Goal: Task Accomplishment & Management: Contribute content

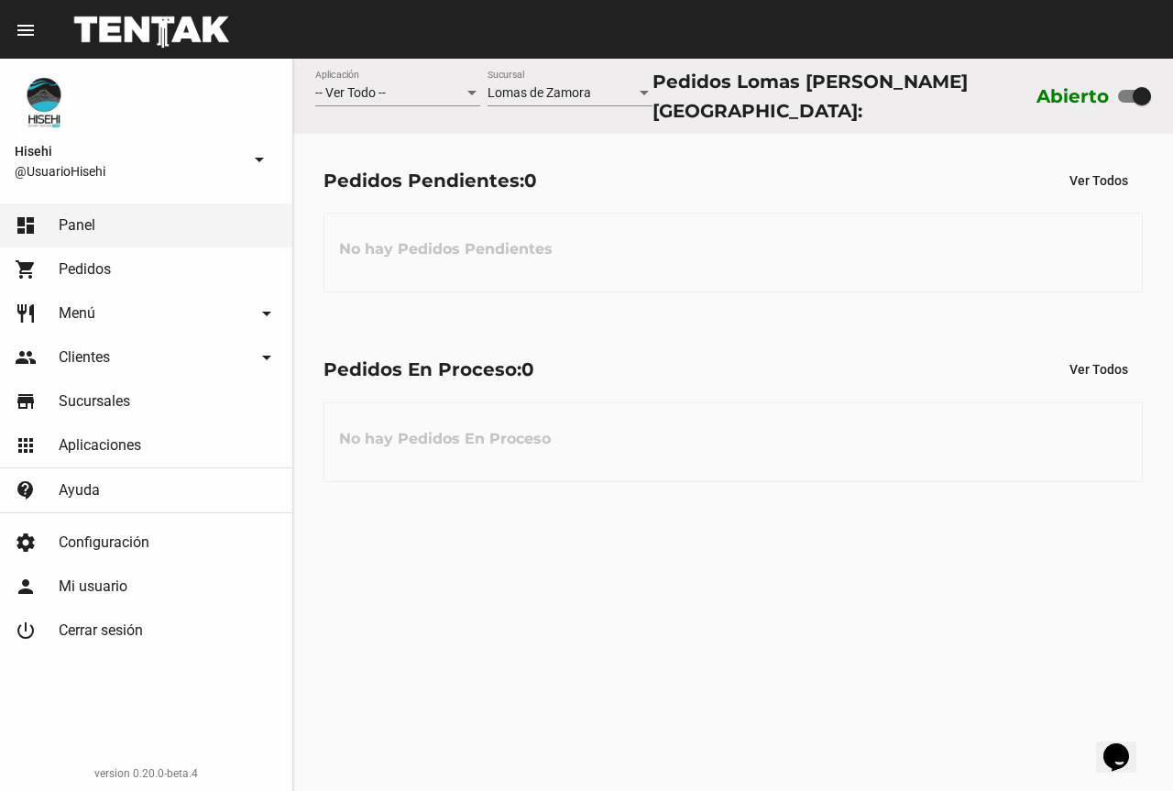
click at [145, 298] on link "restaurant Menú arrow_drop_down" at bounding box center [146, 313] width 292 height 44
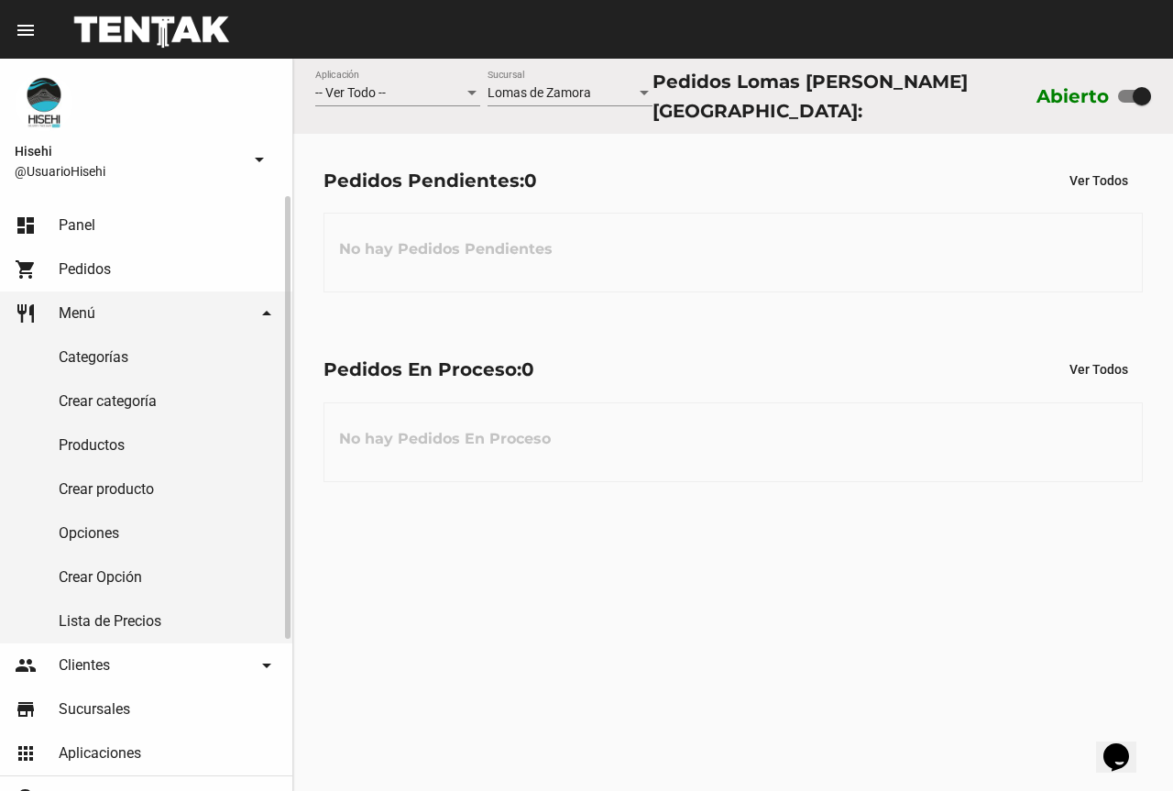
click at [132, 482] on link "Crear producto" at bounding box center [146, 489] width 292 height 44
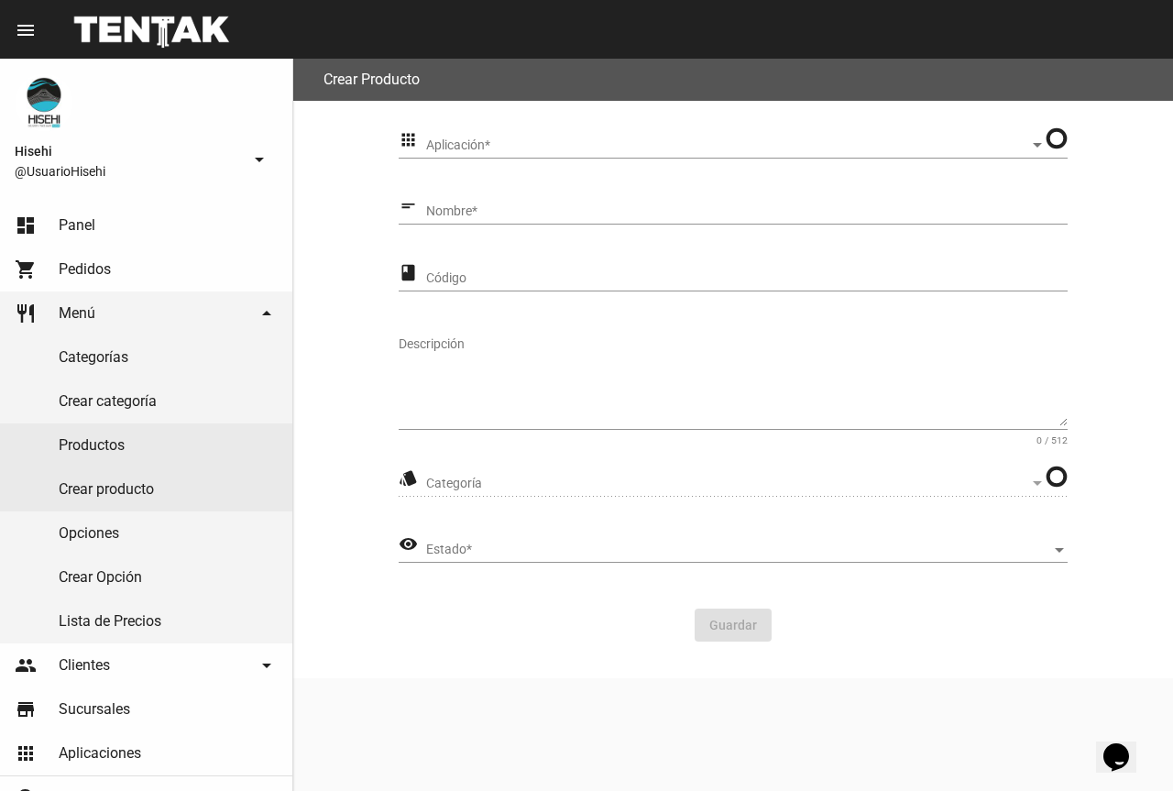
click at [500, 155] on div "Aplicación Aplicación *" at bounding box center [735, 141] width 619 height 36
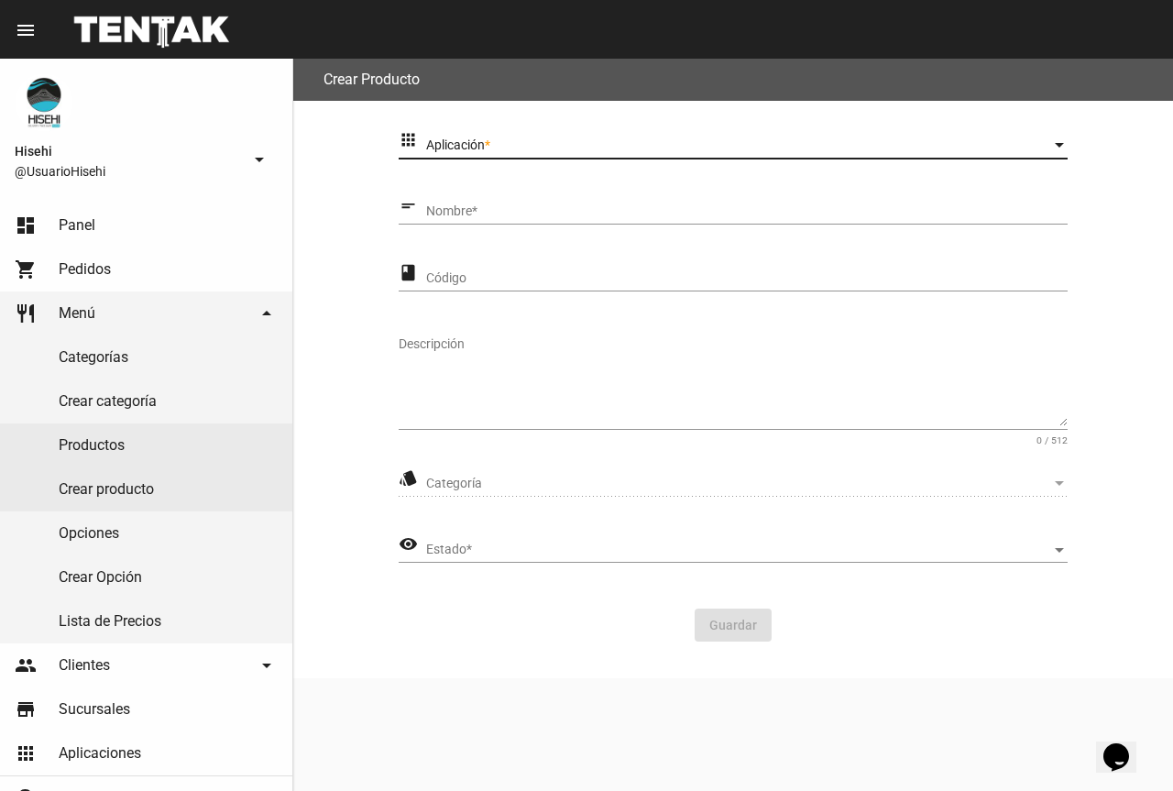
click at [504, 147] on span "Aplicación" at bounding box center [738, 145] width 625 height 15
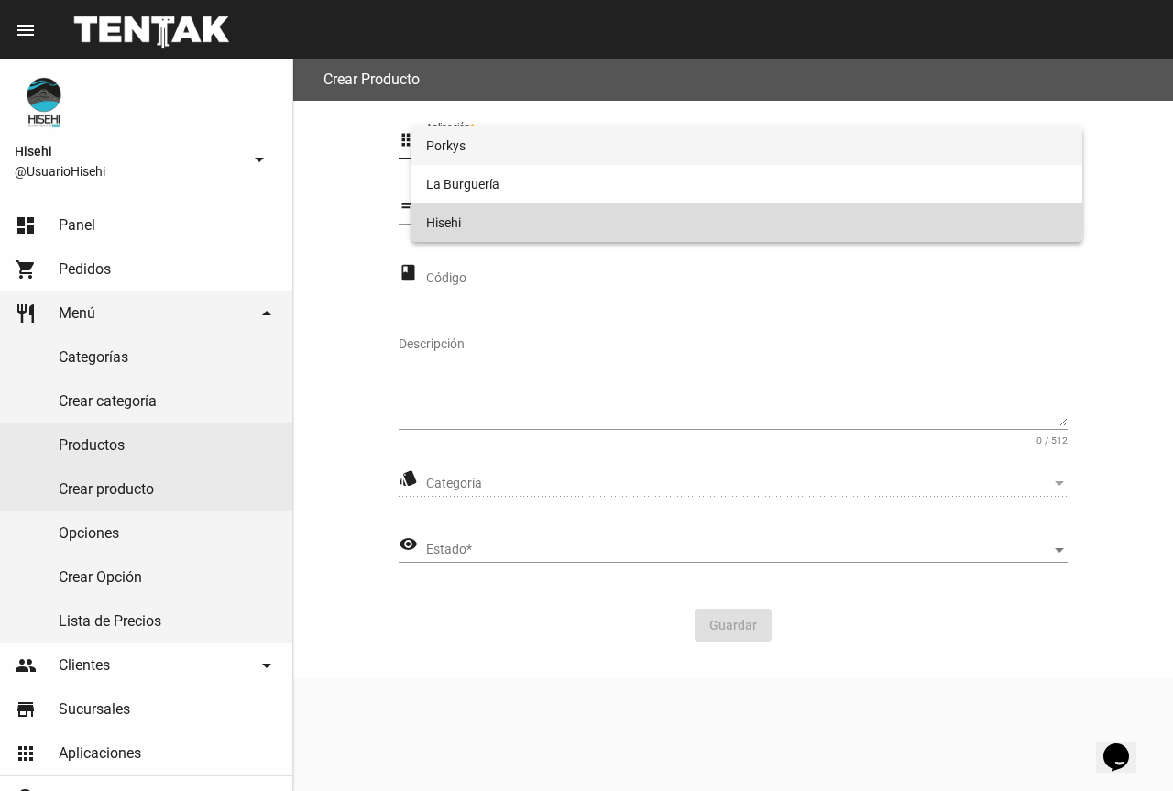
click at [495, 216] on span "Hisehi" at bounding box center [746, 222] width 641 height 38
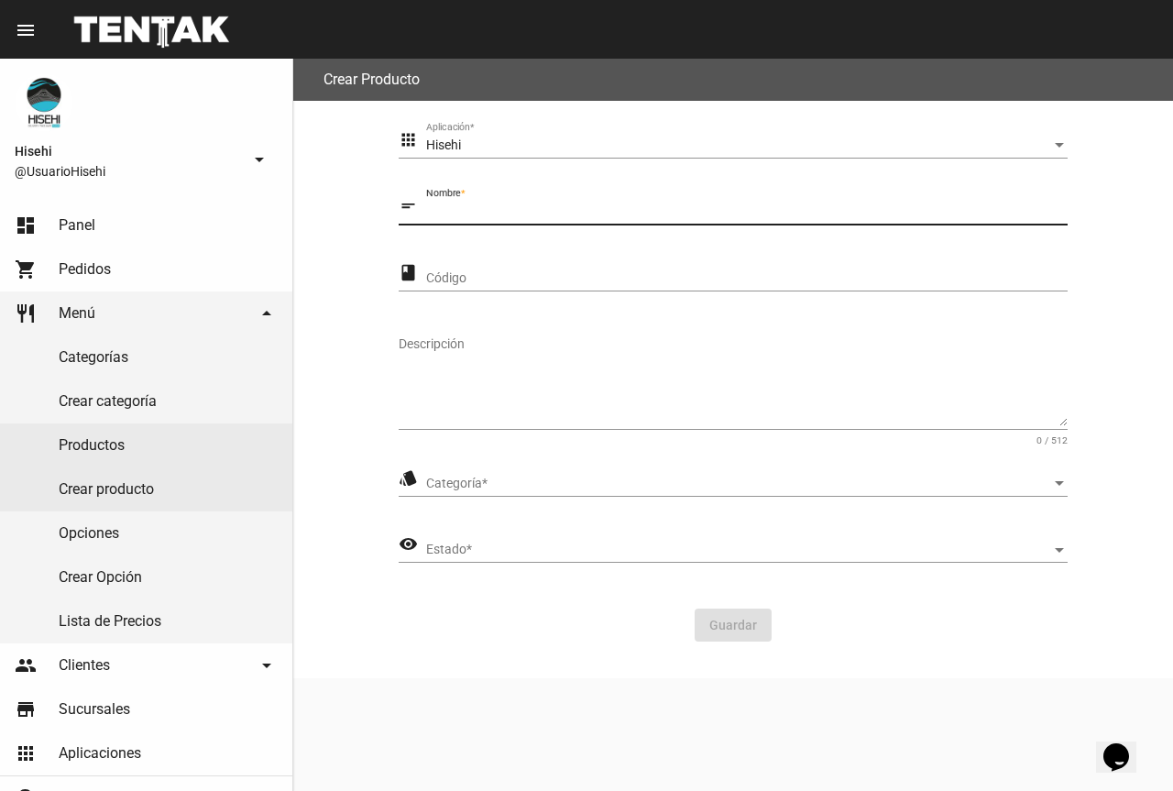
click at [457, 215] on input "Nombre *" at bounding box center [746, 211] width 641 height 15
type input "d"
drag, startPoint x: 450, startPoint y: 325, endPoint x: 451, endPoint y: 335, distance: 10.1
click at [449, 326] on div "Descripción" at bounding box center [733, 376] width 669 height 108
click at [533, 497] on div "style Categoría Categoría *" at bounding box center [733, 487] width 669 height 52
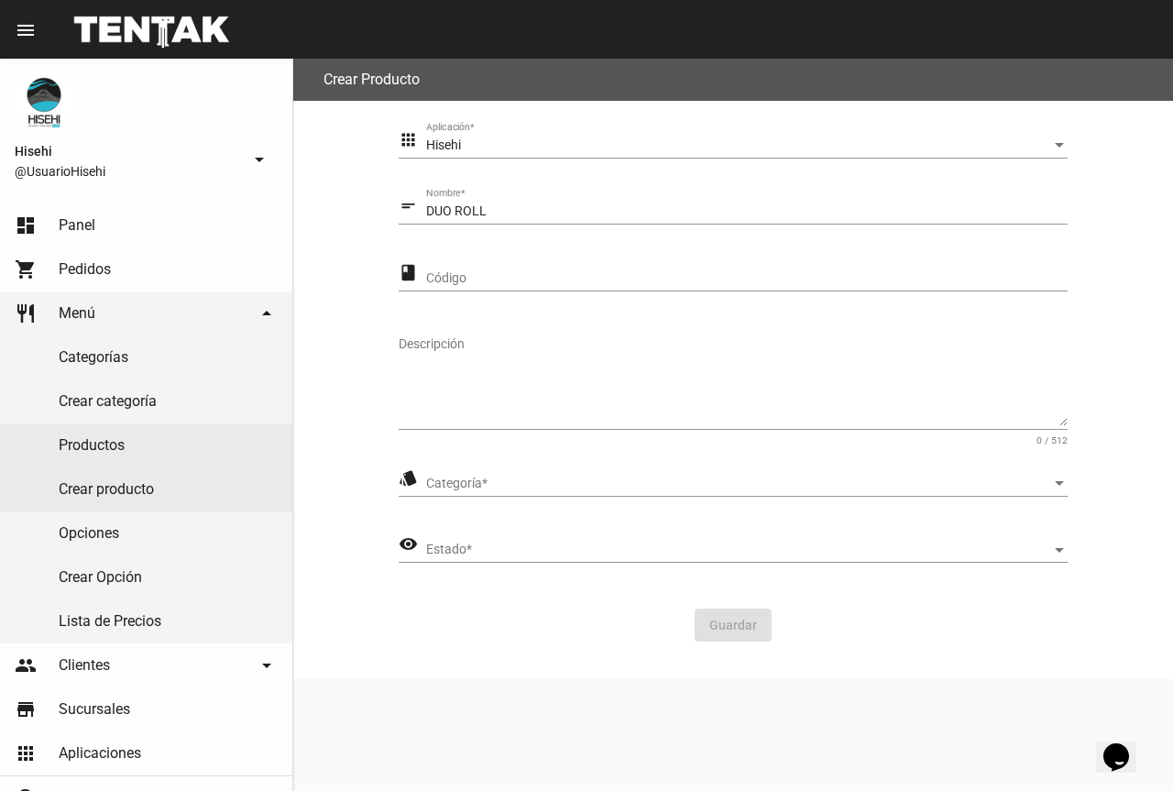
click at [531, 488] on span "Categoría" at bounding box center [738, 483] width 625 height 15
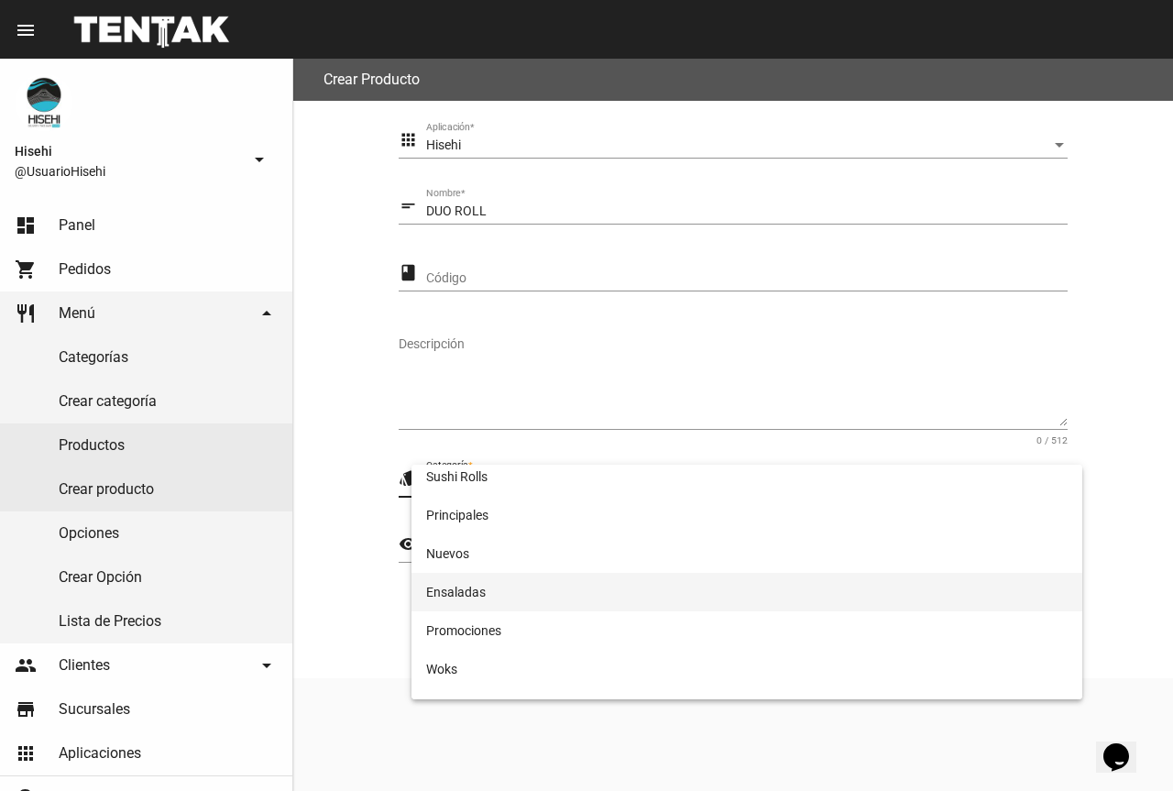
scroll to position [20, 0]
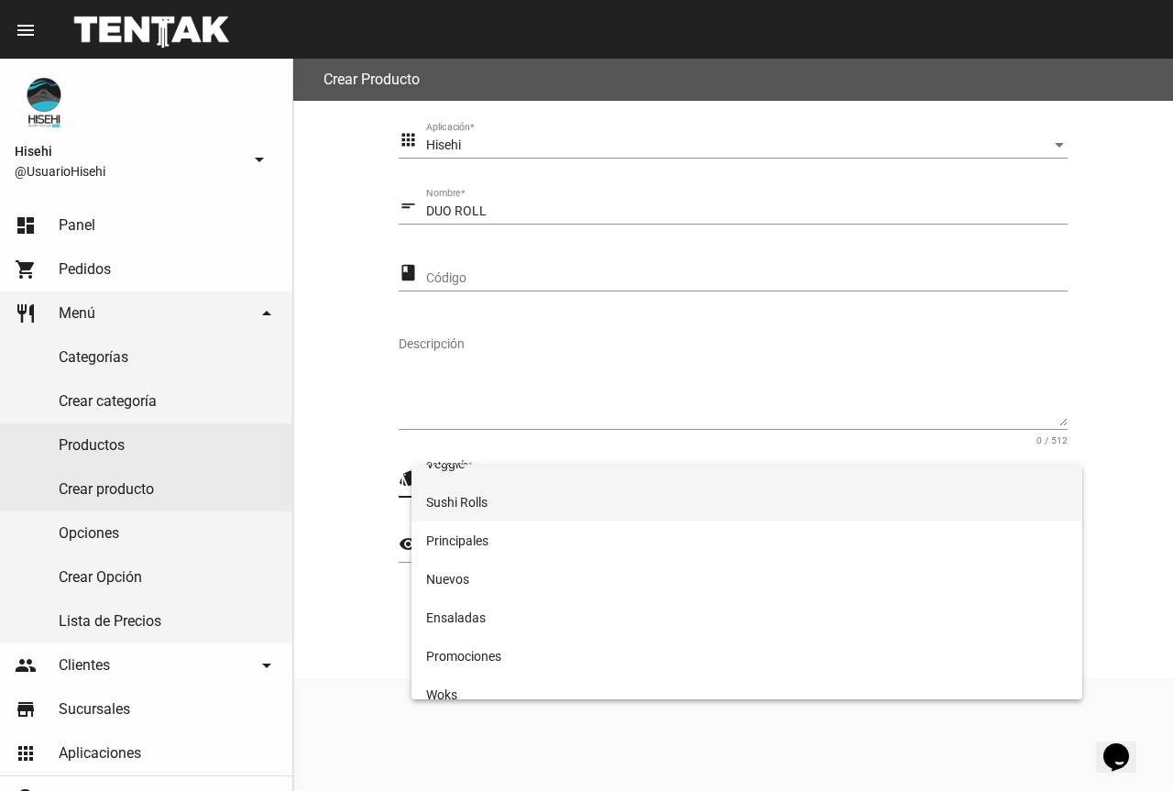
click at [511, 501] on span "Sushi Rolls" at bounding box center [746, 502] width 641 height 38
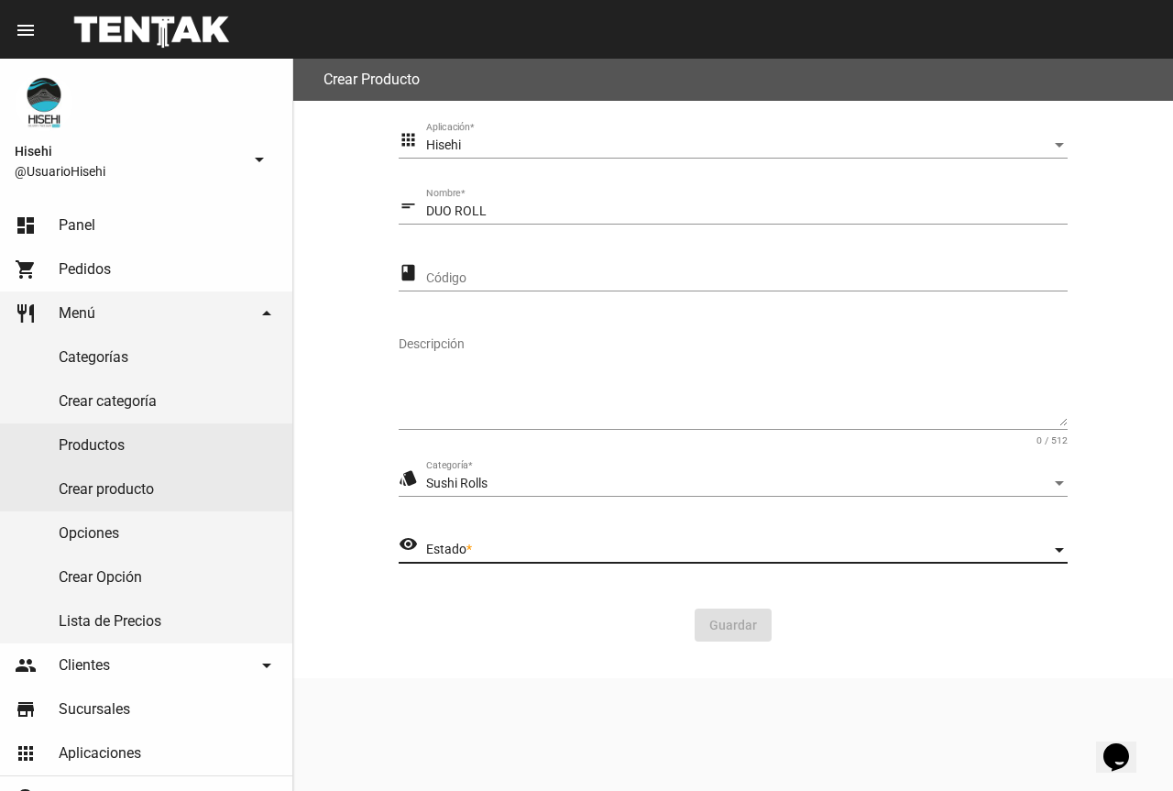
click at [485, 543] on span "Estado" at bounding box center [738, 549] width 625 height 15
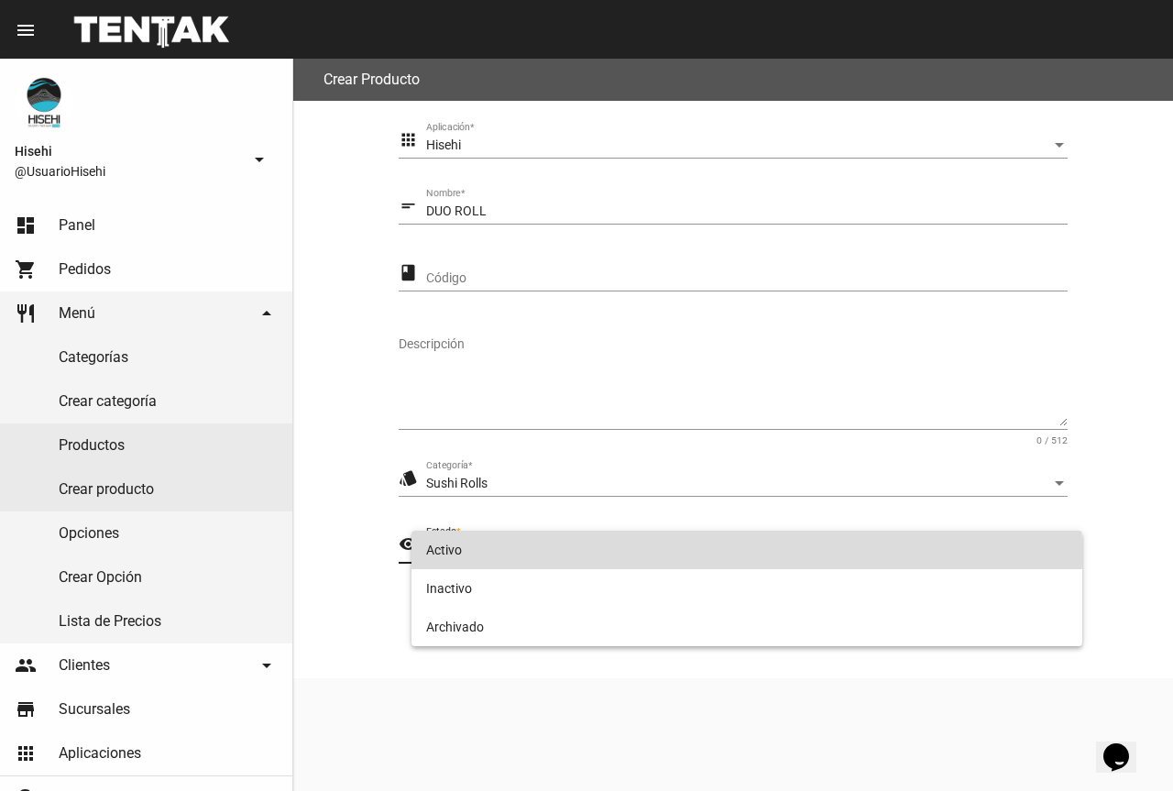
click at [480, 552] on span "Activo" at bounding box center [746, 550] width 641 height 38
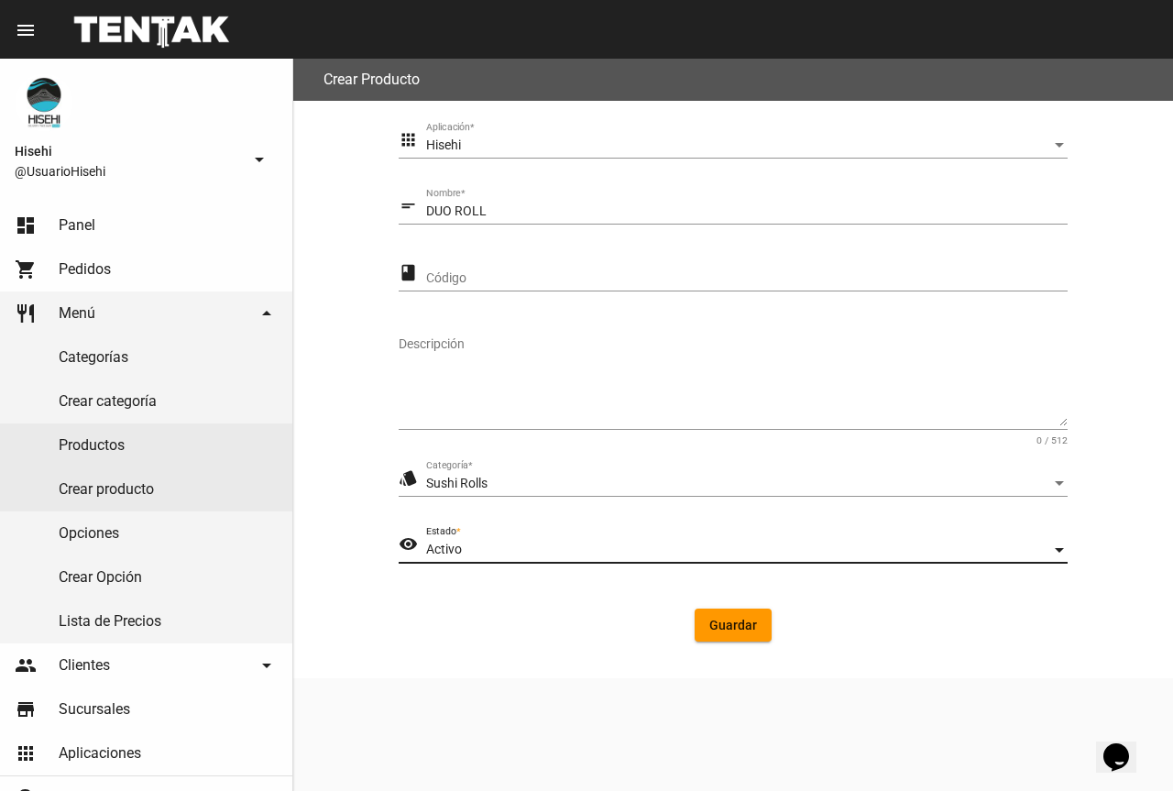
click at [476, 369] on textarea "Descripción" at bounding box center [733, 380] width 669 height 91
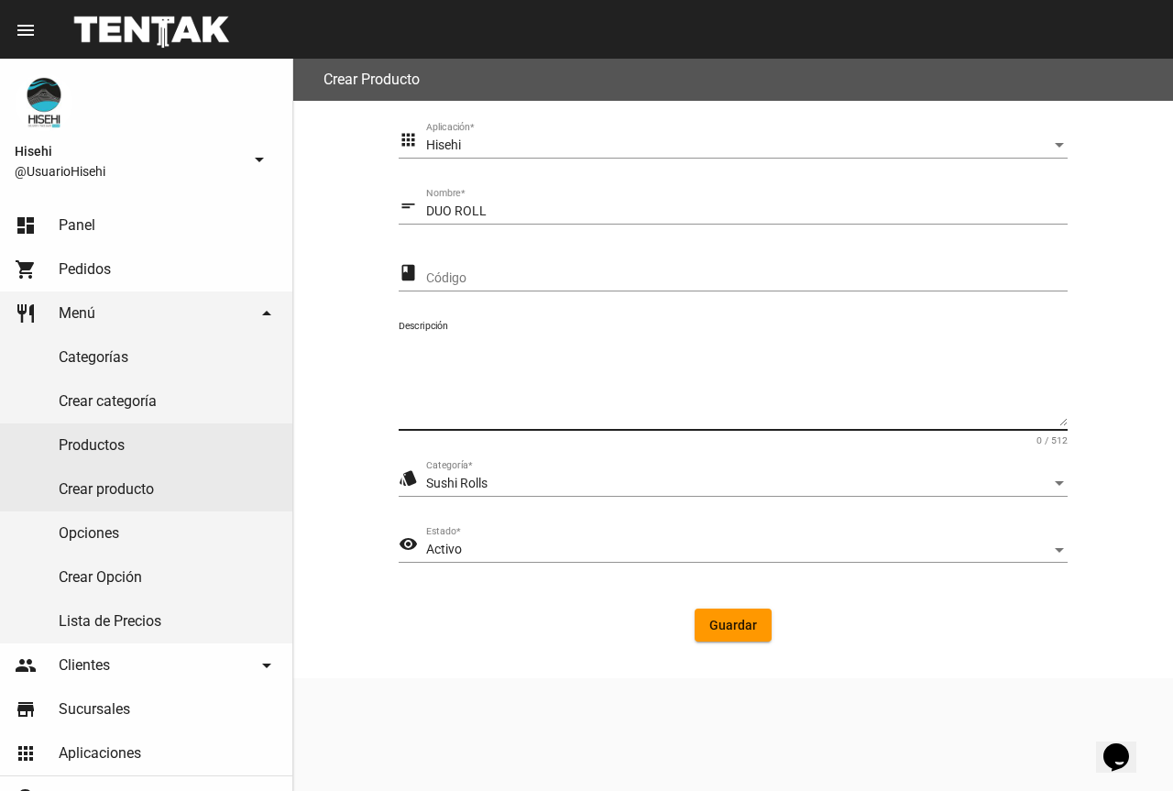
click at [502, 201] on div "DUO ROLL Nombre *" at bounding box center [746, 207] width 641 height 36
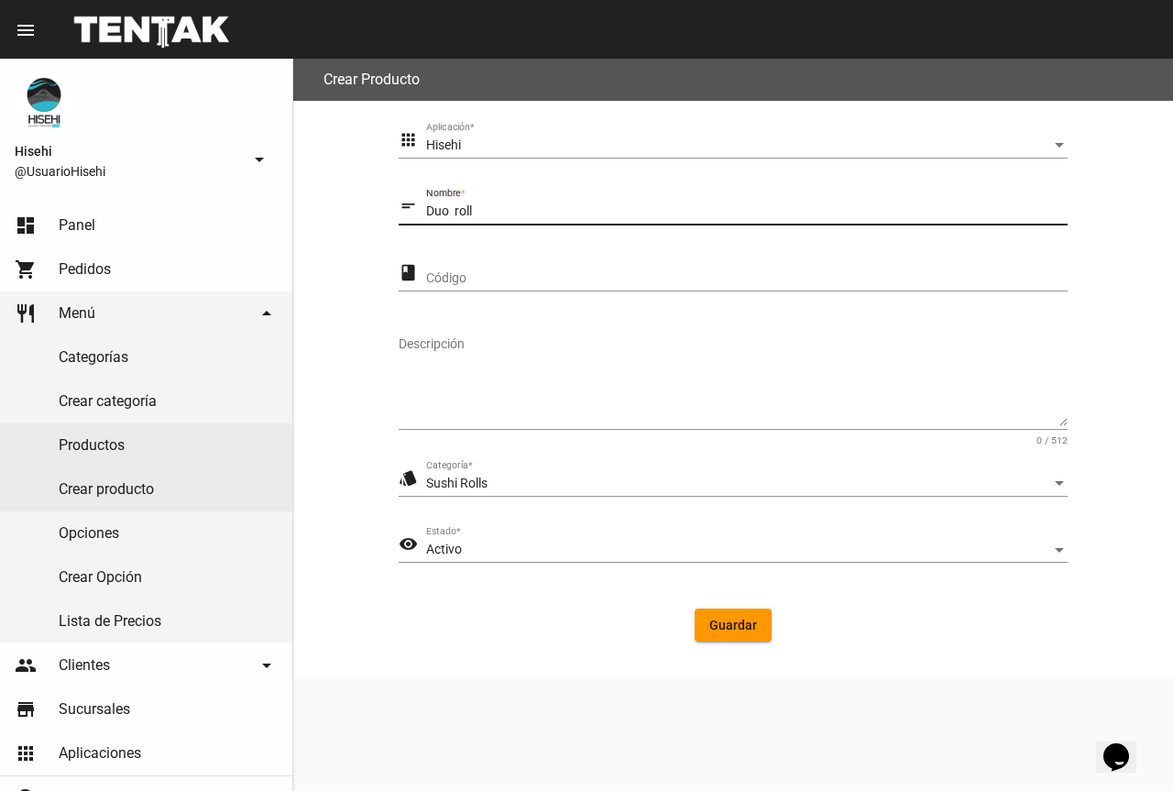
click at [454, 212] on input "Duo roll" at bounding box center [746, 211] width 641 height 15
type input "Duo Roll"
click at [449, 342] on textarea "Descripción" at bounding box center [733, 380] width 669 height 91
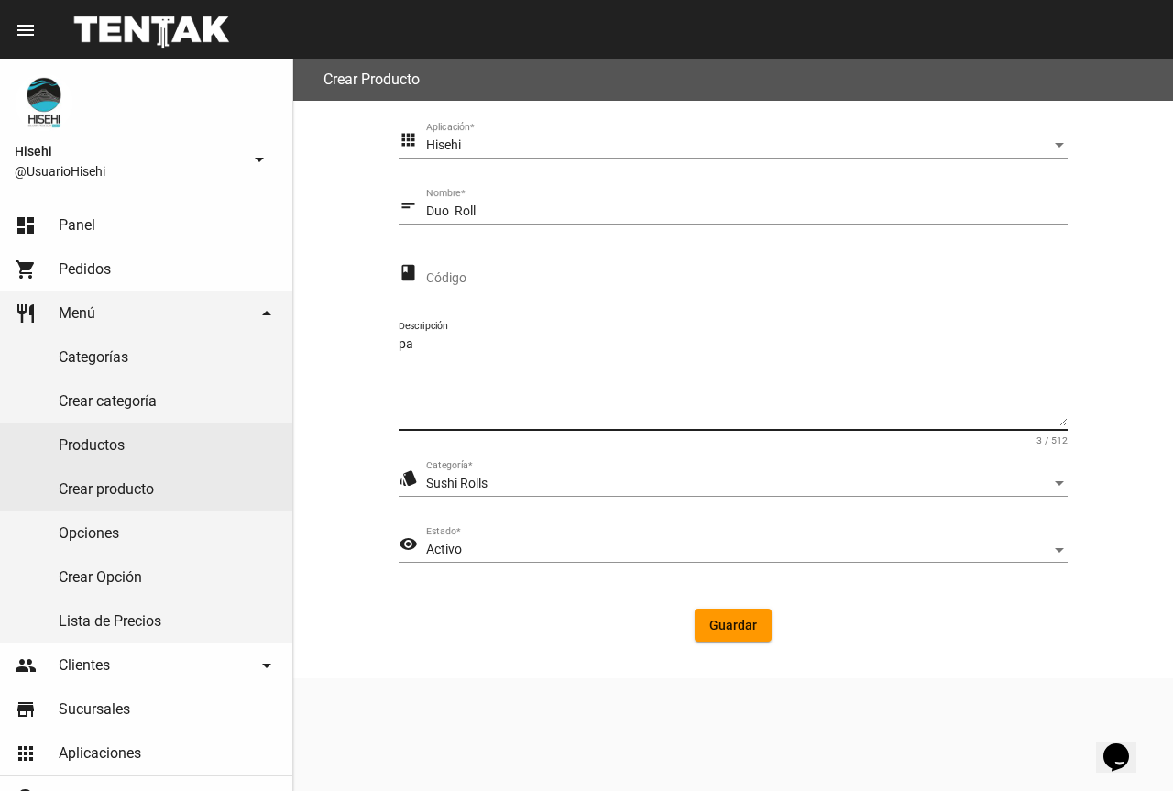
type textarea "p"
click at [503, 352] on textarea "palta, langostinos fritos y cobertura de salmon fresco" at bounding box center [733, 380] width 669 height 91
click at [728, 361] on textarea "palta, langostinos fritos y cobertura de salmon fresco" at bounding box center [733, 380] width 669 height 91
type textarea "palta, langostinos fritos y cobertura de salmon fresco"
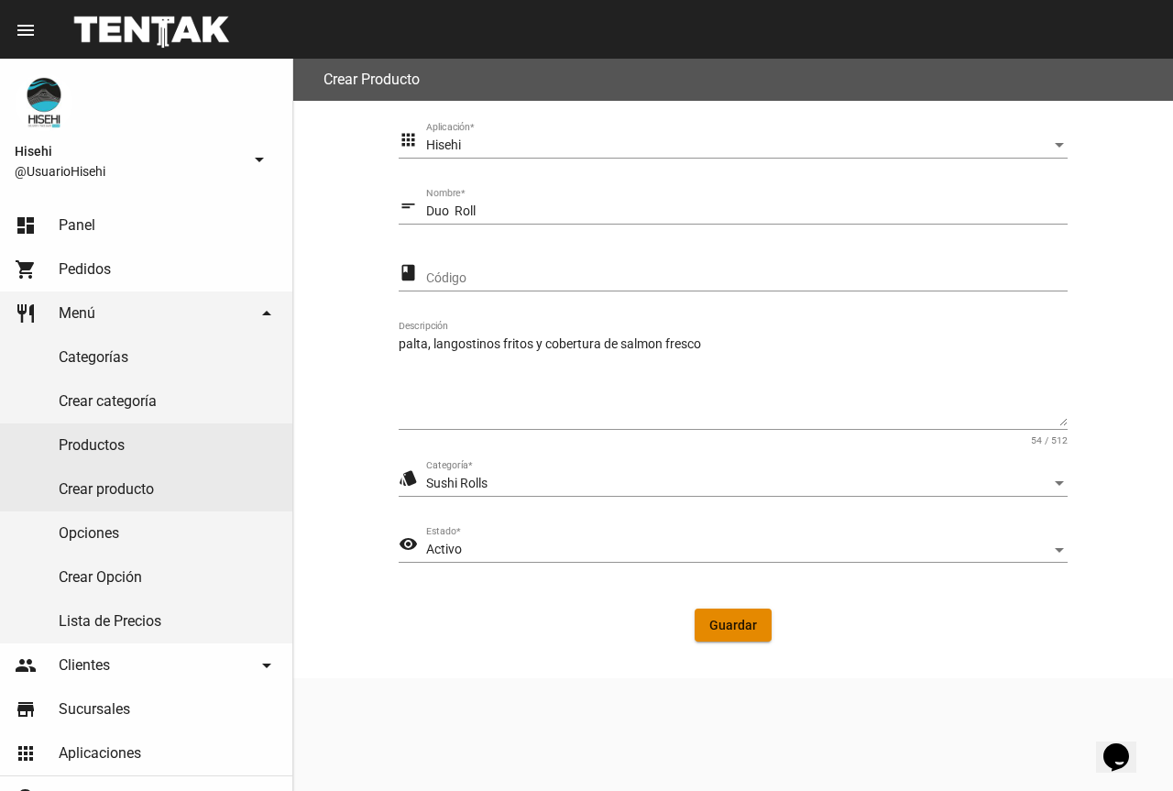
click at [741, 618] on span "Guardar" at bounding box center [733, 625] width 48 height 15
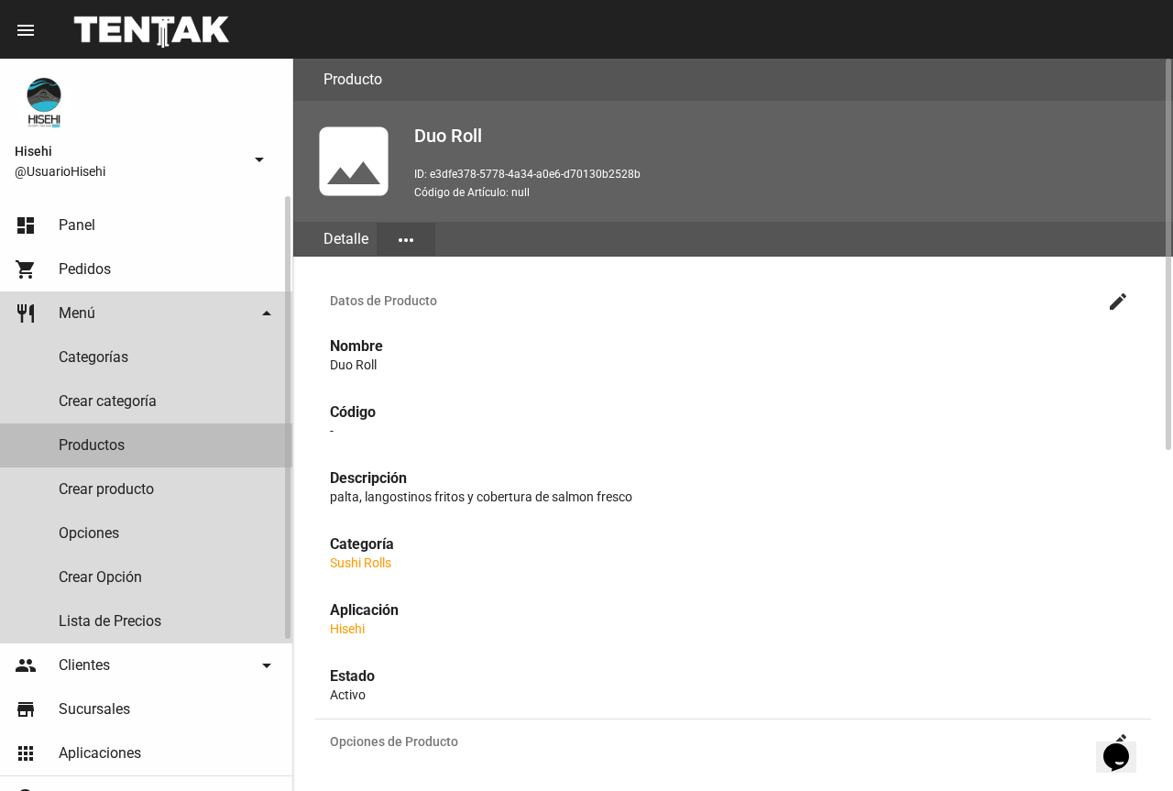
click at [118, 447] on link "Productos" at bounding box center [146, 445] width 292 height 44
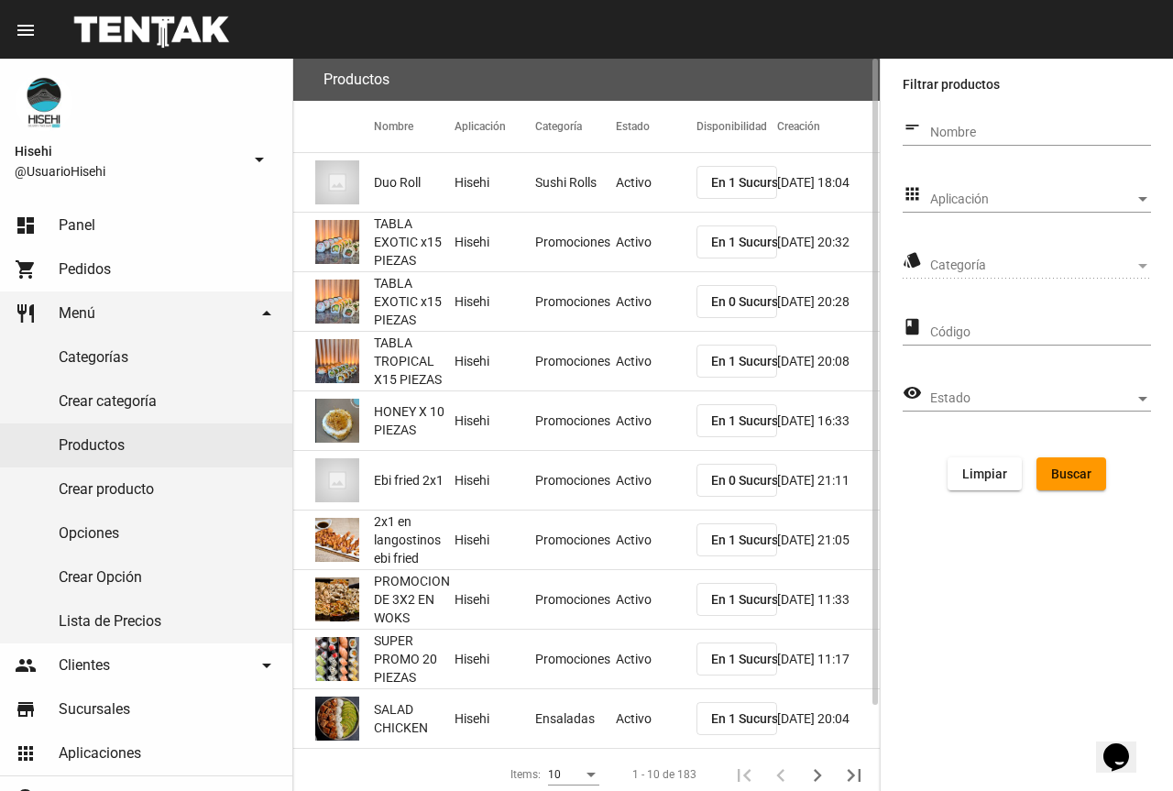
click at [607, 420] on mat-cell "Promociones" at bounding box center [575, 420] width 81 height 59
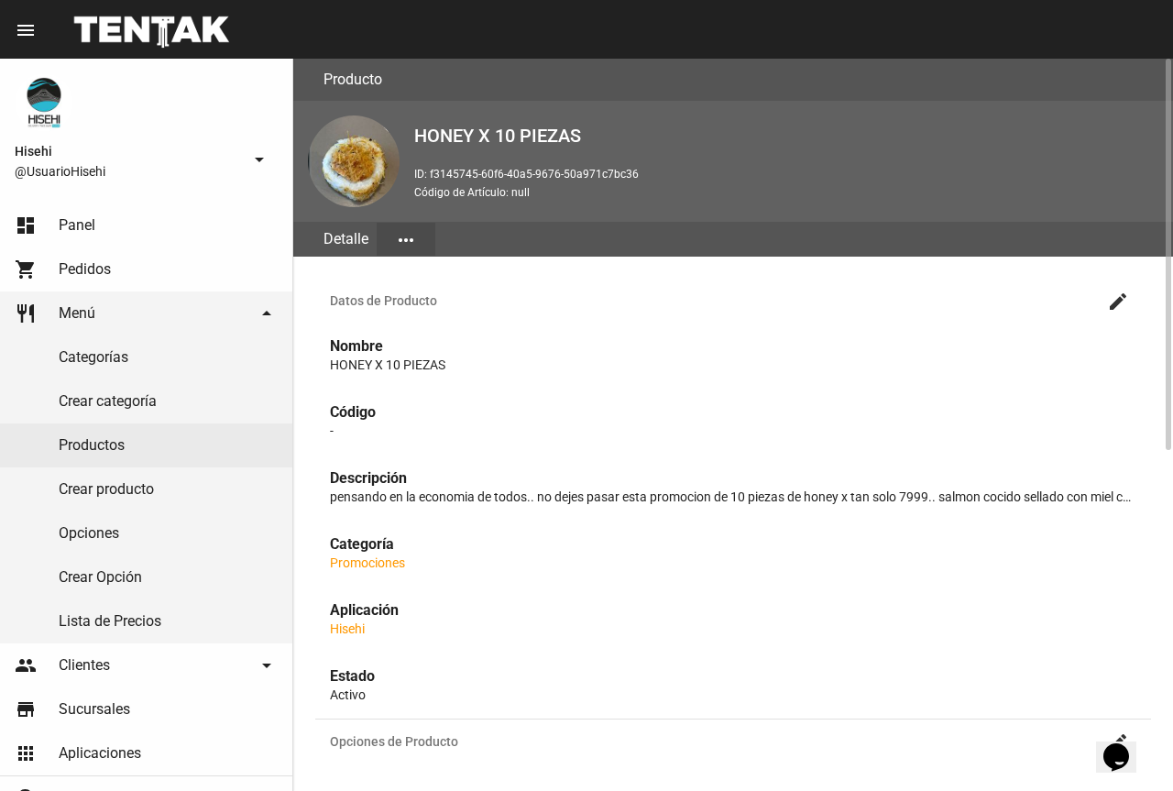
click at [1110, 298] on mat-icon "create" at bounding box center [1118, 301] width 22 height 22
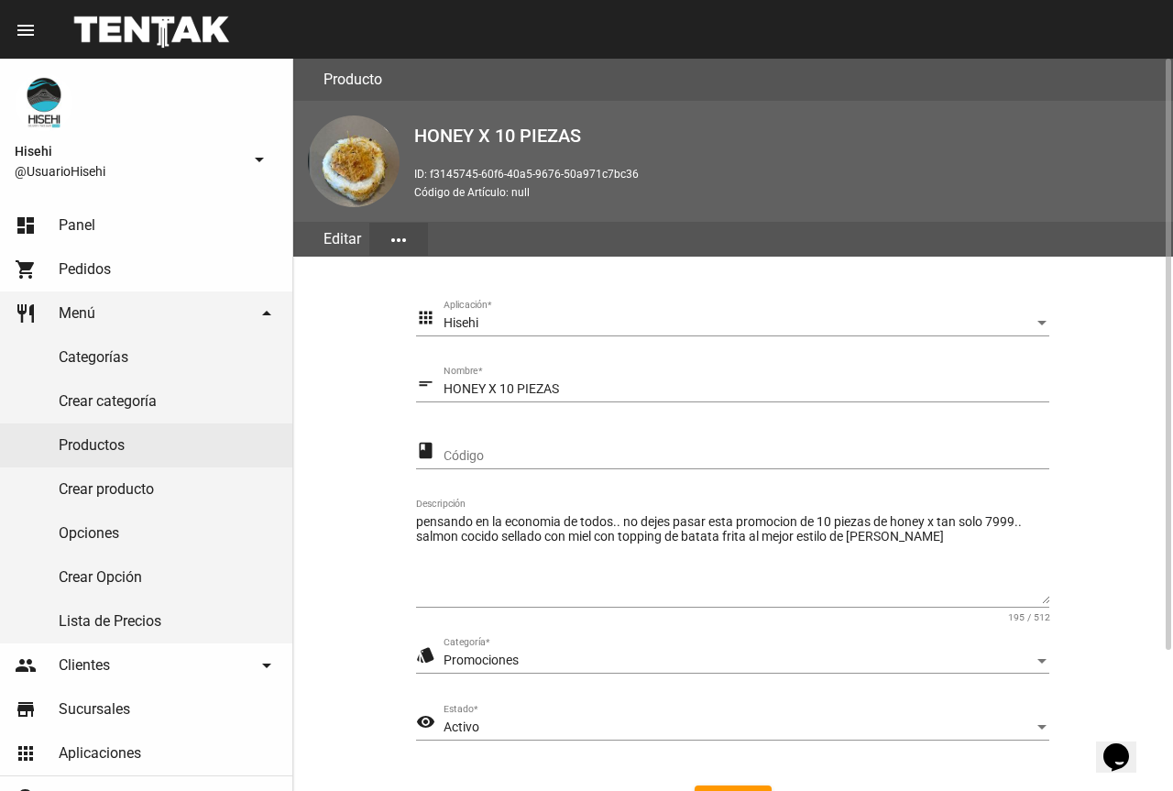
click at [992, 524] on textarea "pensando en la economia de todos.. no dejes pasar esta promocion de 10 piezas d…" at bounding box center [732, 558] width 633 height 91
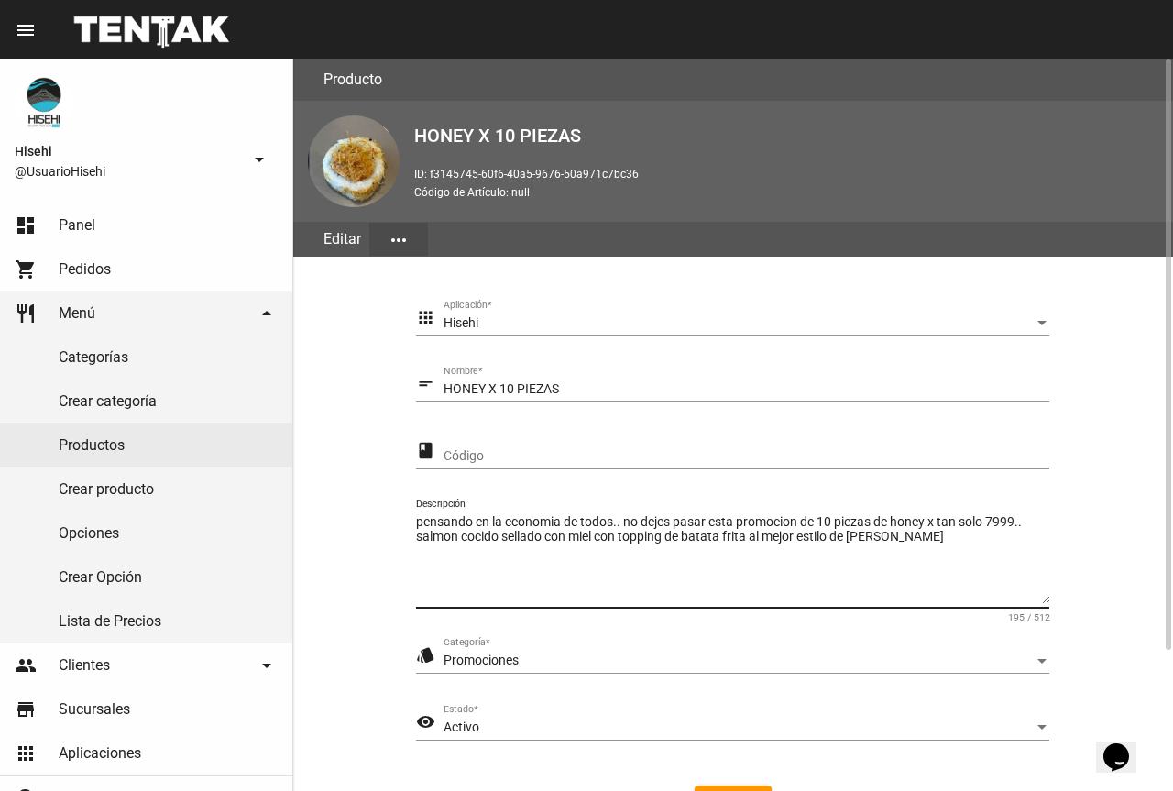
drag, startPoint x: 1032, startPoint y: 522, endPoint x: 933, endPoint y: 519, distance: 99.0
click at [933, 519] on textarea "pensando en la economia de todos.. no dejes pasar esta promocion de 10 piezas d…" at bounding box center [732, 558] width 633 height 91
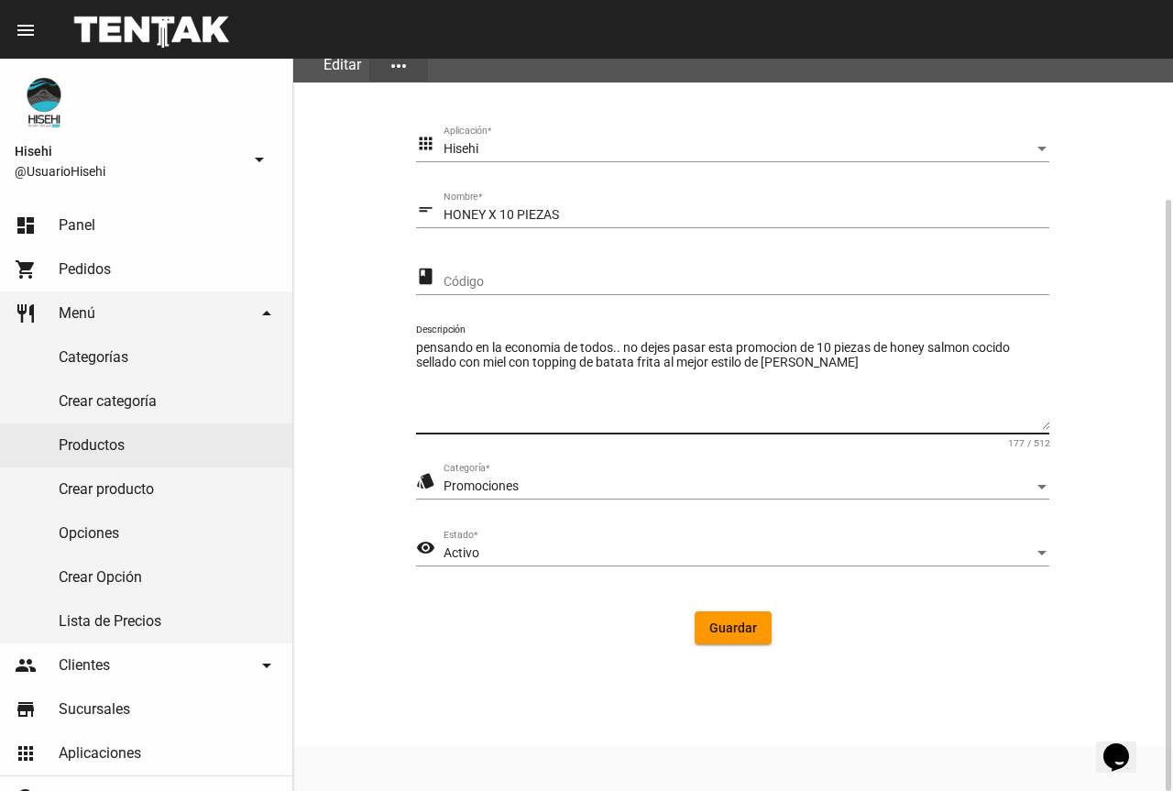
type textarea "pensando en la economia de todos.. no dejes pasar esta promocion de 10 piezas d…"
click at [746, 629] on span "Guardar" at bounding box center [733, 627] width 48 height 15
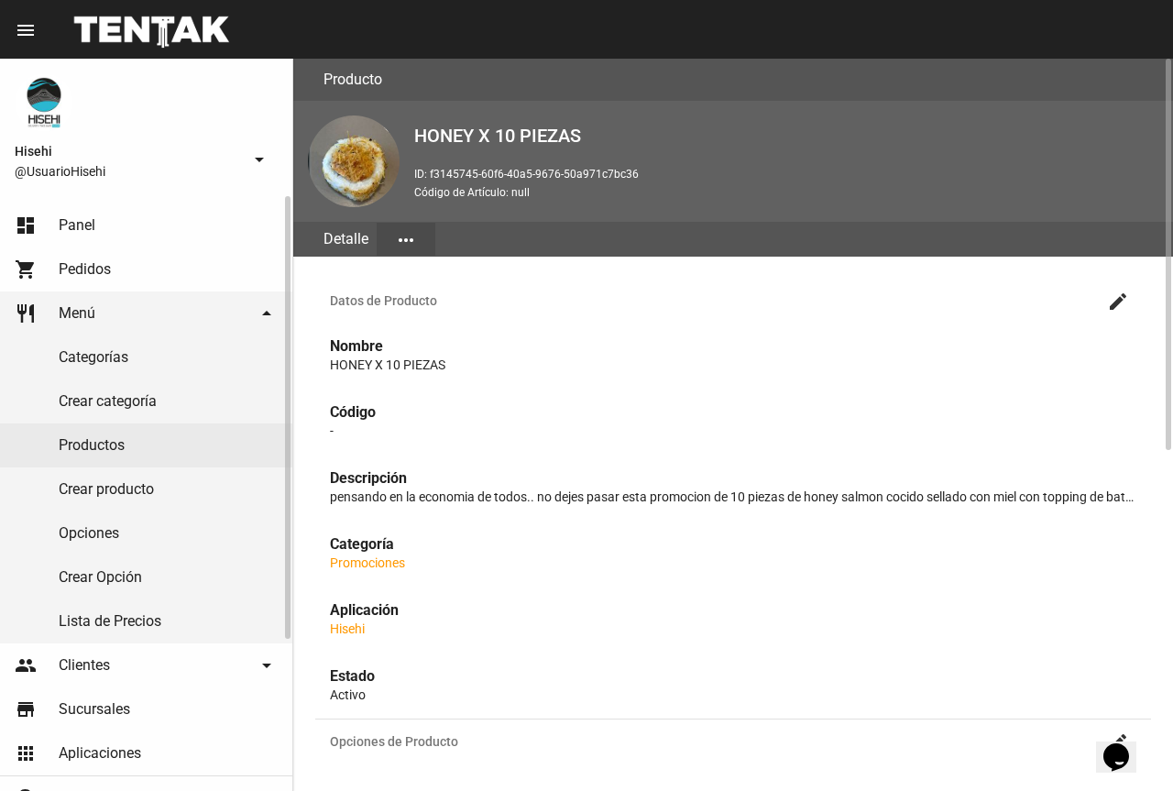
click at [87, 445] on link "Productos" at bounding box center [146, 445] width 292 height 44
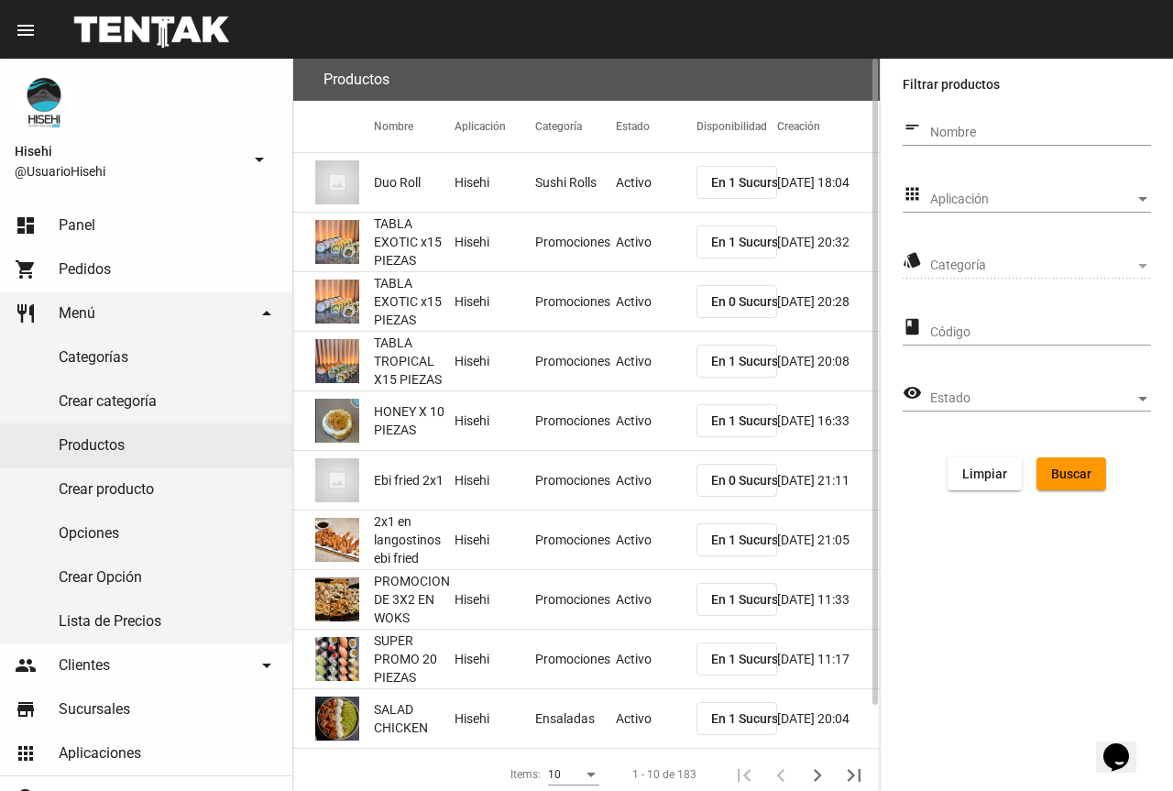
click at [431, 538] on span "2x1 en langostinos ebi fried" at bounding box center [414, 539] width 81 height 55
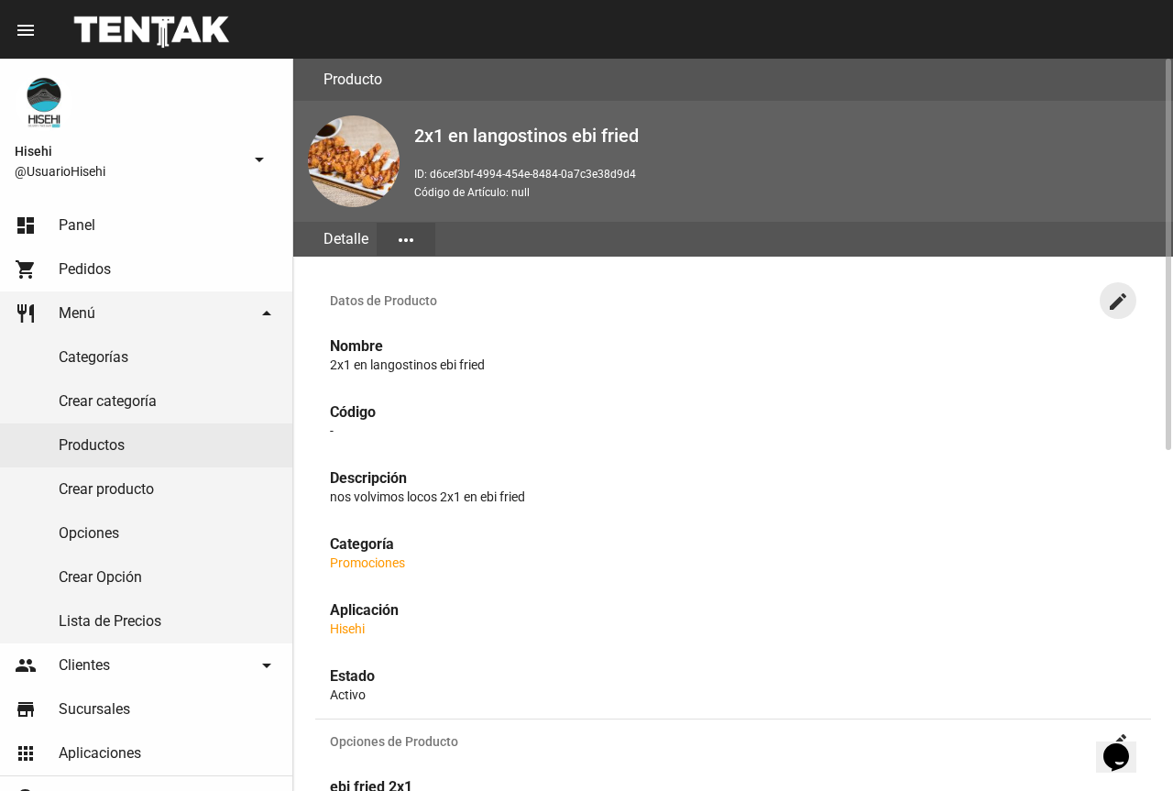
click at [1107, 290] on mat-icon "create" at bounding box center [1118, 301] width 22 height 22
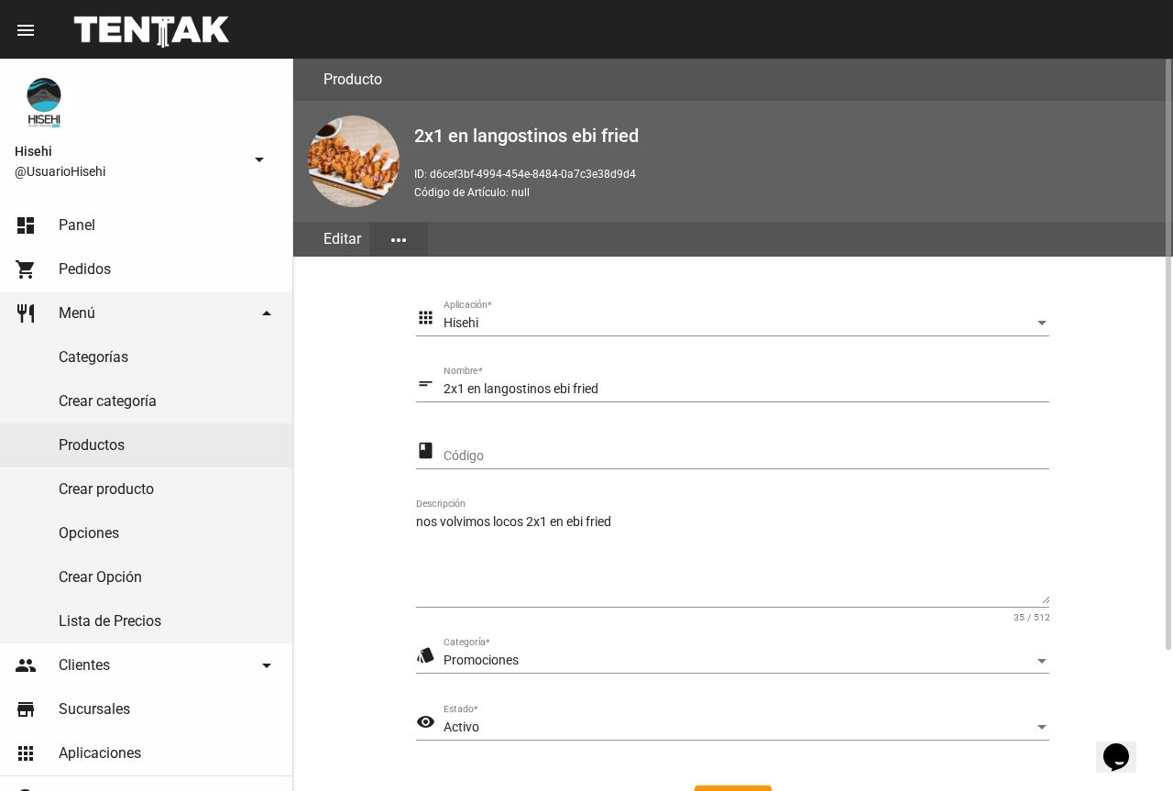
click at [679, 508] on div "nos volvimos locos 2x1 en ebi fried Descripción" at bounding box center [732, 553] width 633 height 108
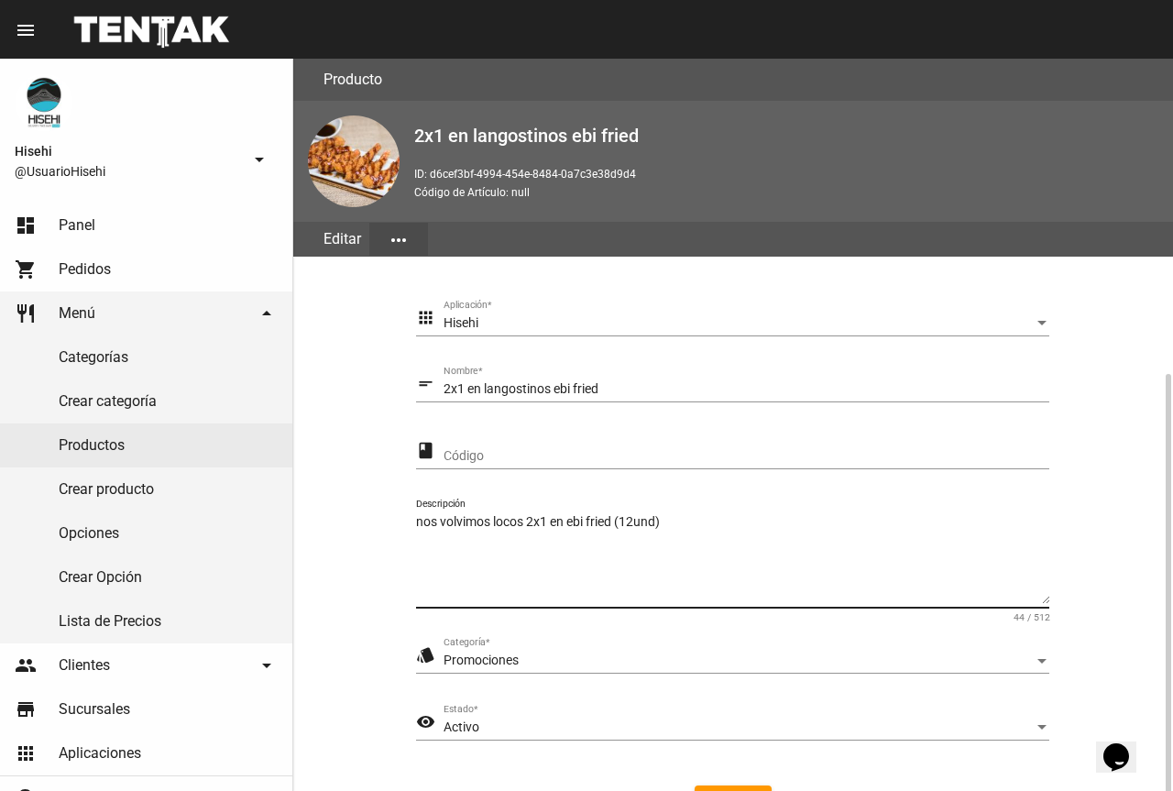
scroll to position [174, 0]
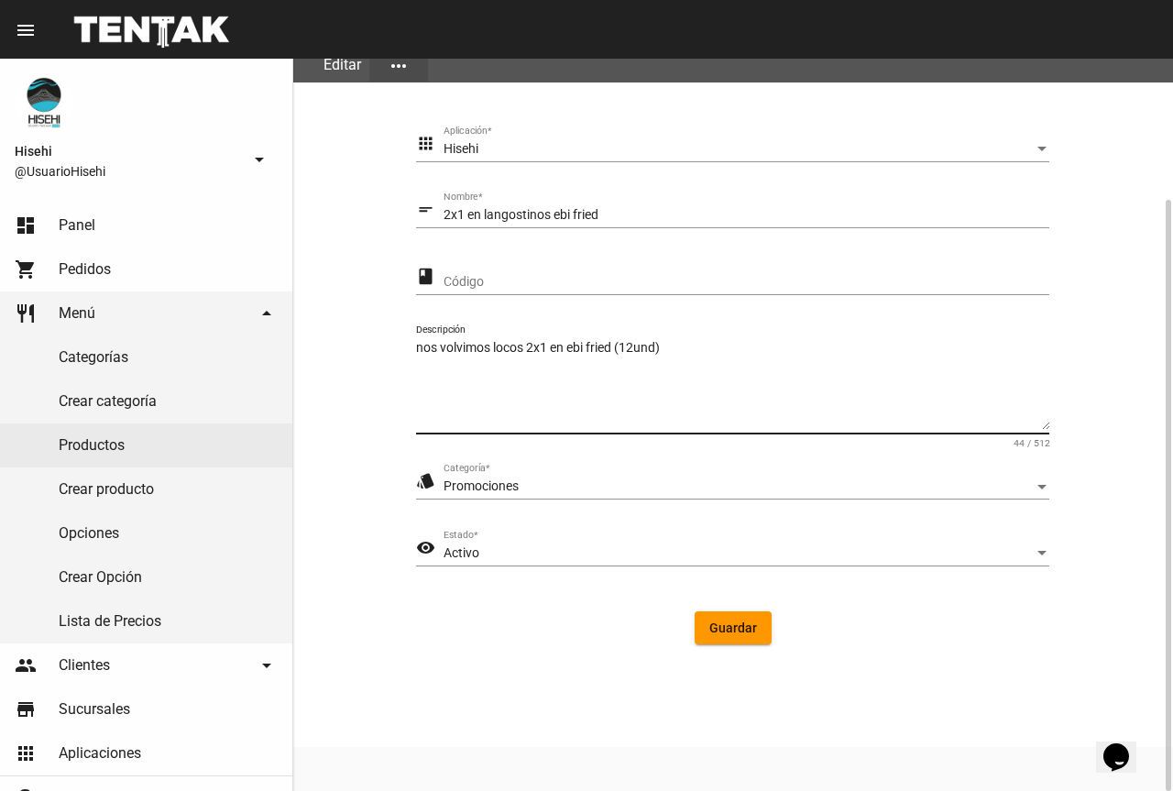
type textarea "nos volvimos locos 2x1 en ebi fried (12und)"
click at [718, 628] on span "Guardar" at bounding box center [733, 627] width 48 height 15
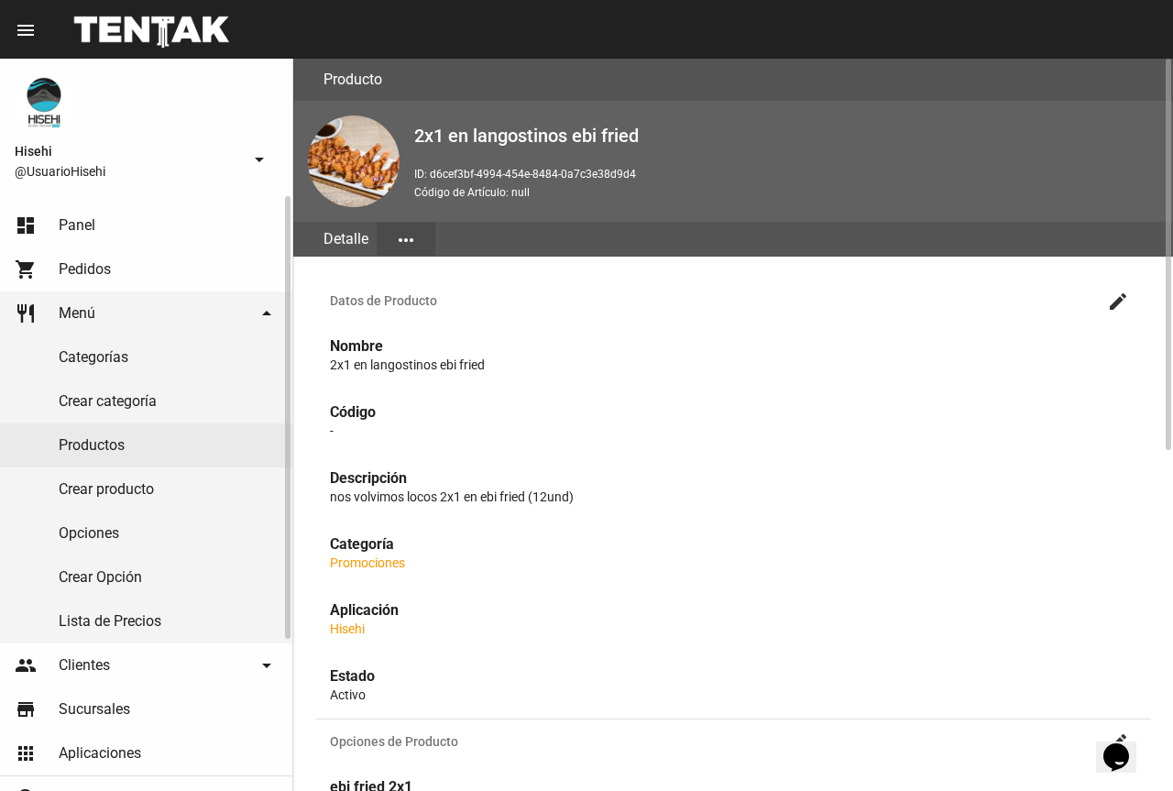
drag, startPoint x: 174, startPoint y: 545, endPoint x: 142, endPoint y: 441, distance: 109.3
click at [126, 438] on link "Productos" at bounding box center [146, 445] width 292 height 44
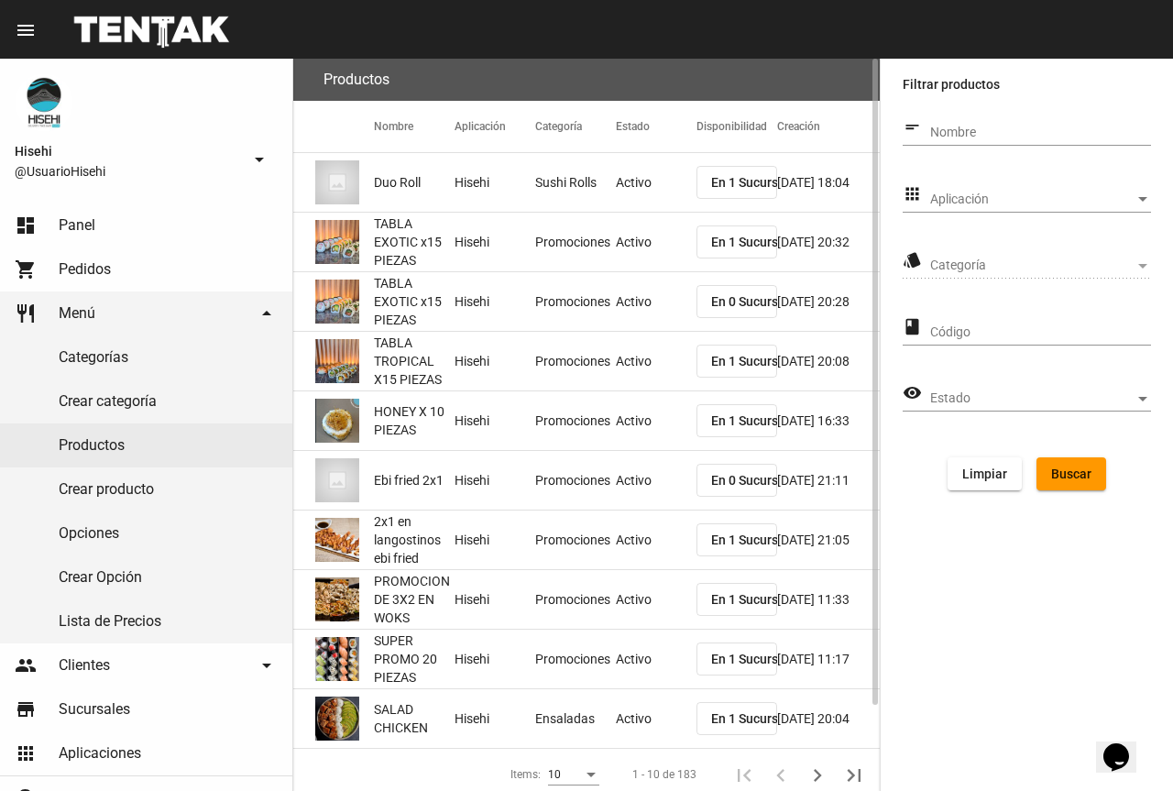
scroll to position [97, 0]
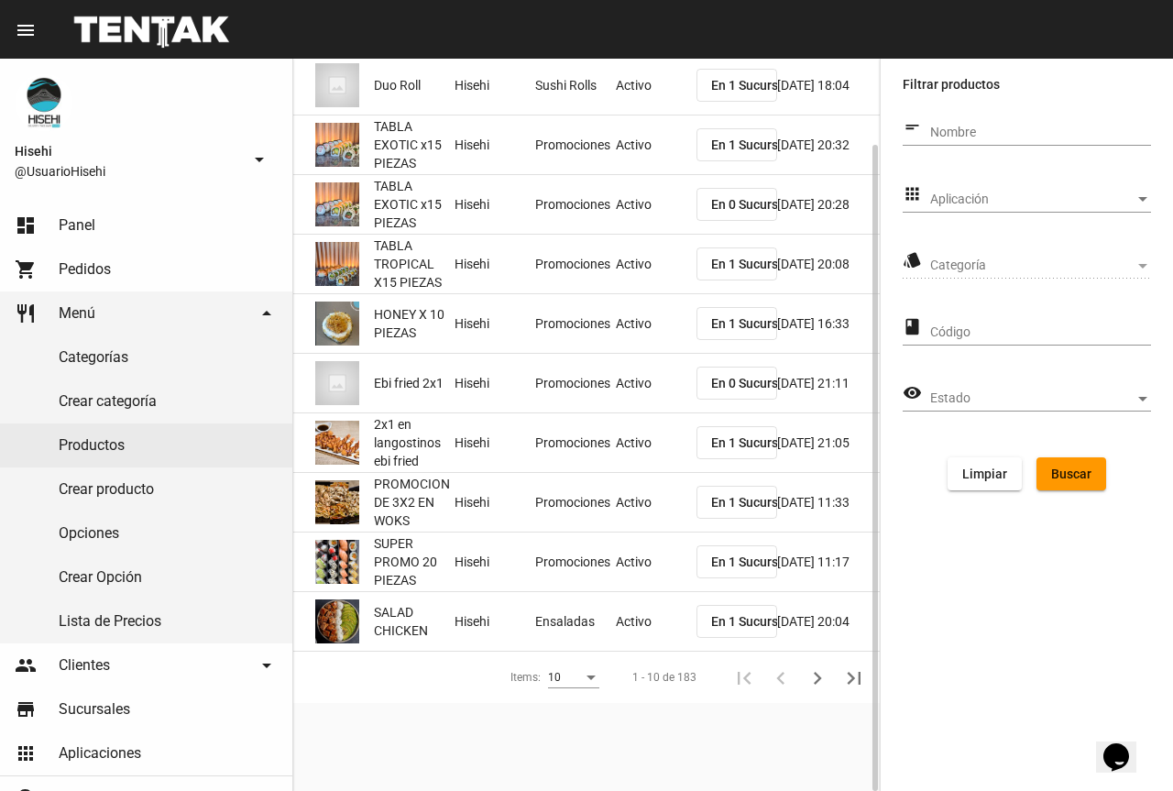
click at [569, 672] on div "10" at bounding box center [565, 678] width 35 height 13
click at [595, 736] on span "50" at bounding box center [574, 743] width 51 height 33
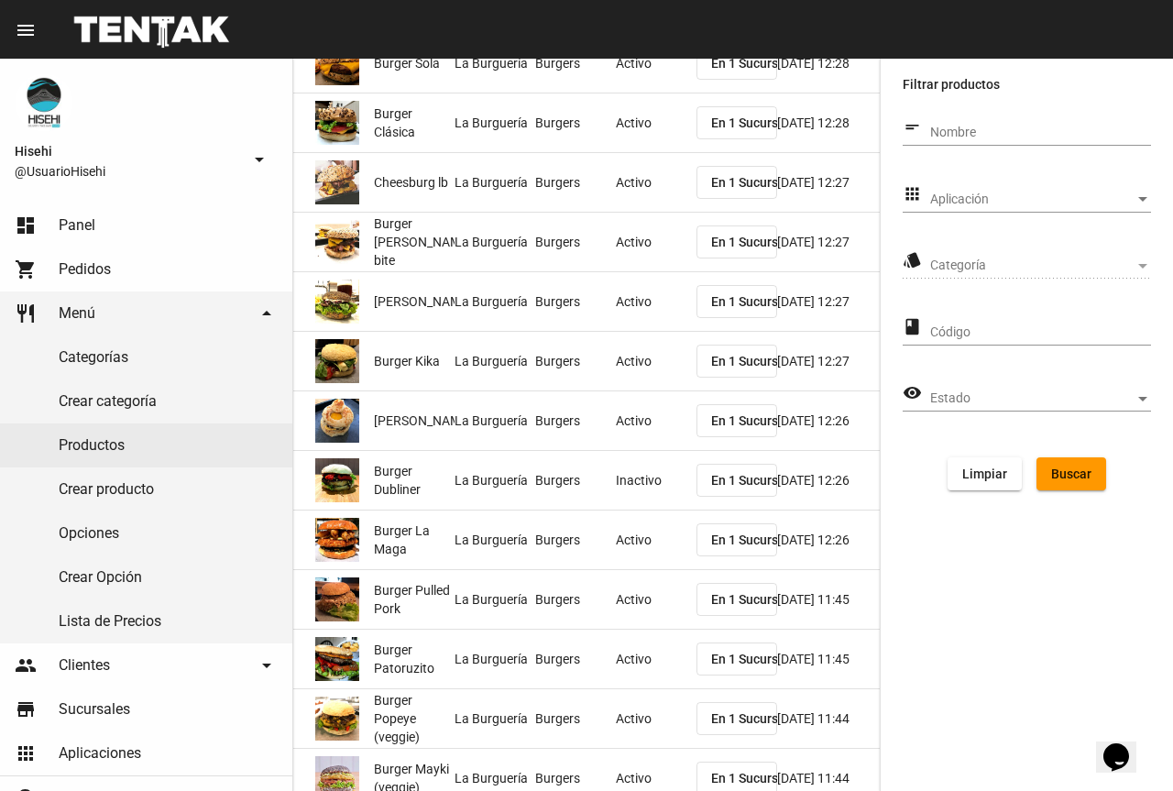
scroll to position [2512, 0]
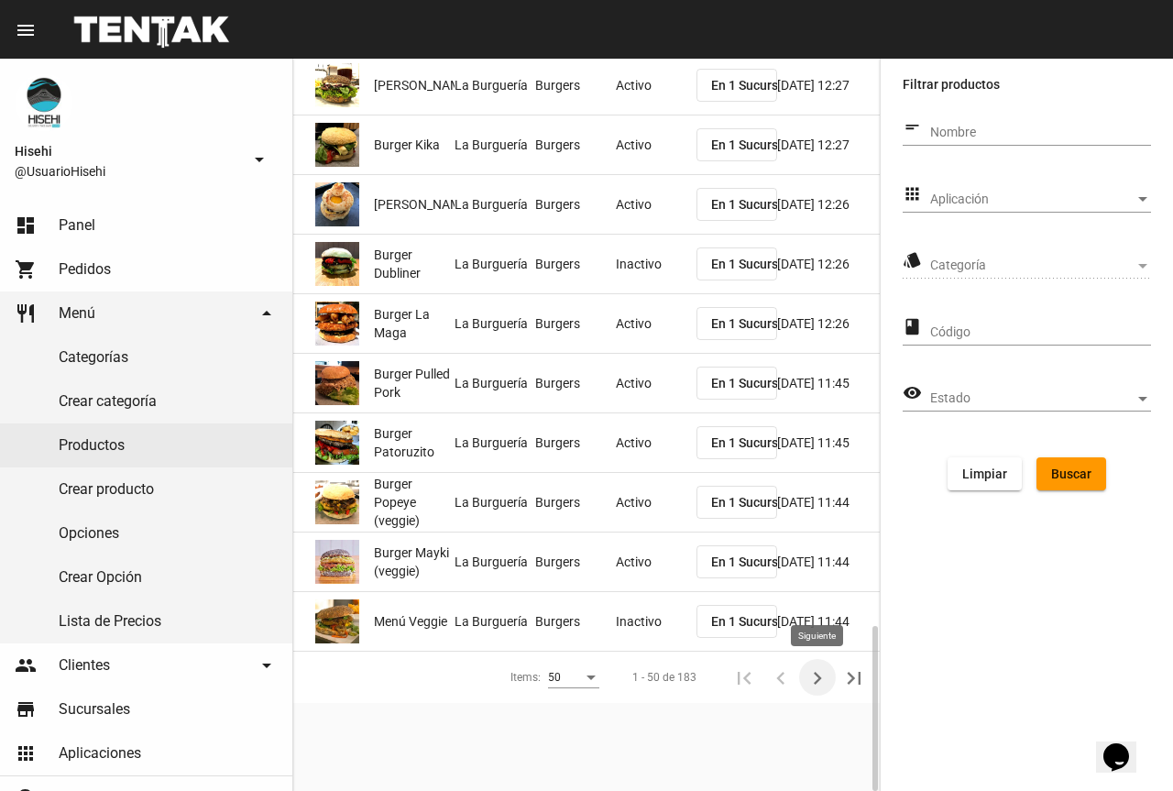
click at [803, 671] on button "Siguiente" at bounding box center [817, 677] width 37 height 37
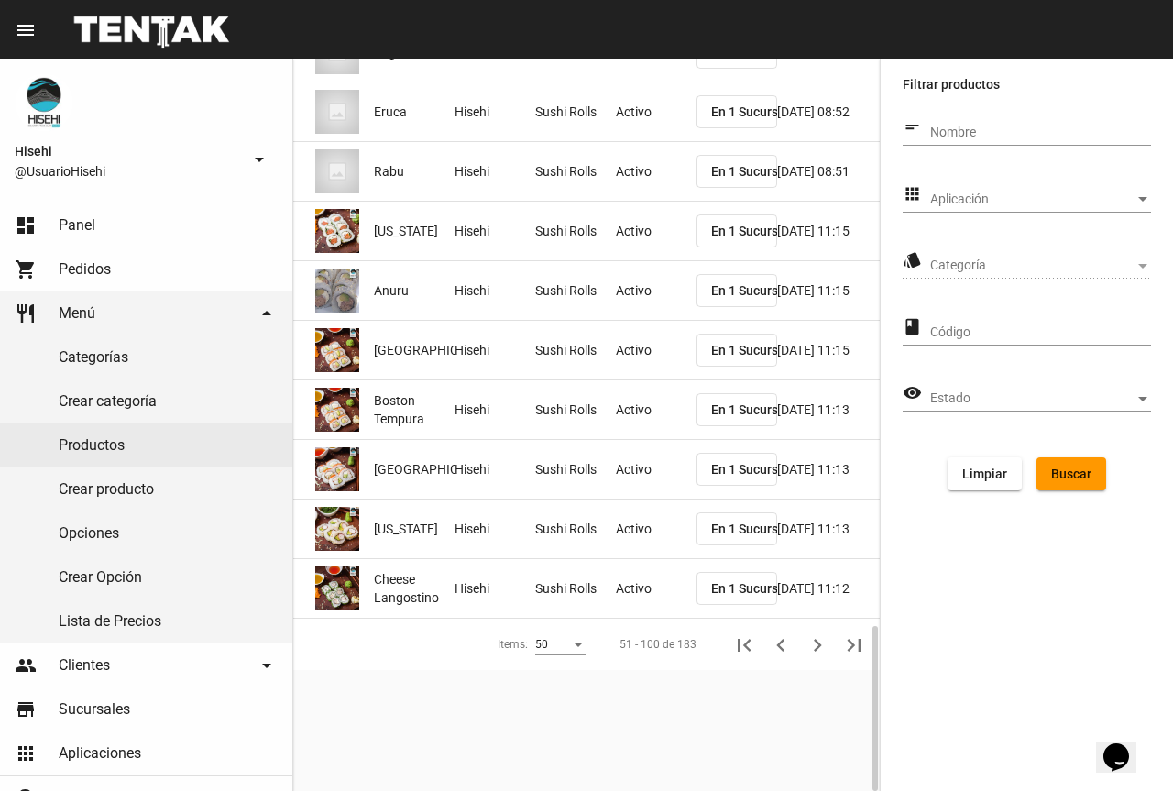
scroll to position [2479, 0]
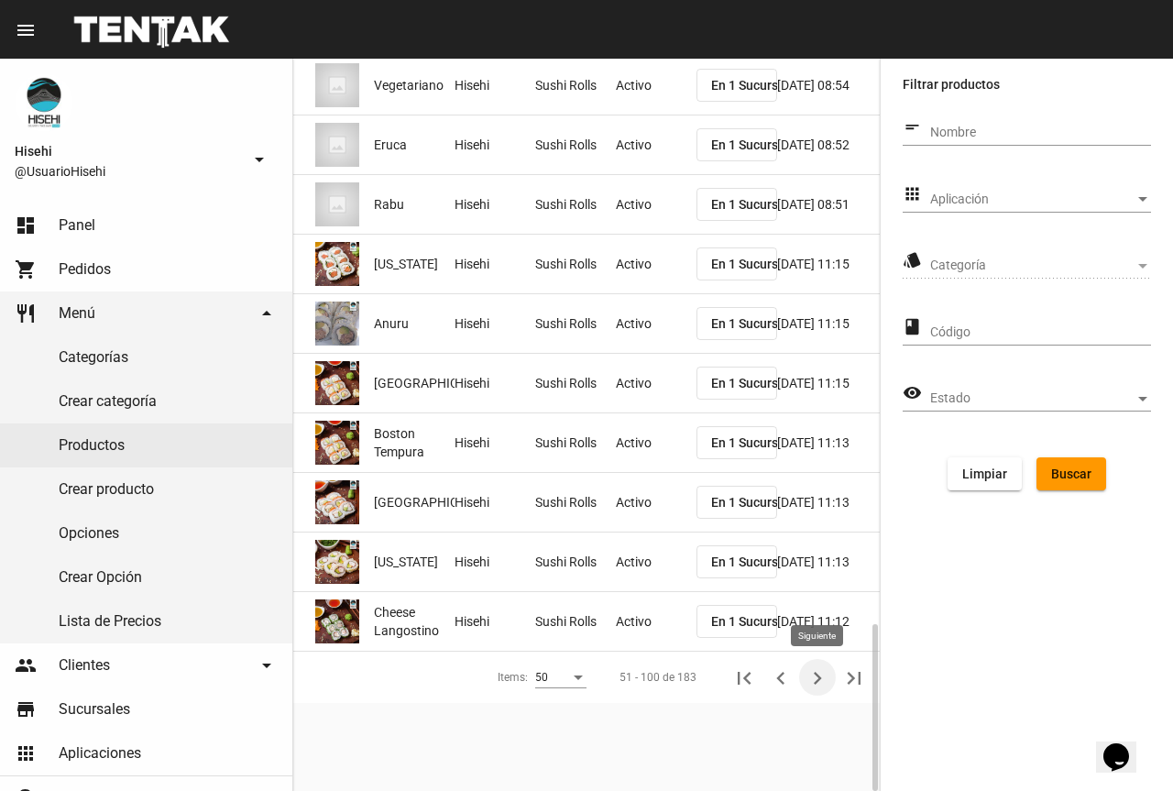
click at [818, 670] on icon "Siguiente" at bounding box center [817, 678] width 26 height 26
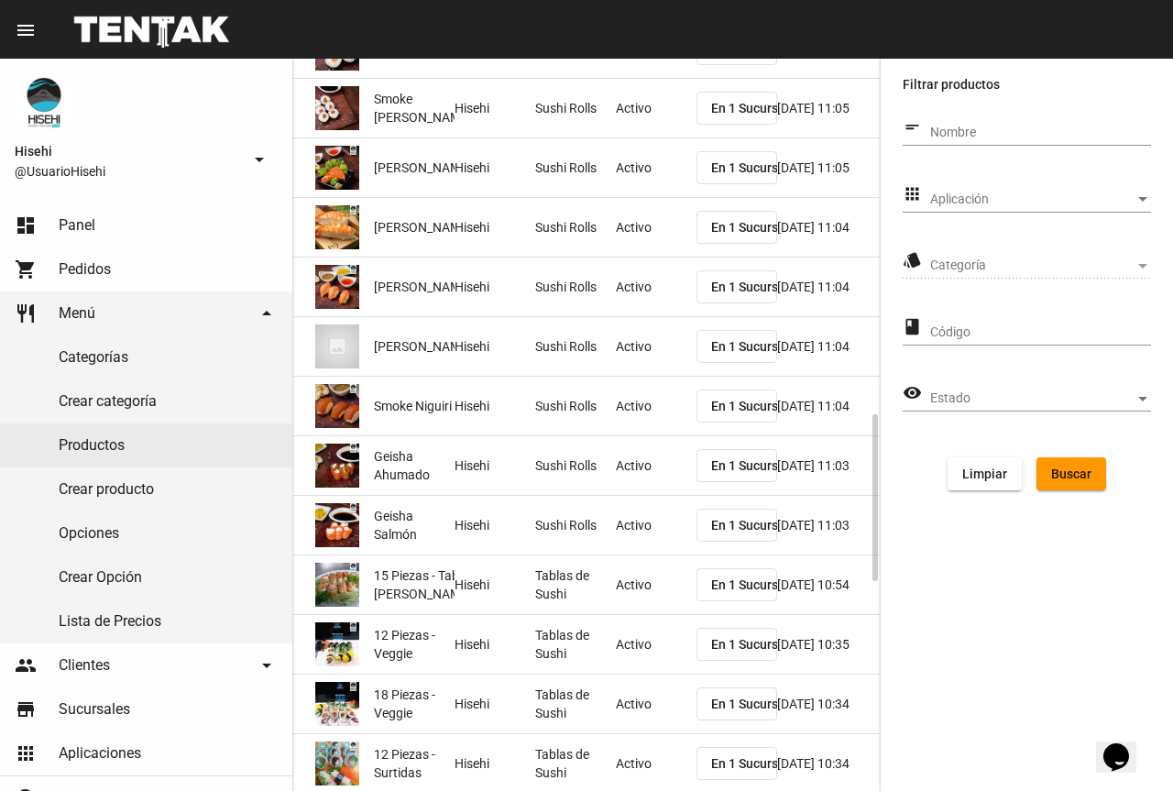
scroll to position [1930, 0]
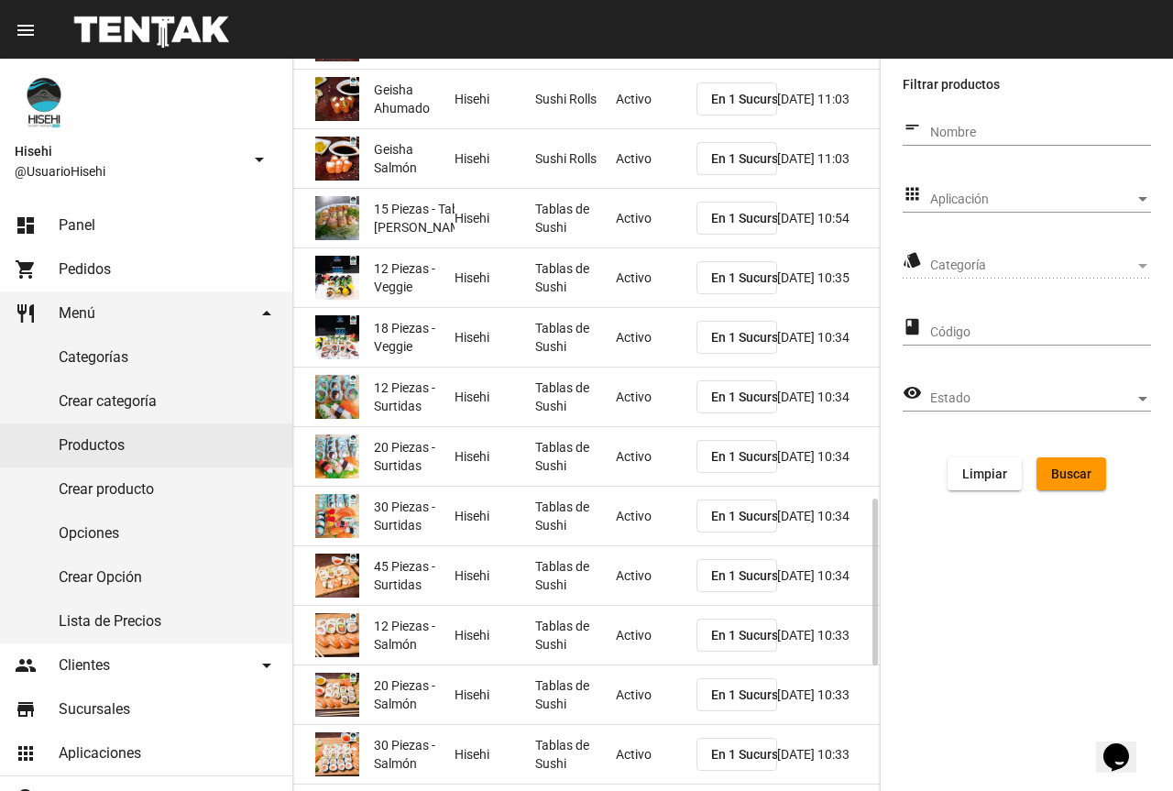
click at [559, 400] on mat-cell "Tablas de Sushi" at bounding box center [575, 396] width 81 height 59
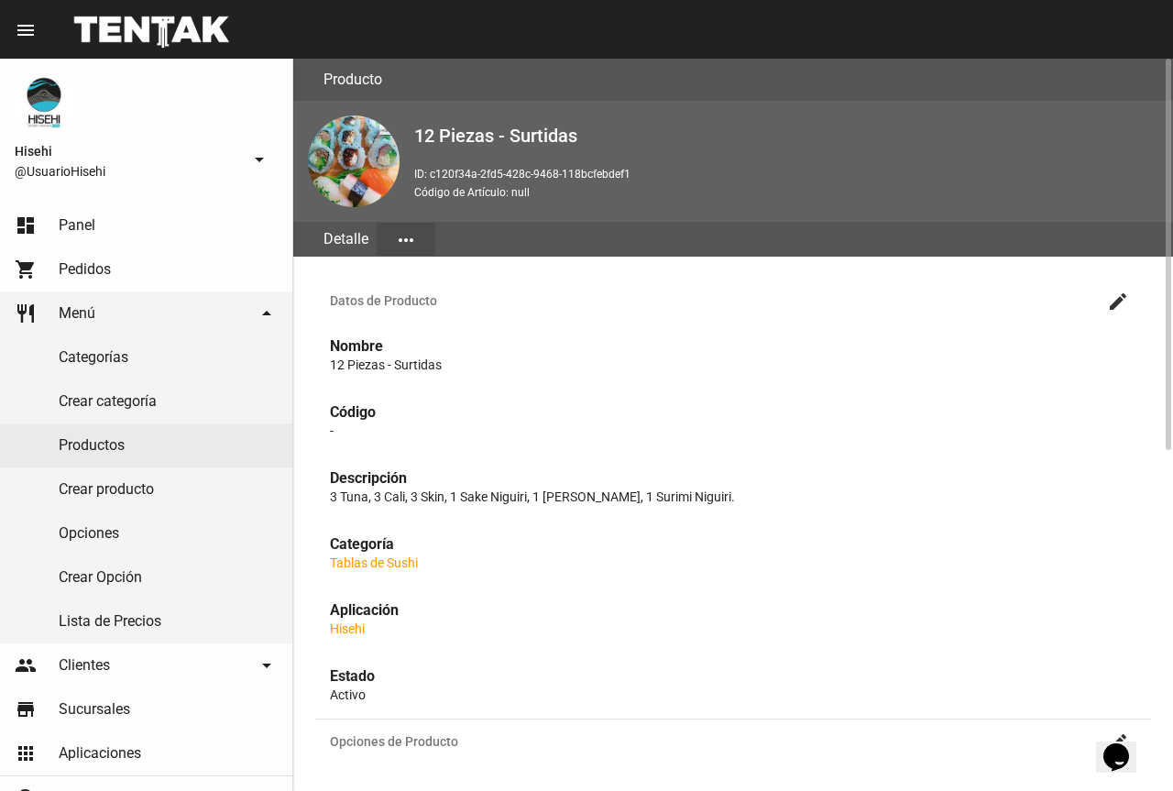
click at [1126, 300] on mat-icon "create" at bounding box center [1118, 301] width 22 height 22
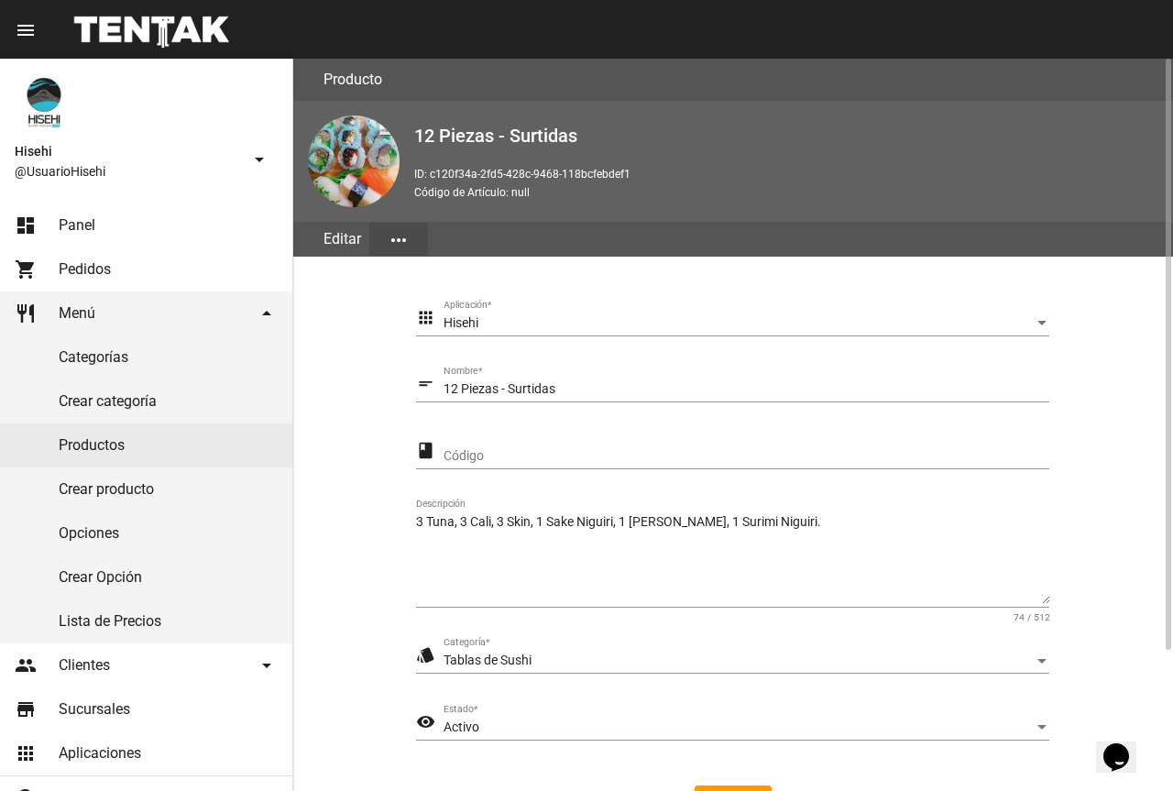
drag, startPoint x: 543, startPoint y: 525, endPoint x: 555, endPoint y: 525, distance: 11.9
click at [543, 525] on textarea "3 Tuna, 3 Cali, 3 Skin, 1 Sake Niguiri, 1 [PERSON_NAME], 1 Surimi Niguiri." at bounding box center [732, 558] width 633 height 91
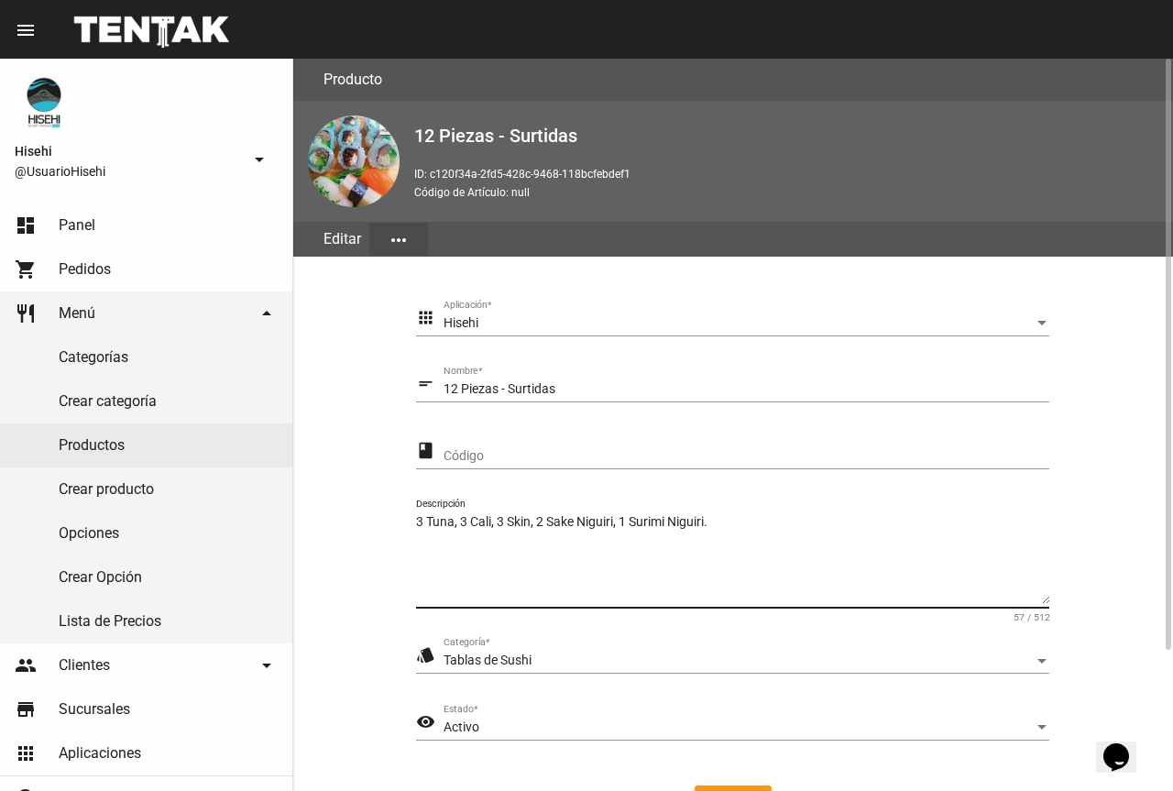
click at [455, 521] on textarea "3 Tuna, 3 Cali, 3 Skin, 2 Sake Niguiri, 1 Surimi Niguiri." at bounding box center [732, 558] width 633 height 91
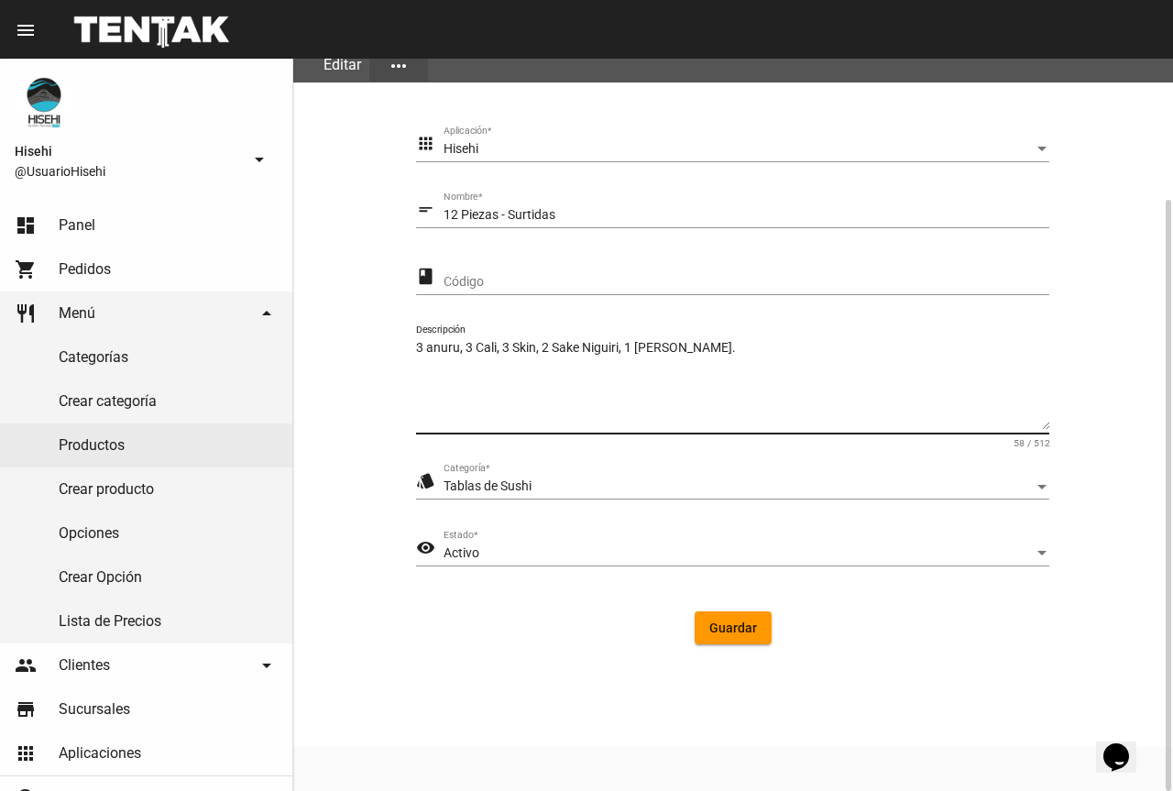
type textarea "3 anuru, 3 Cali, 3 Skin, 2 Sake Niguiri, 1 [PERSON_NAME]."
click at [738, 630] on span "Guardar" at bounding box center [733, 627] width 48 height 15
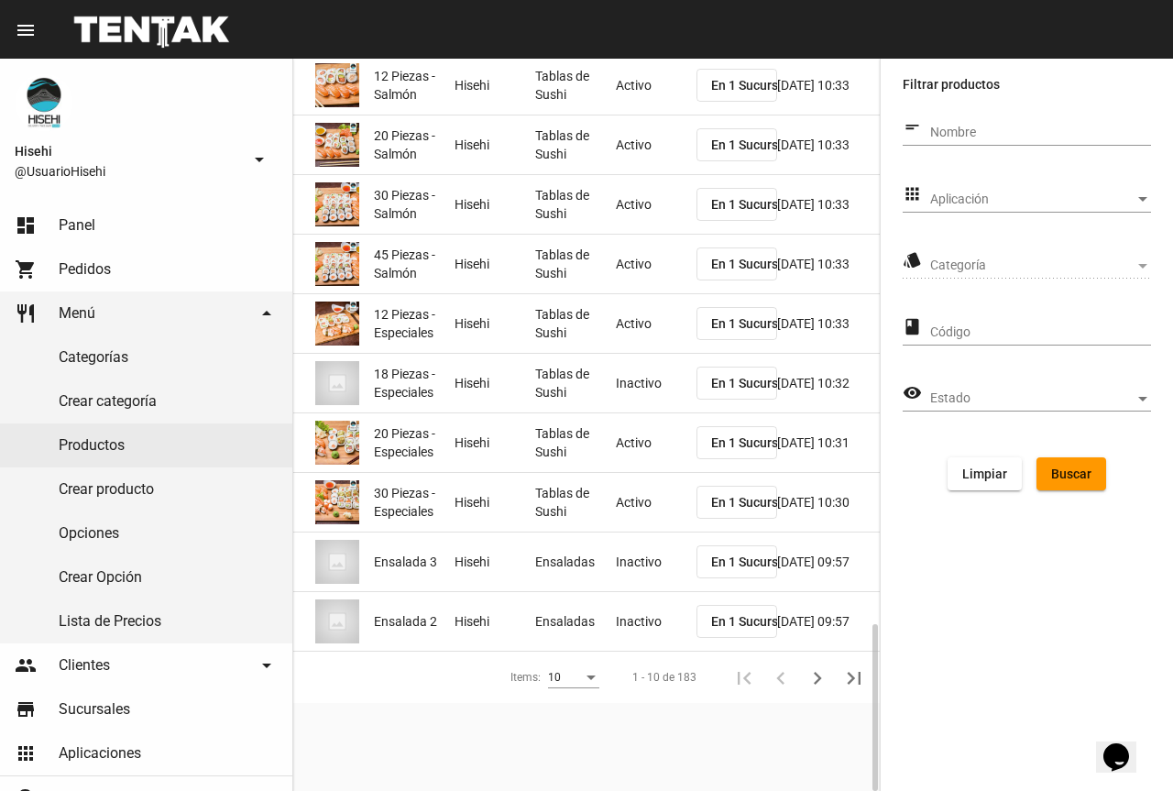
scroll to position [2113, 0]
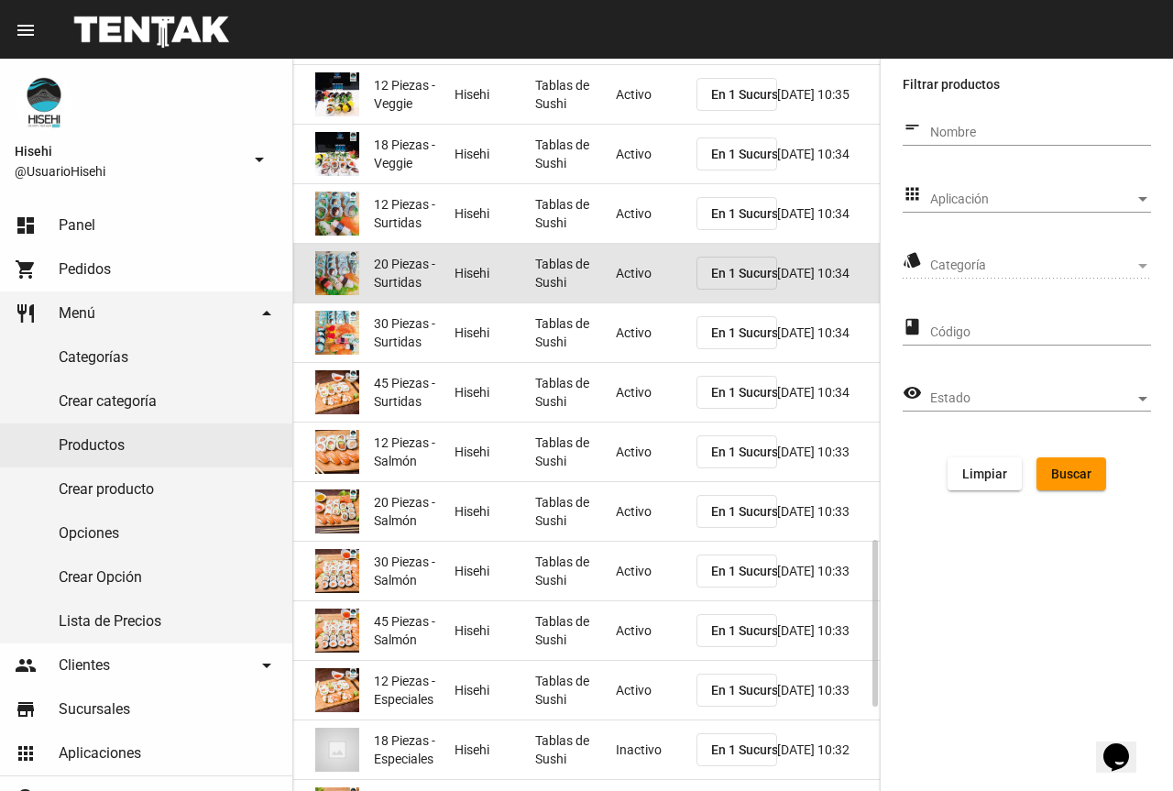
click at [593, 265] on mat-cell "Tablas de Sushi" at bounding box center [575, 273] width 81 height 59
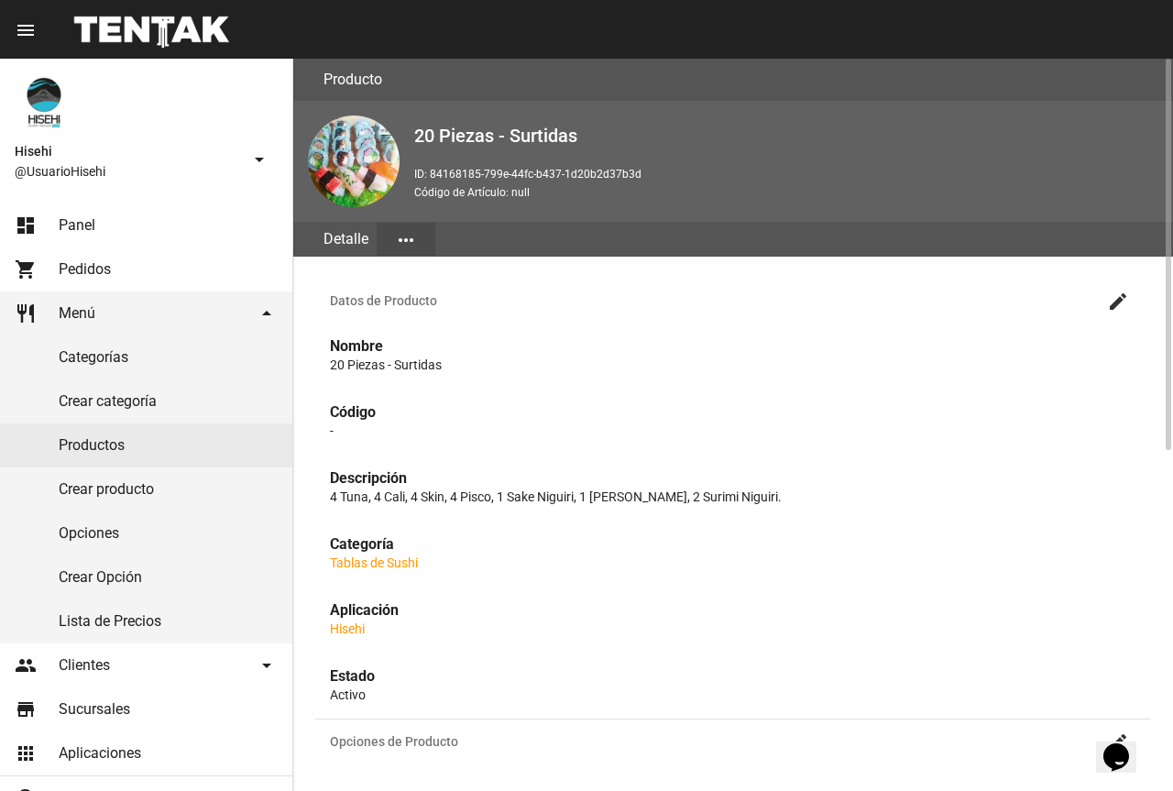
click at [1115, 302] on mat-icon "create" at bounding box center [1118, 301] width 22 height 22
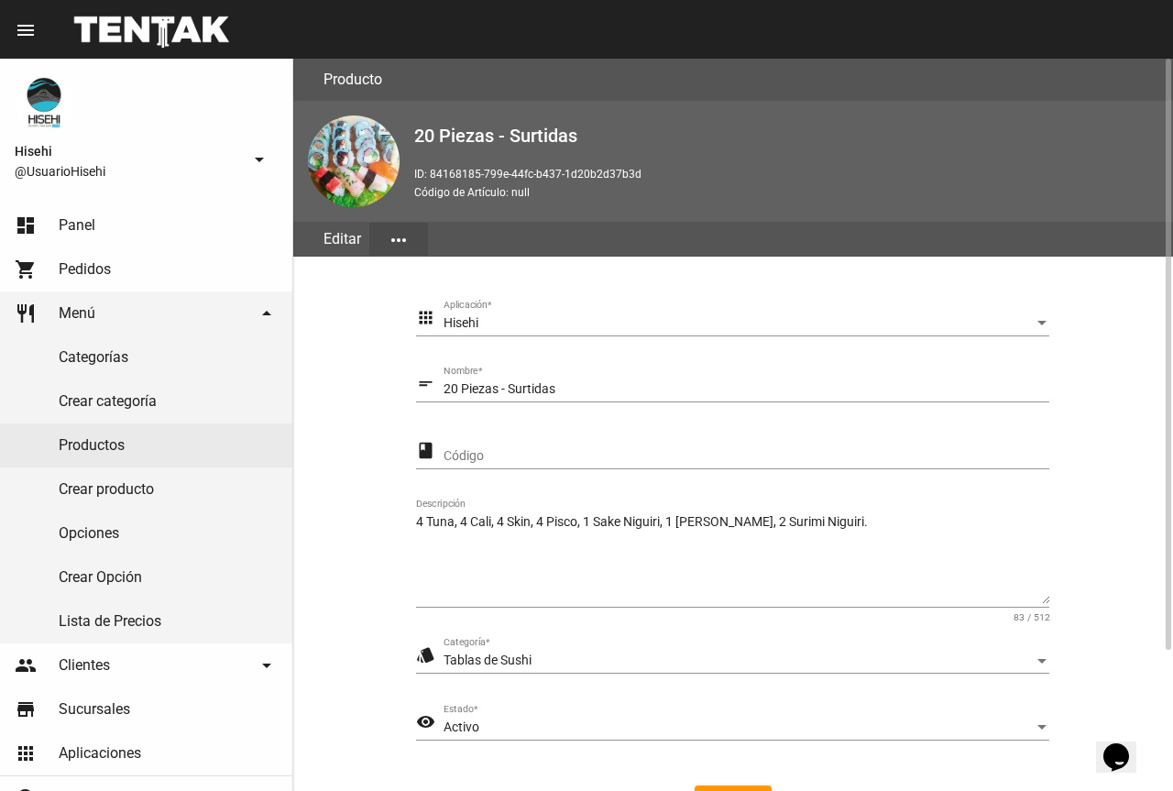
drag, startPoint x: 573, startPoint y: 520, endPoint x: 615, endPoint y: 520, distance: 42.1
click at [573, 520] on textarea "4 Tuna, 4 Cali, 4 Skin, 4 Pisco, 1 Sake Niguiri, 1 [PERSON_NAME], 2 Surimi Nigu…" at bounding box center [732, 558] width 633 height 91
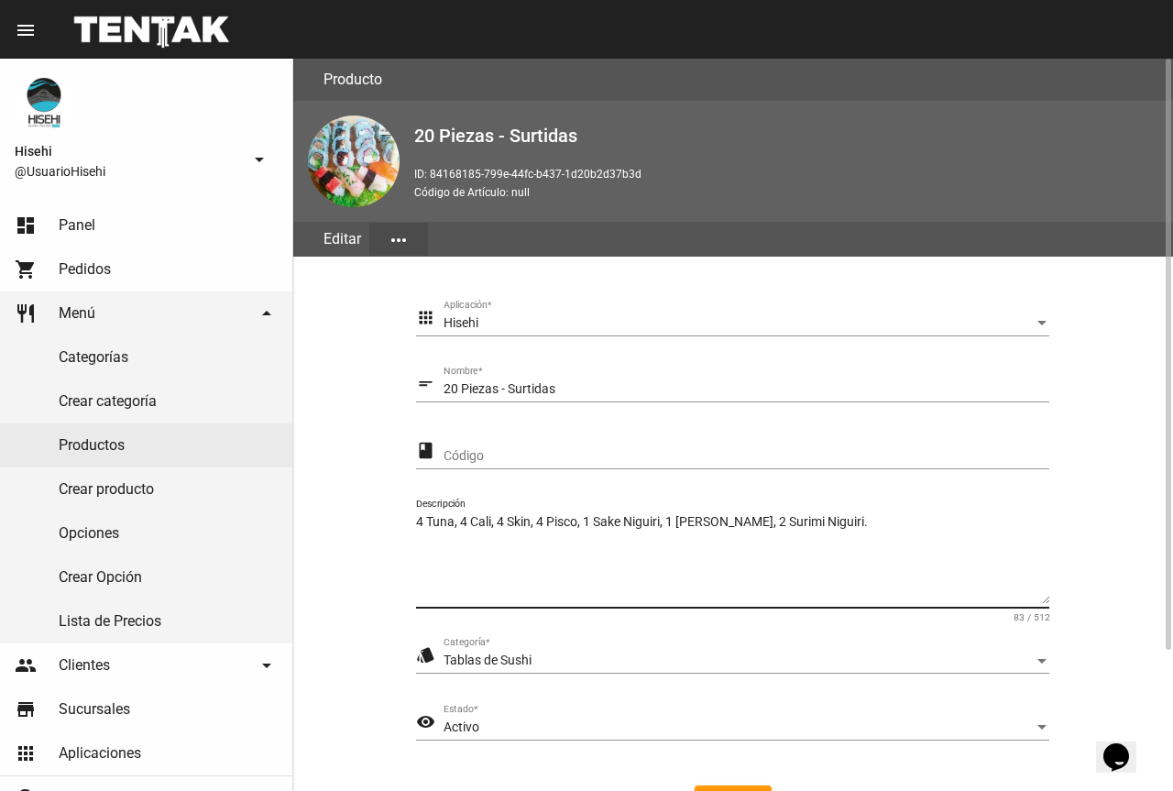
click at [580, 520] on textarea "4 Tuna, 4 Cali, 4 Skin, 4 Pisco, 1 Sake Niguiri, 1 [PERSON_NAME], 2 Surimi Nigu…" at bounding box center [732, 558] width 633 height 91
click at [454, 528] on textarea "4 Tuna, 4 Cali, 4 Skin, 4 [US_STATE] + phila, 2 [PERSON_NAME], 2 [PERSON_NAME]." at bounding box center [732, 558] width 633 height 91
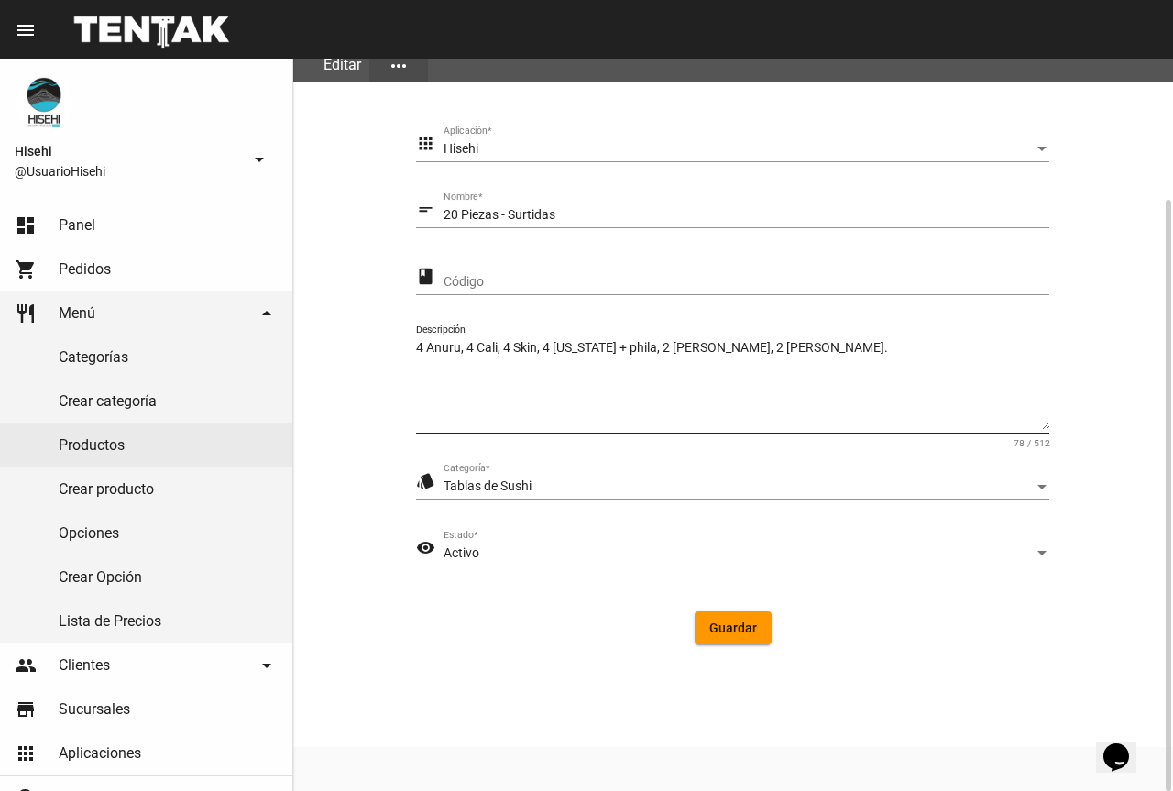
type textarea "4 Anuru, 4 Cali, 4 Skin, 4 [US_STATE] + phila, 2 [PERSON_NAME], 2 [PERSON_NAME]."
click at [761, 628] on button "Guardar" at bounding box center [733, 627] width 77 height 33
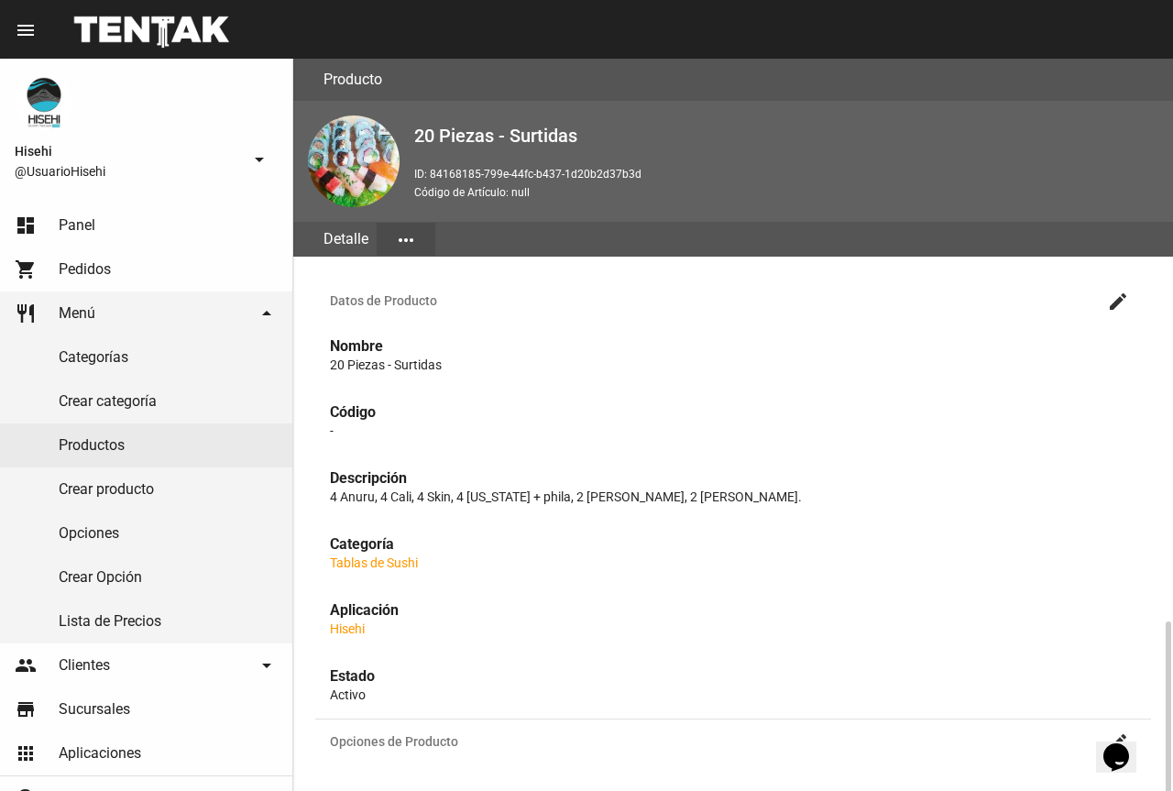
scroll to position [550, 0]
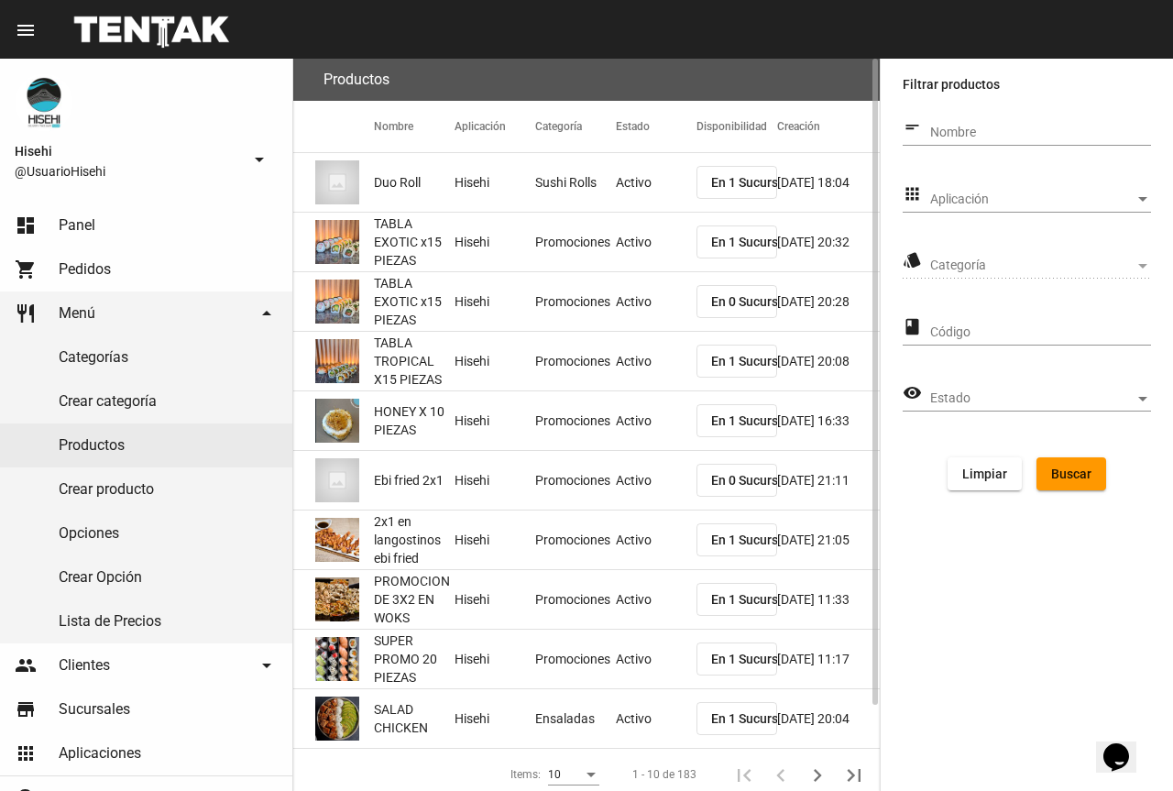
scroll to position [97, 0]
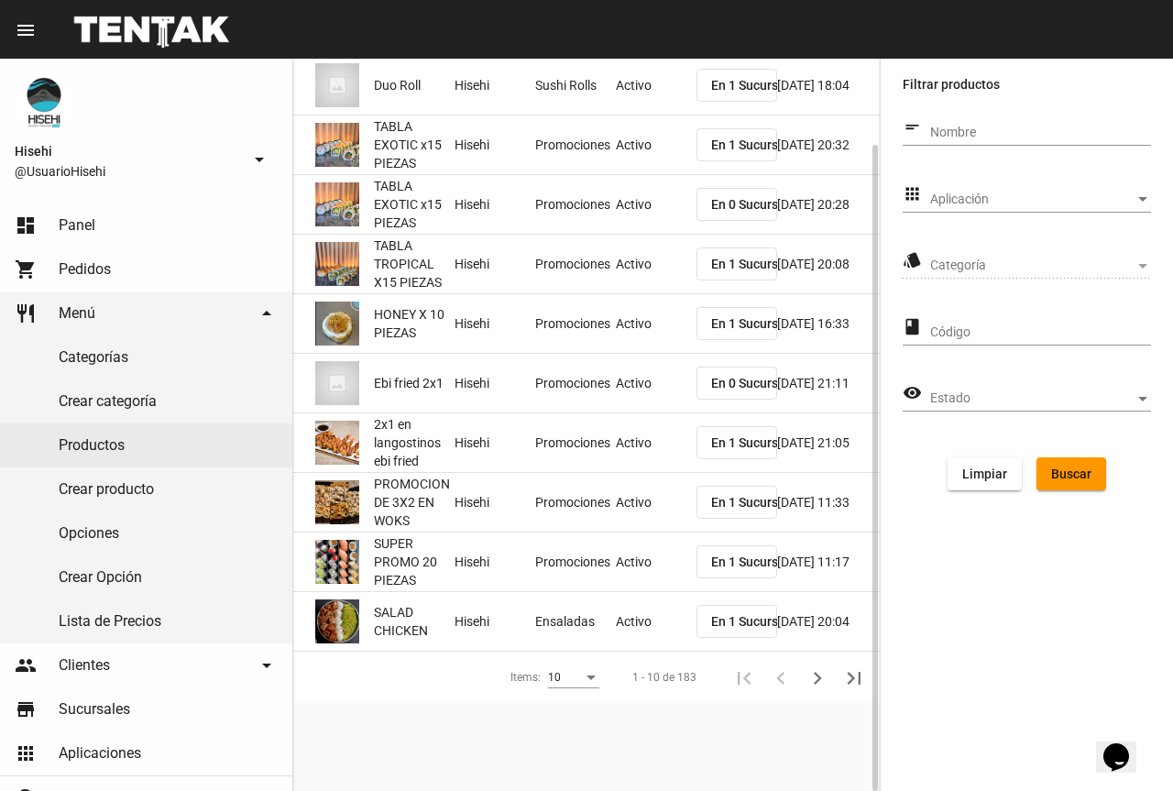
click at [590, 682] on div "Items:" at bounding box center [591, 678] width 16 height 13
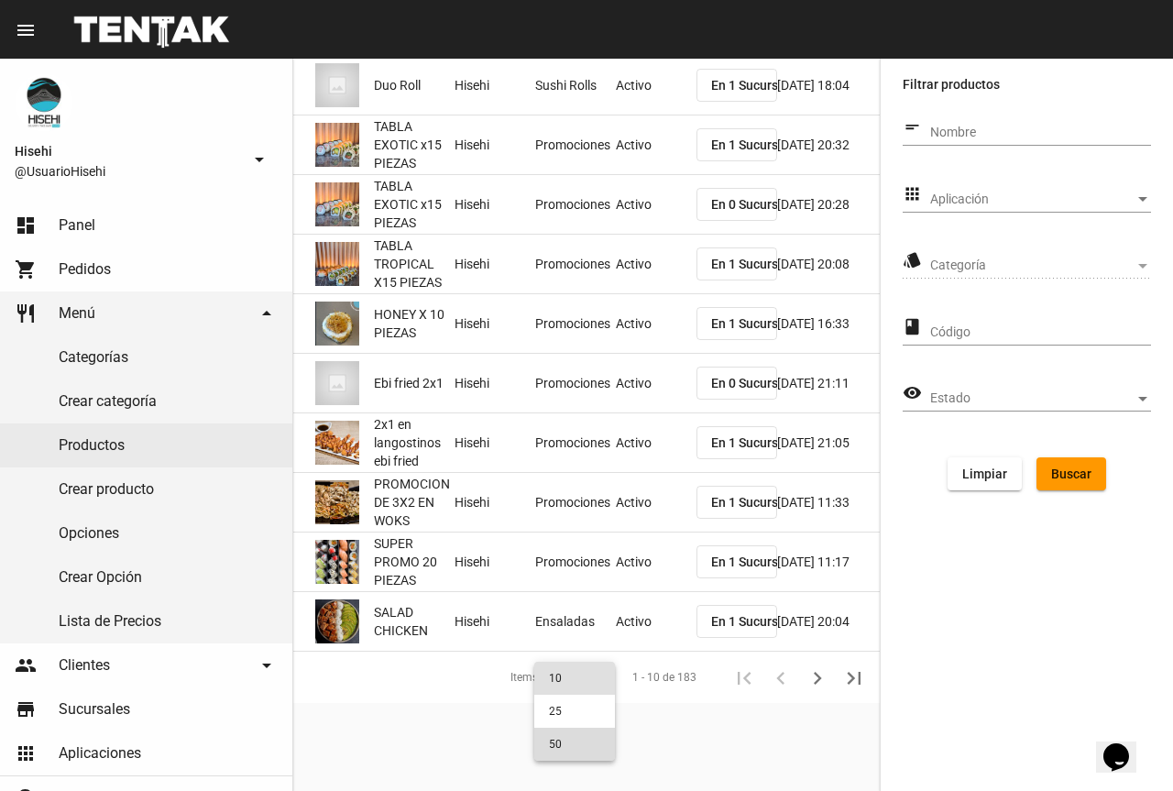
click at [557, 749] on span "50" at bounding box center [574, 743] width 51 height 33
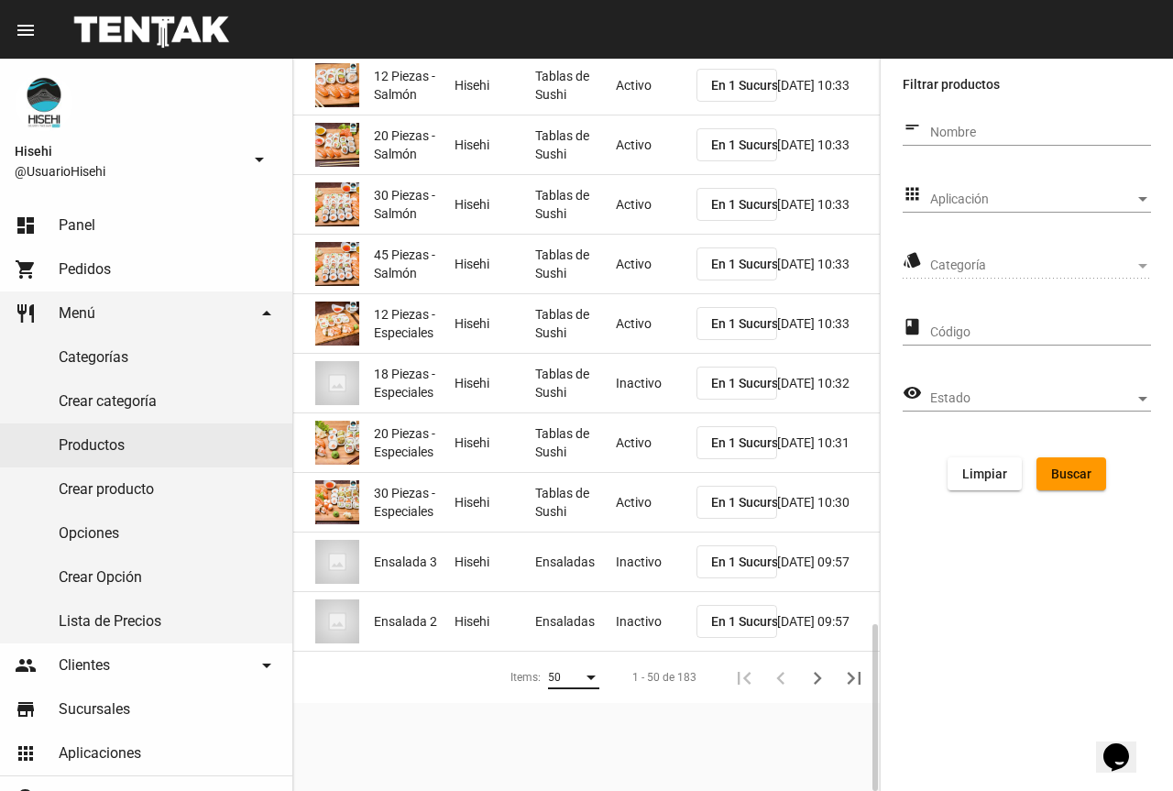
scroll to position [2113, 0]
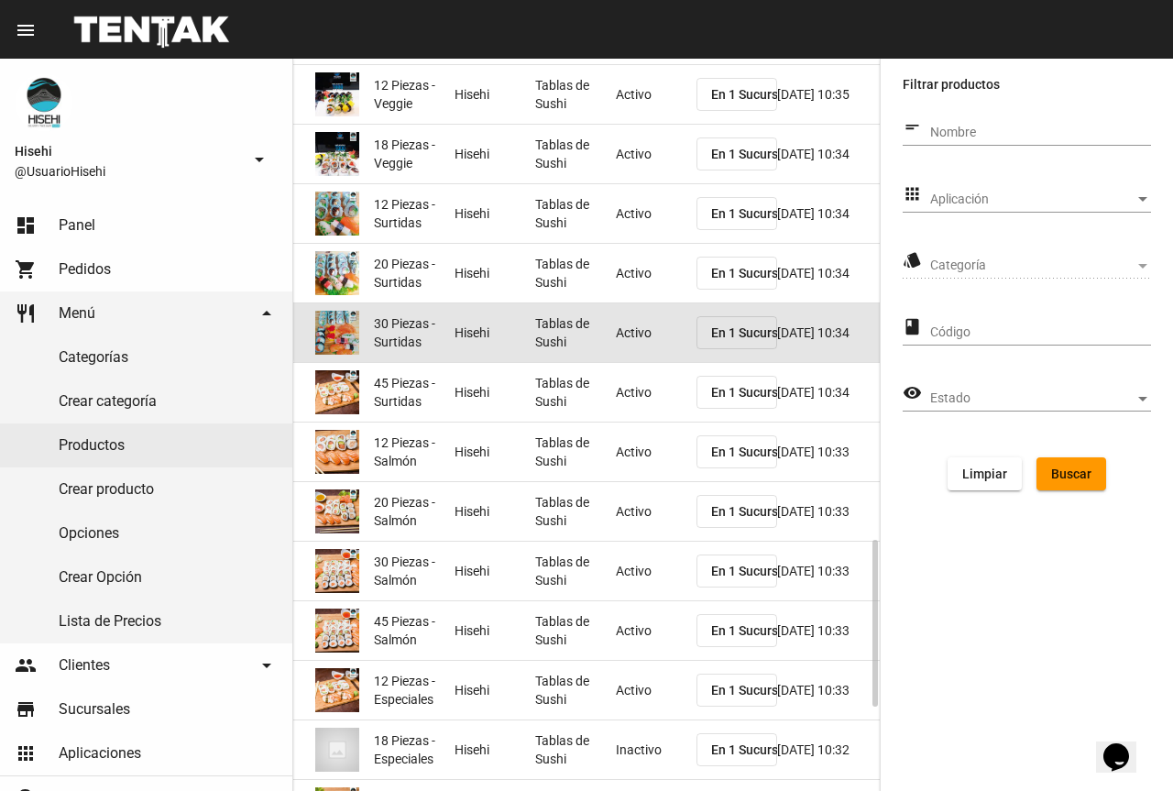
click at [595, 325] on mat-cell "Tablas de Sushi" at bounding box center [575, 332] width 81 height 59
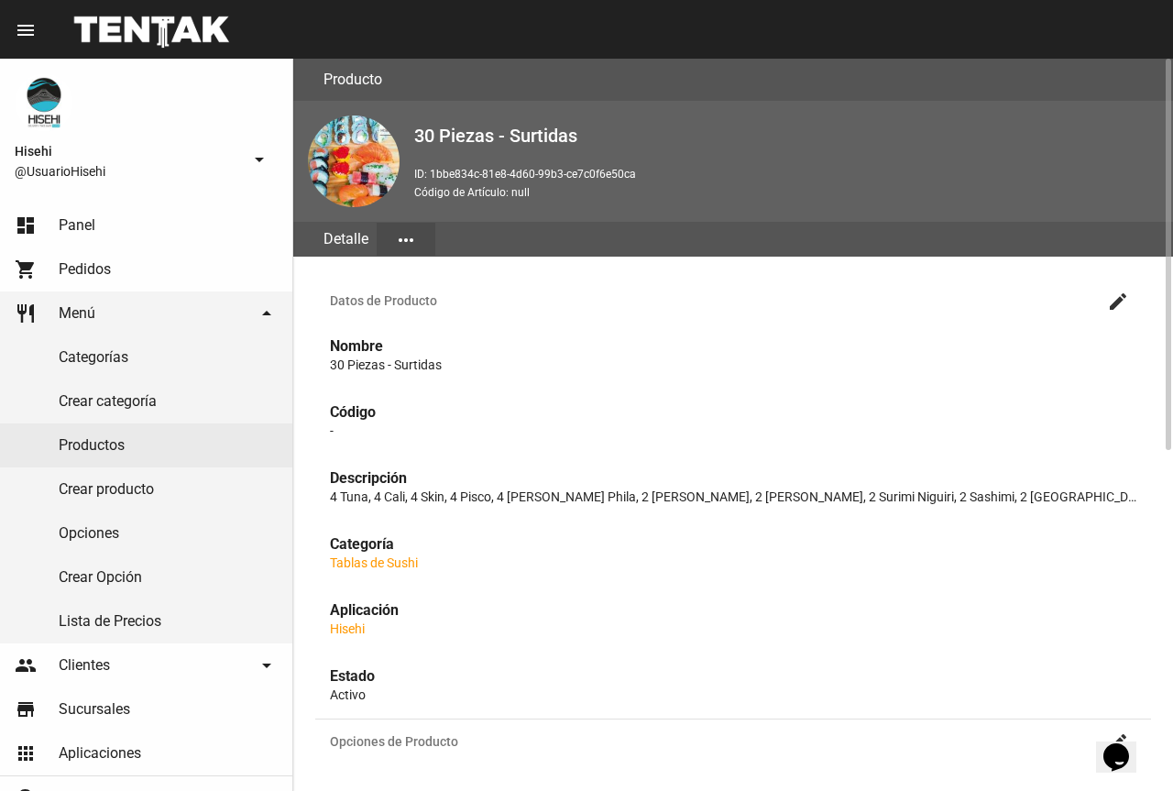
click at [1116, 310] on mat-icon "create" at bounding box center [1118, 301] width 22 height 22
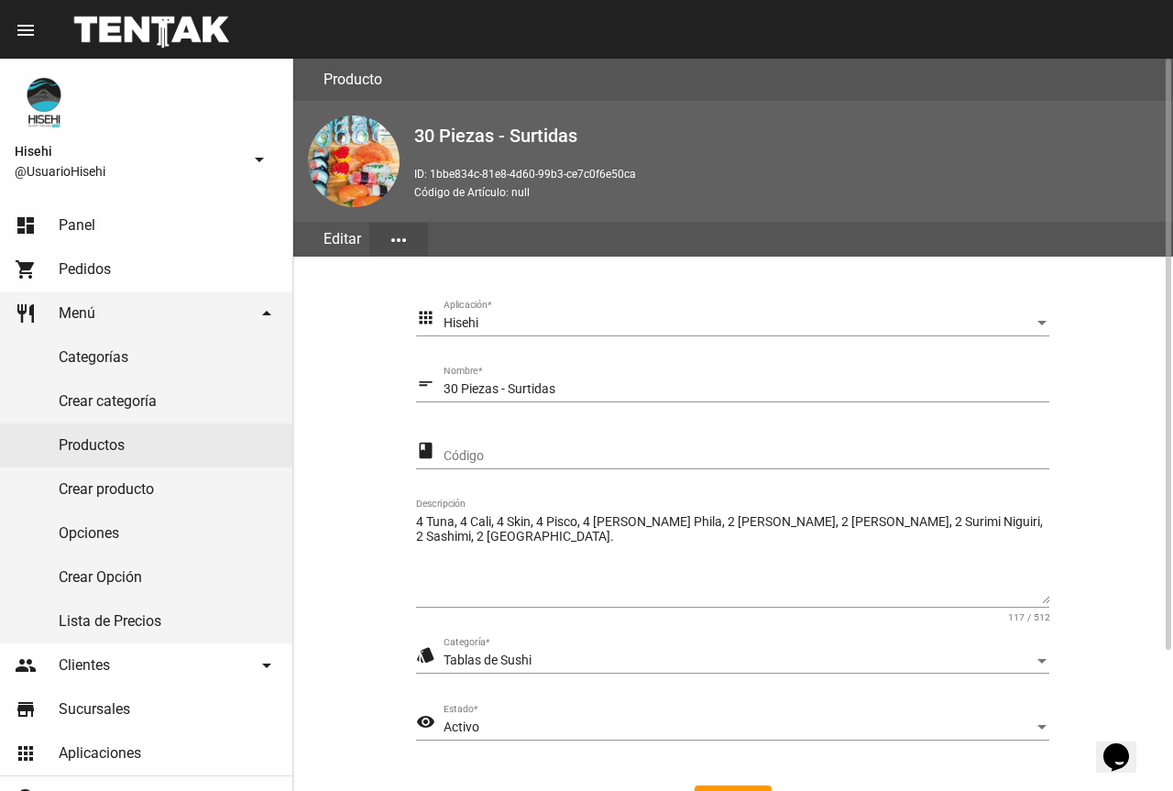
scroll to position [174, 0]
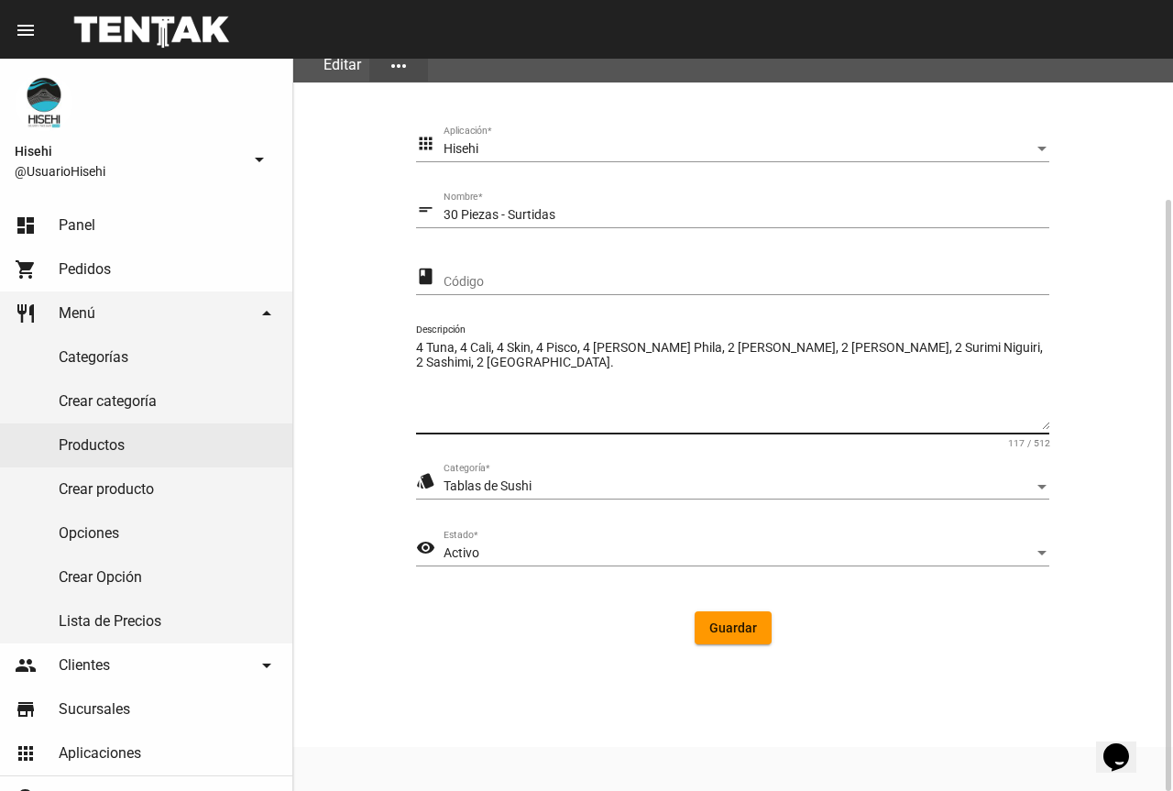
drag, startPoint x: 580, startPoint y: 352, endPoint x: 604, endPoint y: 352, distance: 23.8
click at [581, 352] on textarea "4 Tuna, 4 Cali, 4 Skin, 4 Pisco, 4 [PERSON_NAME] Phila, 2 [PERSON_NAME], 2 [PER…" at bounding box center [732, 384] width 633 height 91
type textarea "4 Anuru, 4 Cali, 4 Skin, 4 [US_STATE] + phila, 4 [PERSON_NAME], 3 [PERSON_NAME]…"
click at [731, 624] on span "Guardar" at bounding box center [733, 627] width 48 height 15
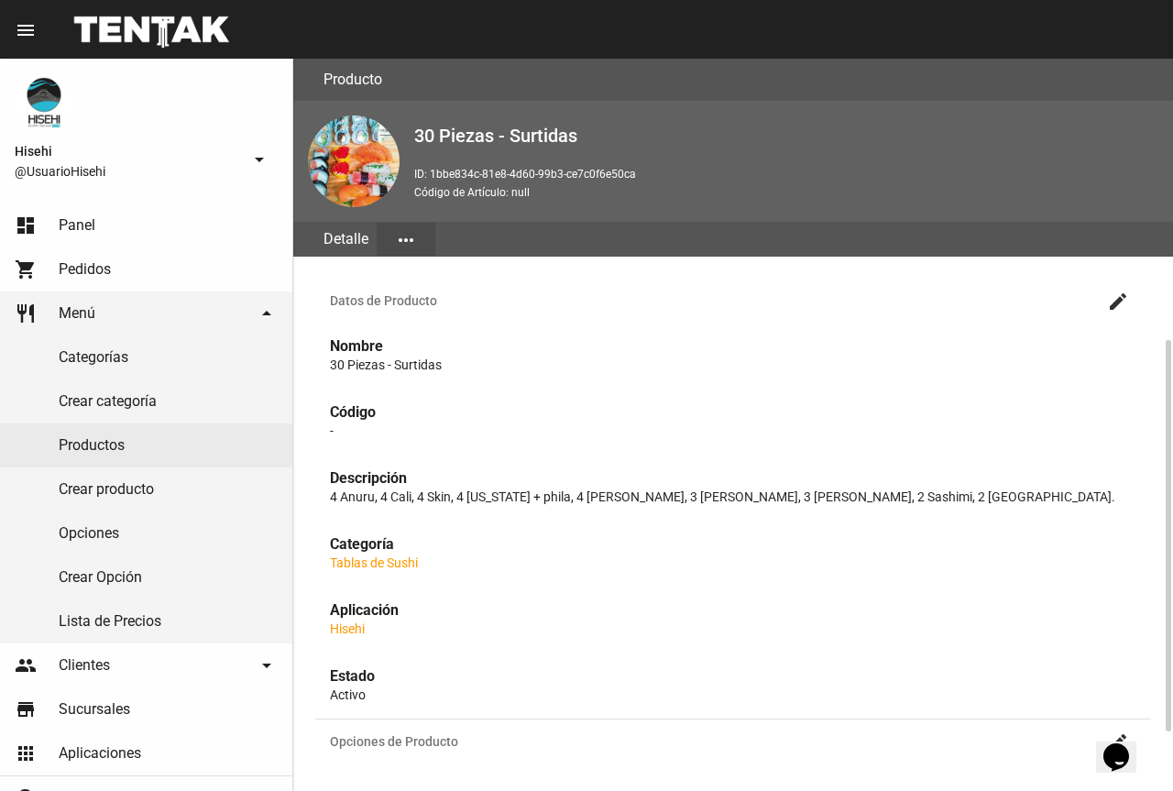
scroll to position [183, 0]
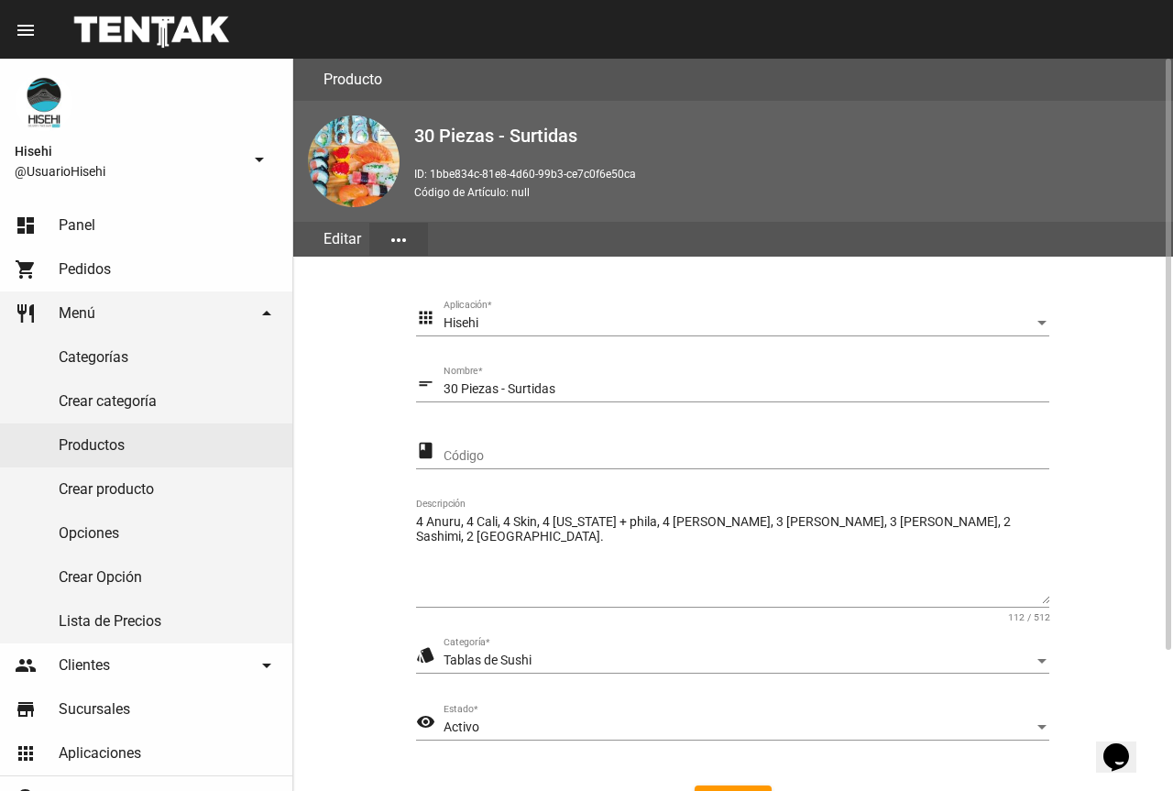
scroll to position [174, 0]
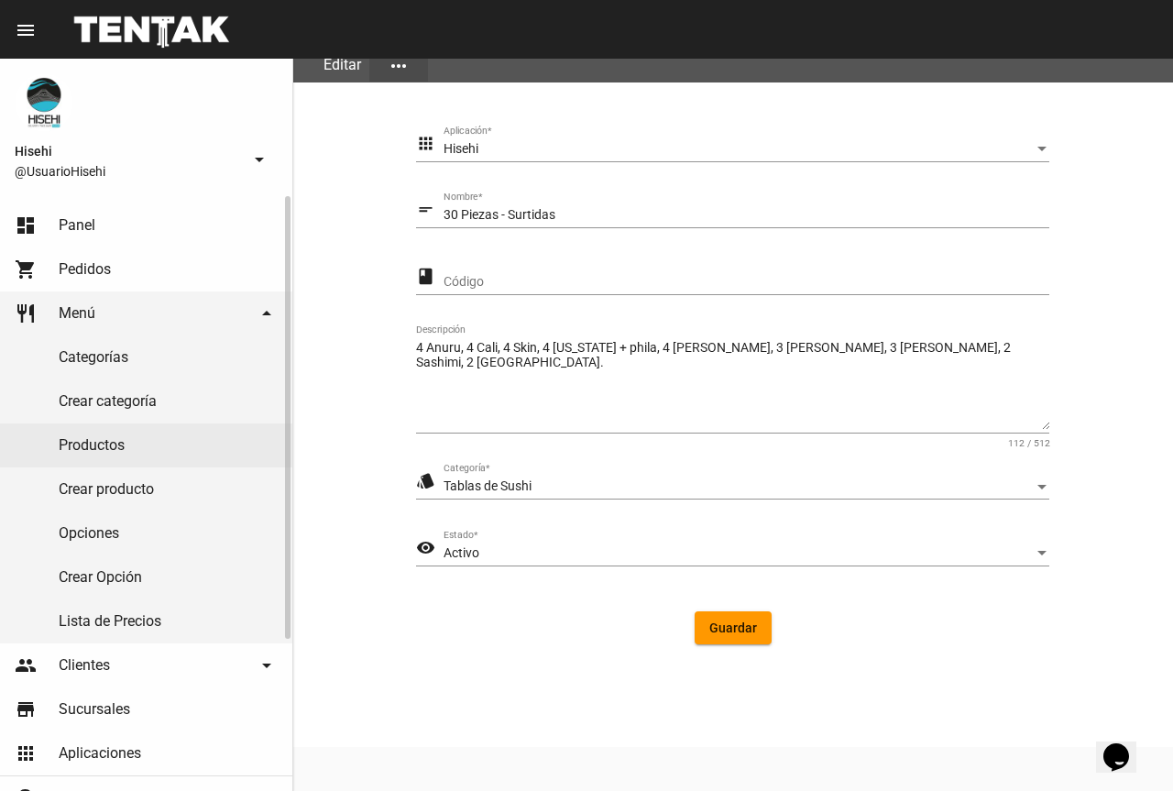
click at [159, 454] on link "Productos" at bounding box center [146, 445] width 292 height 44
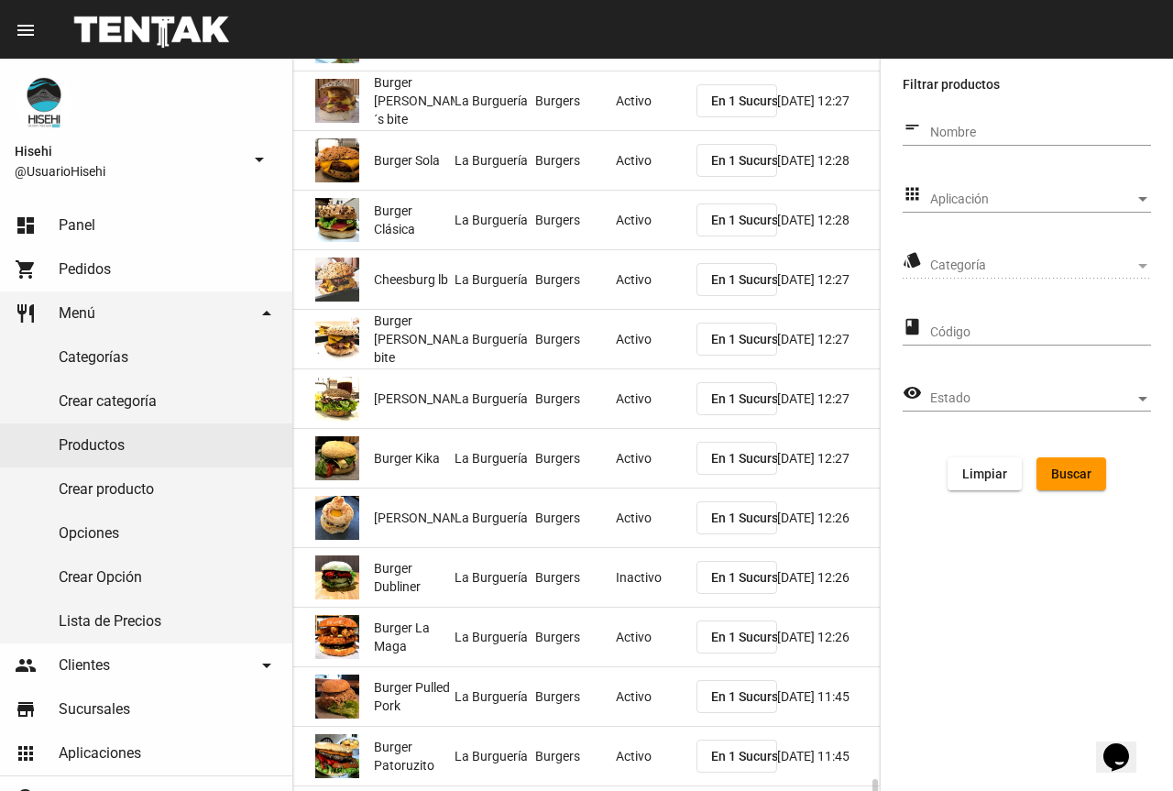
scroll to position [2512, 0]
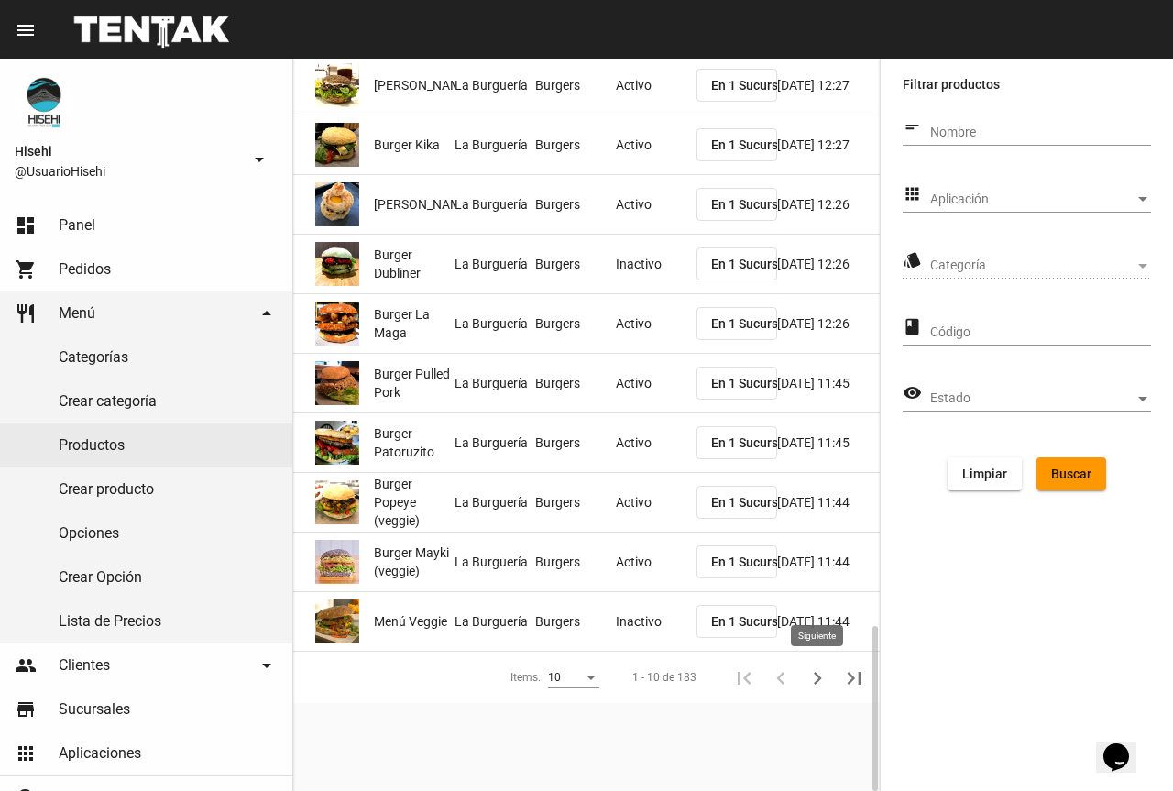
click at [815, 677] on icon "Siguiente" at bounding box center [817, 678] width 26 height 26
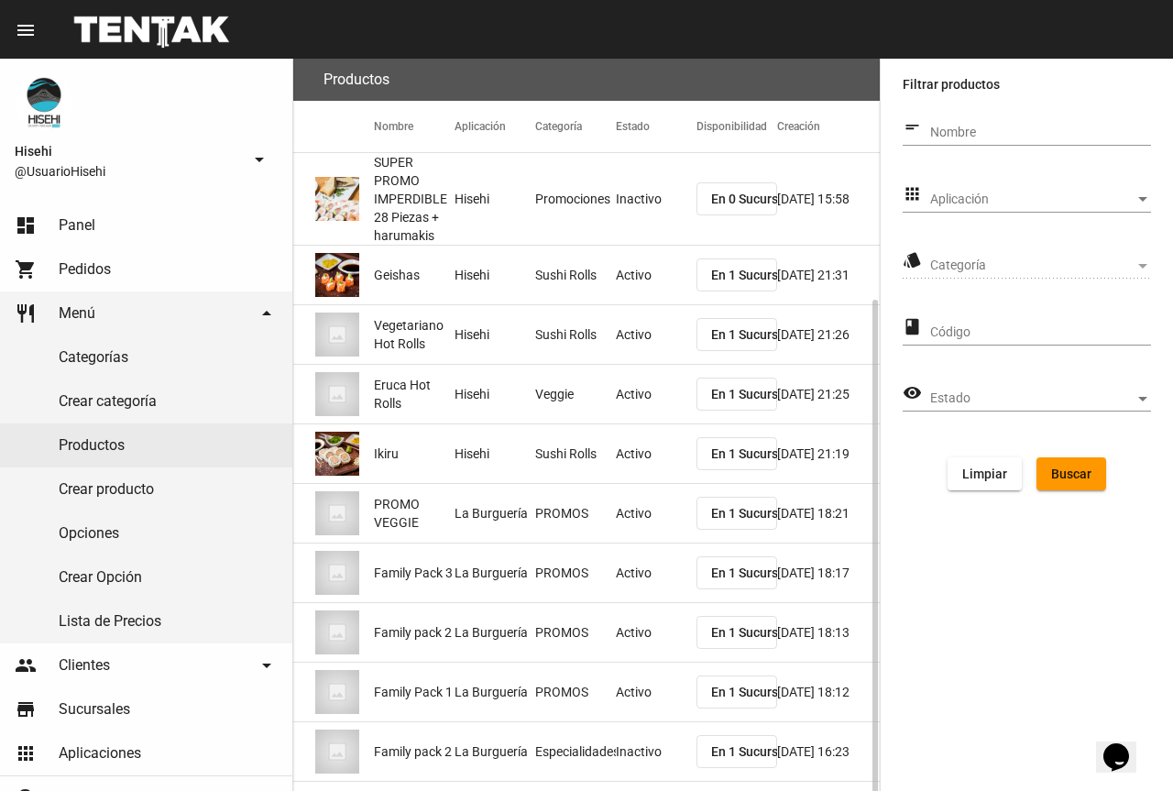
scroll to position [130, 0]
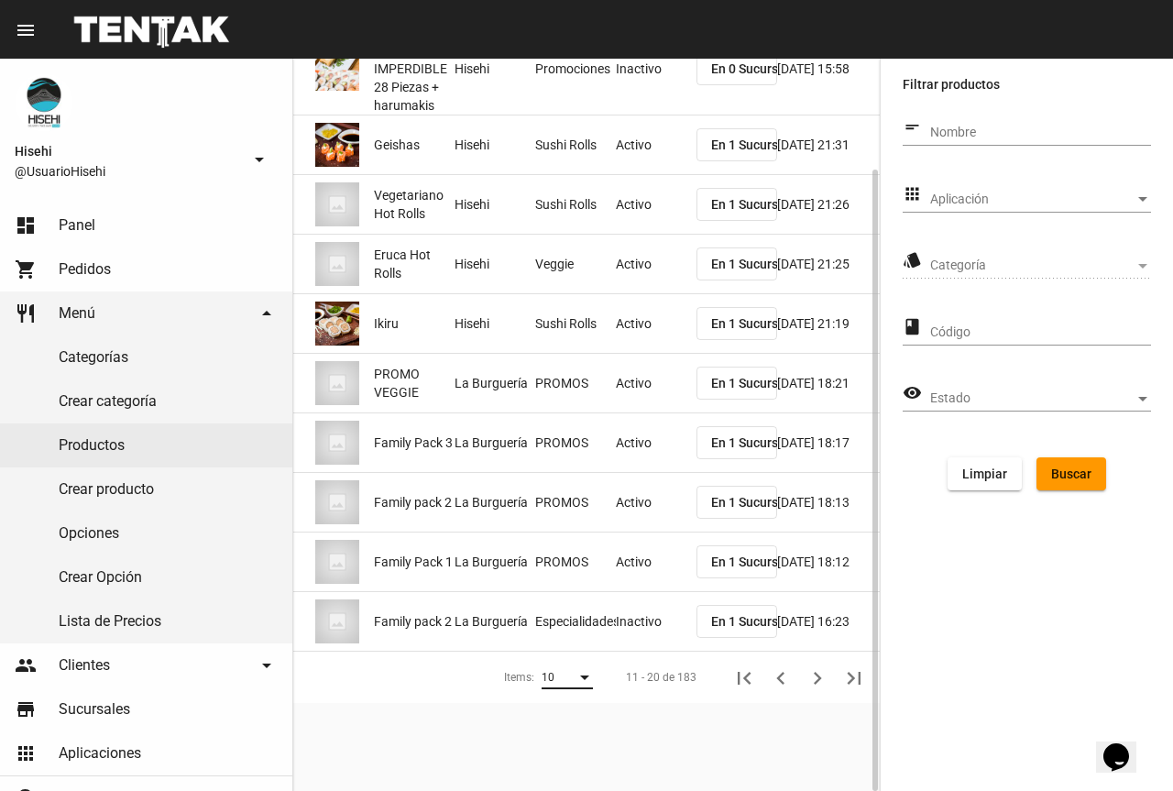
click at [558, 673] on div "10" at bounding box center [559, 678] width 35 height 13
click at [590, 734] on span "50" at bounding box center [567, 743] width 51 height 33
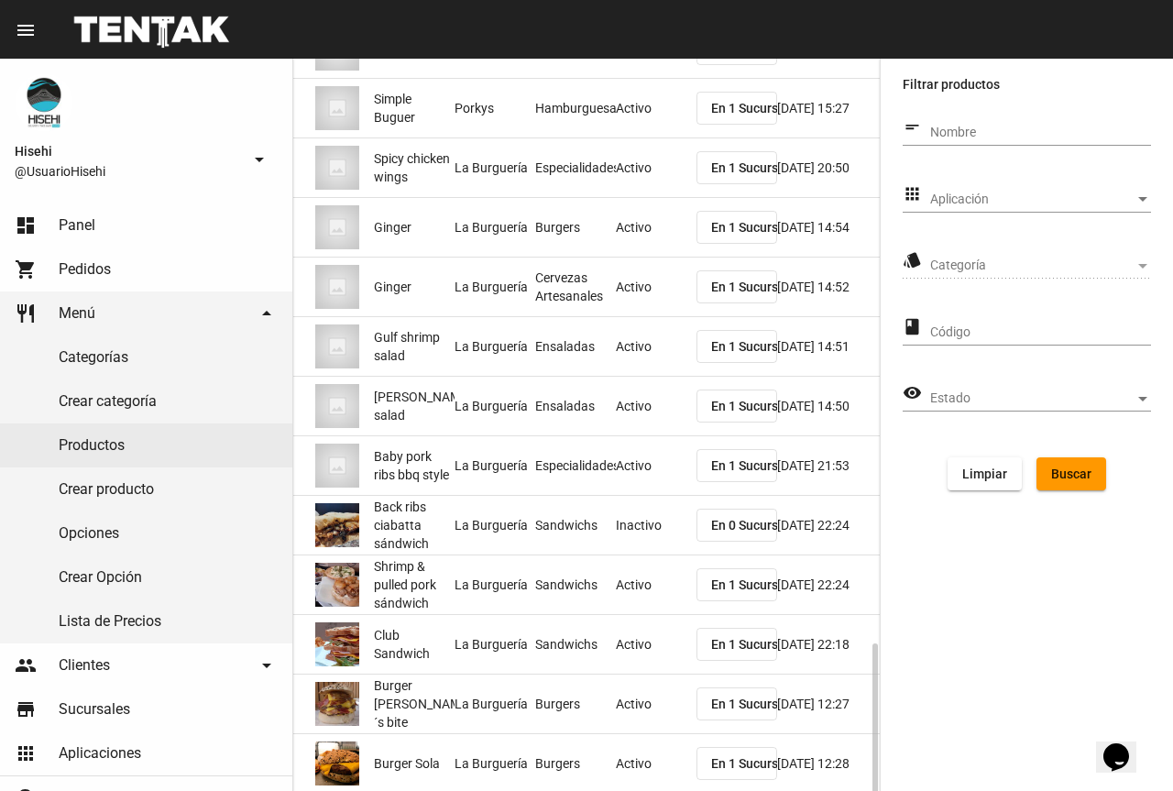
scroll to position [2512, 0]
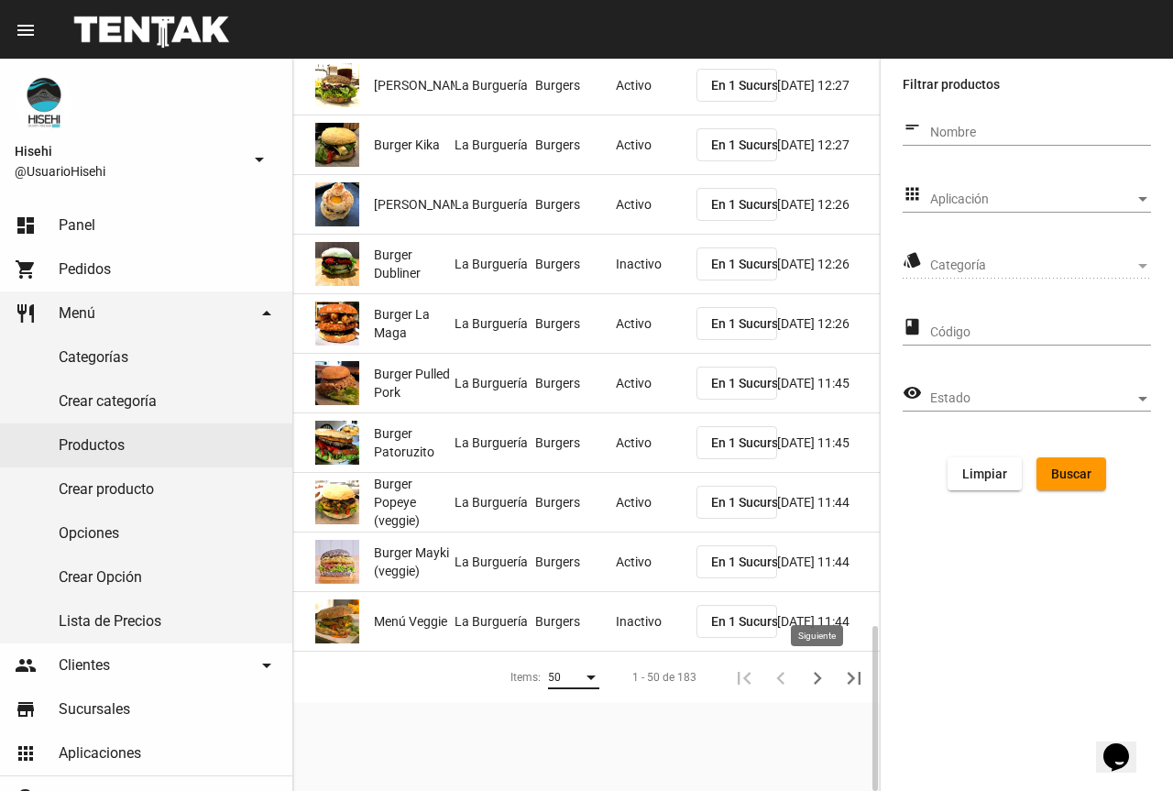
click at [818, 683] on icon "Siguiente" at bounding box center [817, 678] width 26 height 26
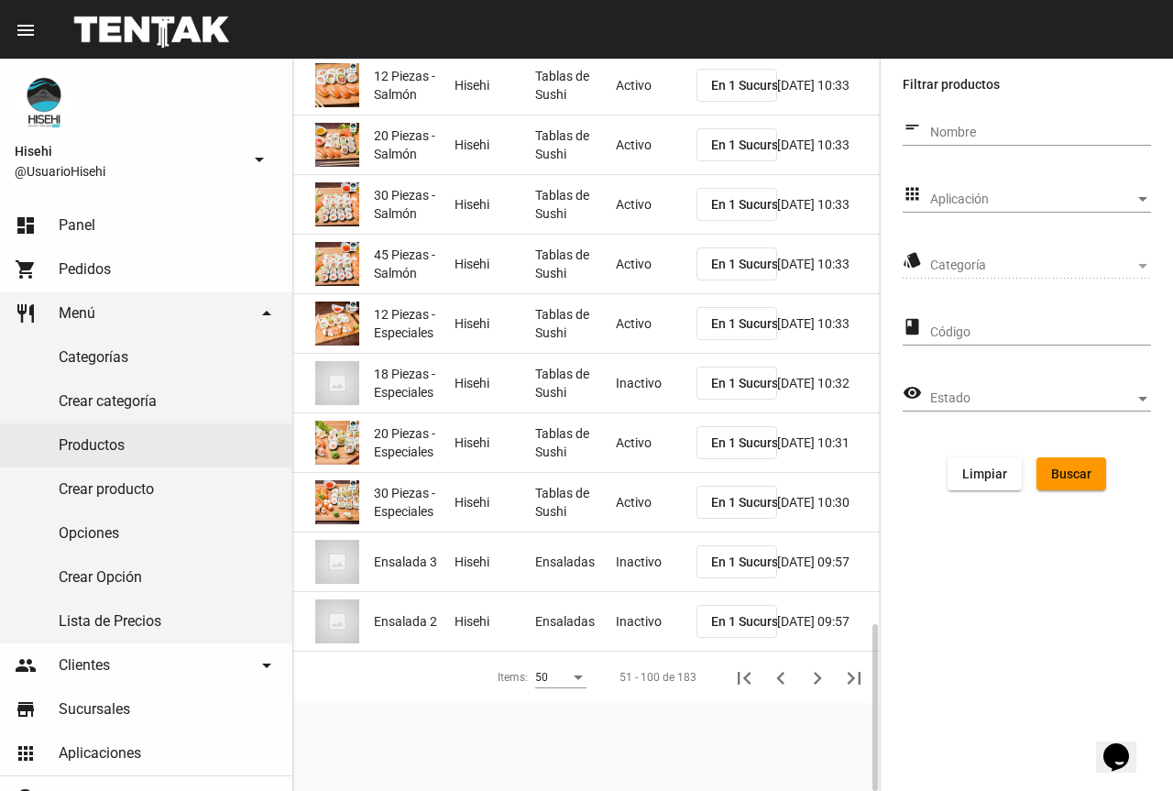
scroll to position [2296, 0]
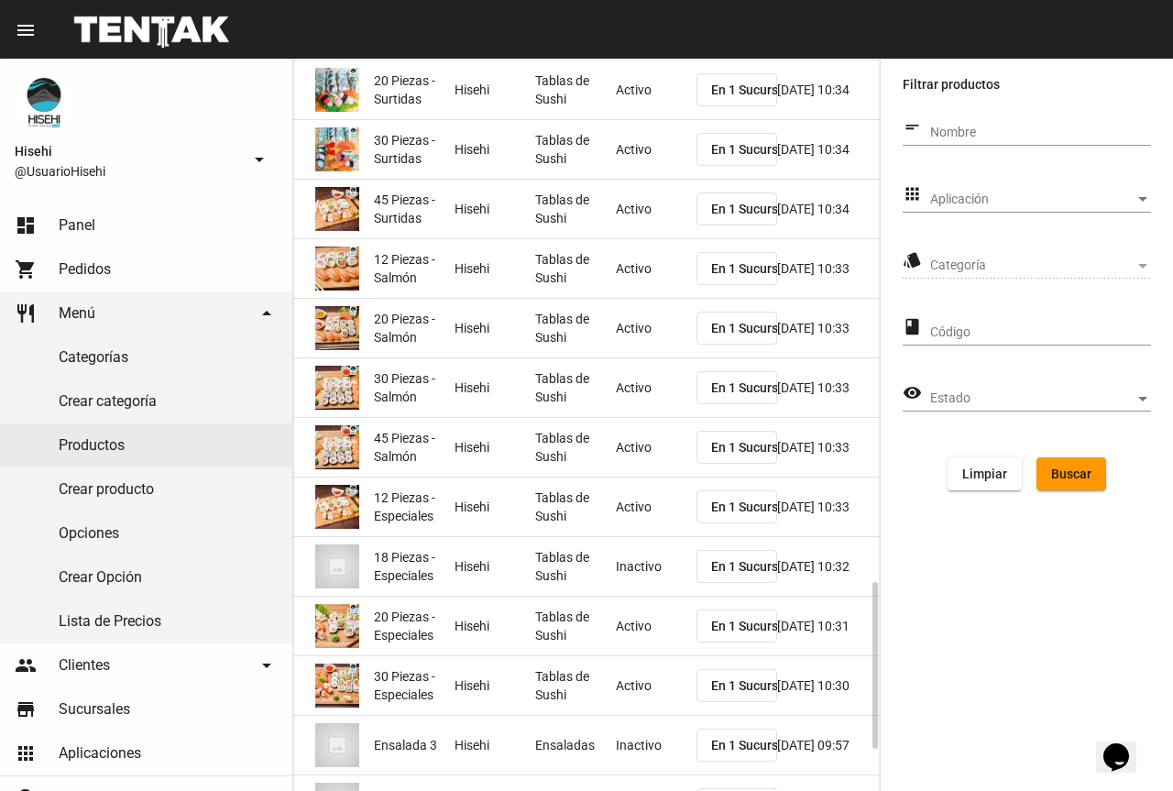
click at [597, 209] on mat-cell "Tablas de Sushi" at bounding box center [575, 209] width 81 height 59
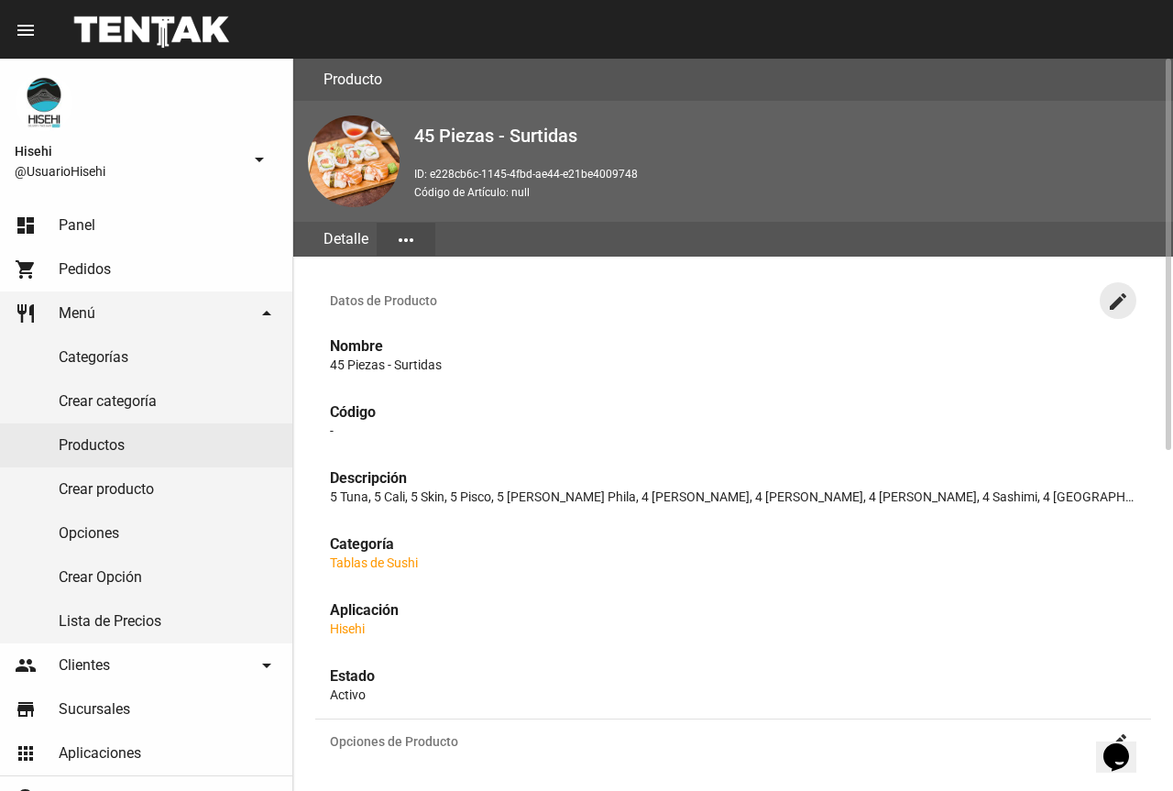
click at [1118, 299] on mat-icon "create" at bounding box center [1118, 301] width 22 height 22
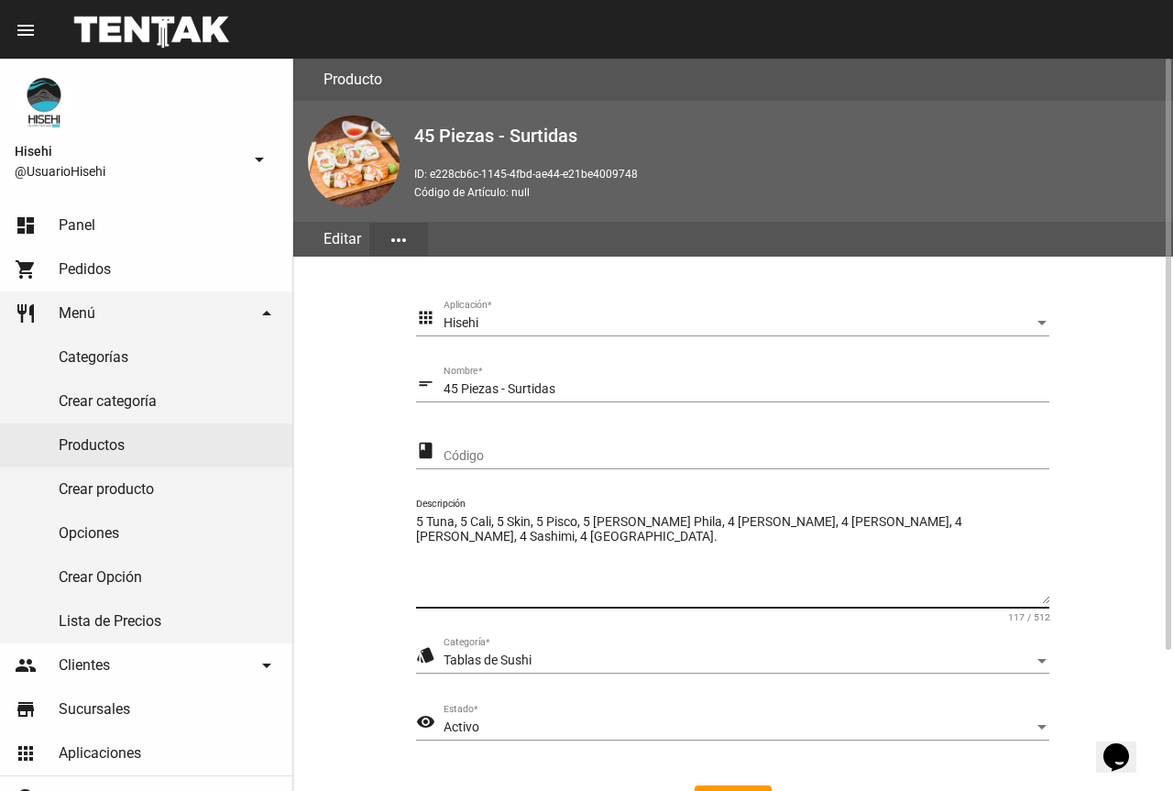
click at [431, 518] on textarea "5 Tuna, 5 Cali, 5 Skin, 5 Pisco, 5 [PERSON_NAME] Phila, 4 [PERSON_NAME], 4 [PER…" at bounding box center [732, 558] width 633 height 91
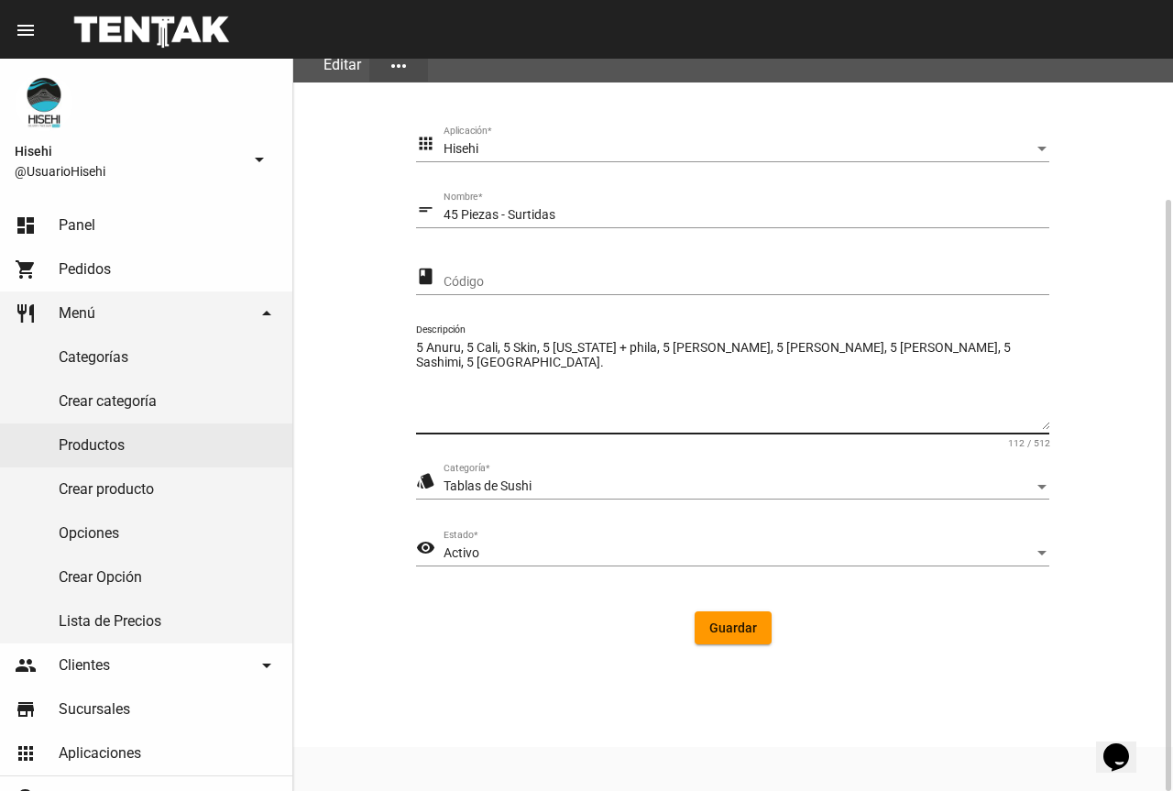
type textarea "5 Anuru, 5 Cali, 5 Skin, 5 [US_STATE] + phila, 5 [PERSON_NAME], 5 [PERSON_NAME]…"
click at [729, 640] on button "Guardar" at bounding box center [733, 627] width 77 height 33
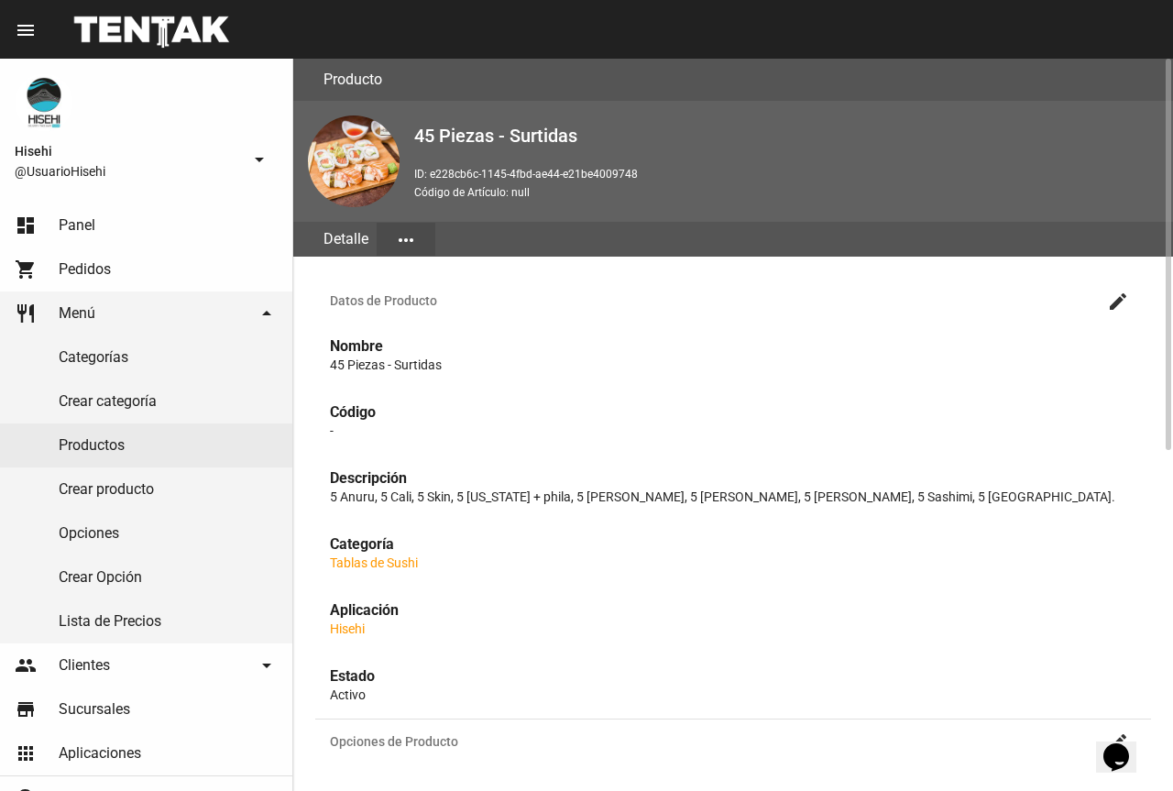
scroll to position [183, 0]
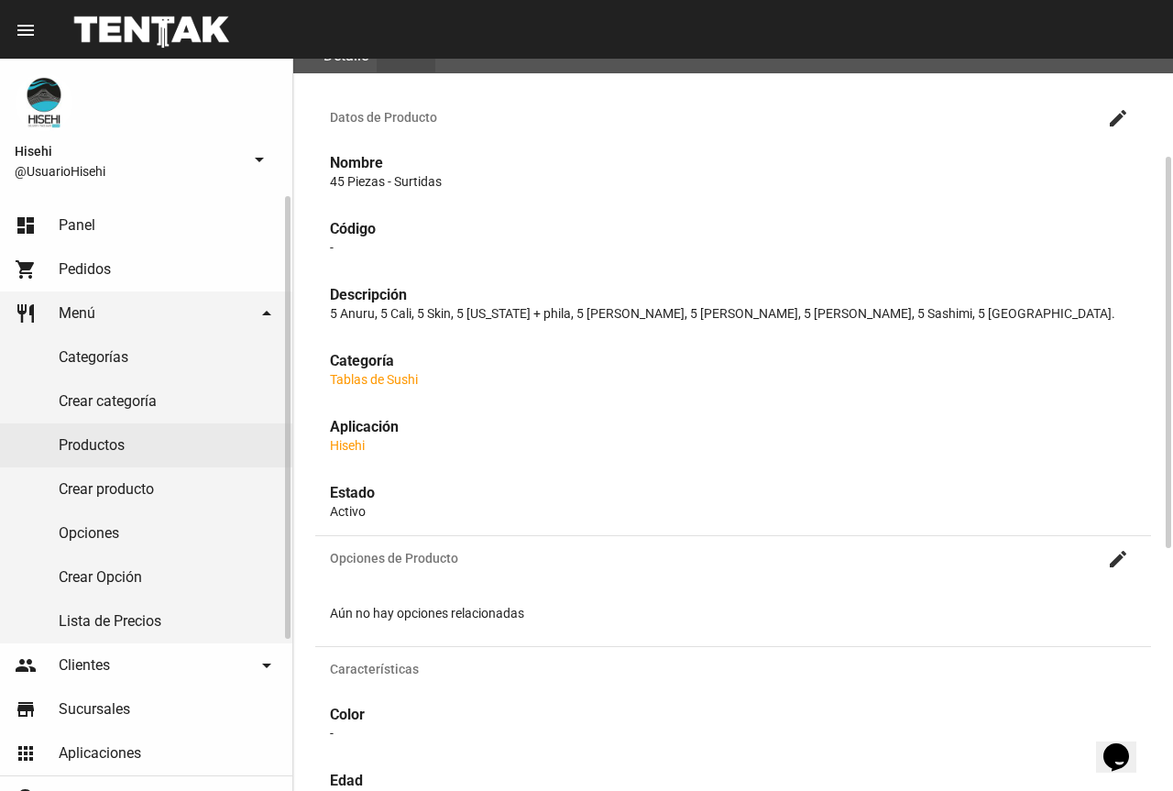
click at [148, 444] on link "Productos" at bounding box center [146, 445] width 292 height 44
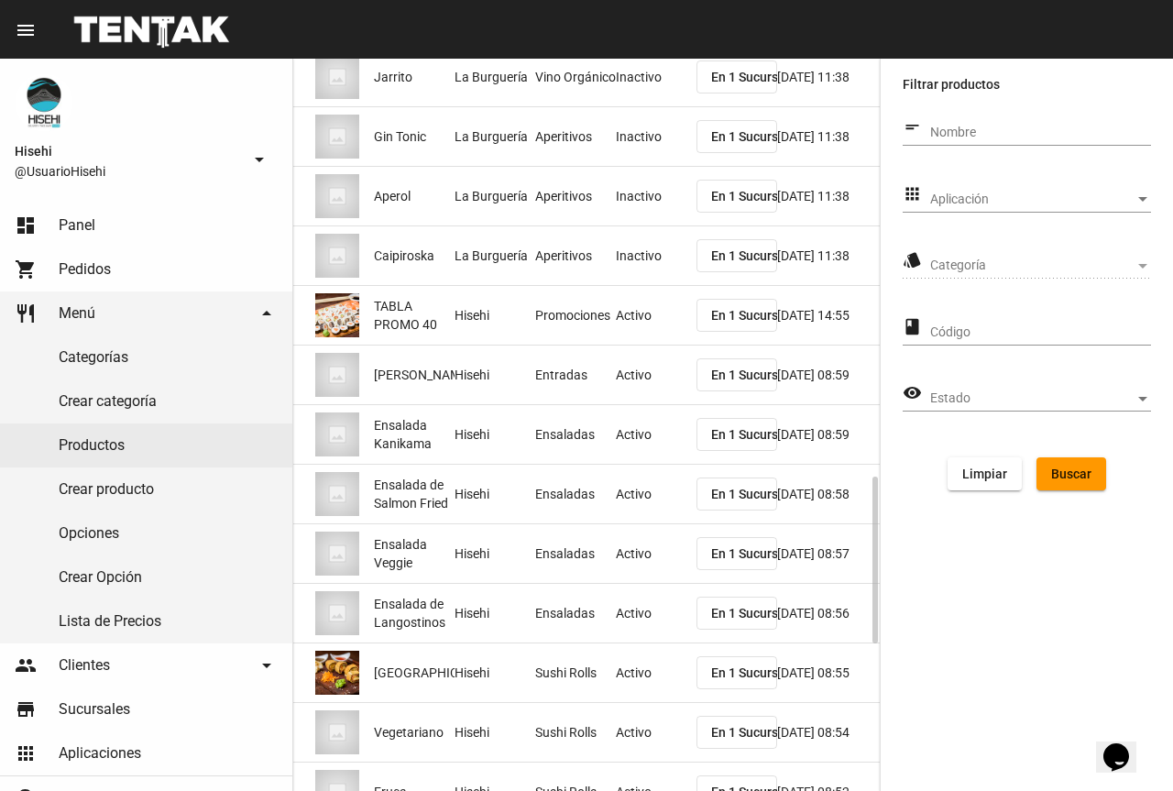
scroll to position [2479, 0]
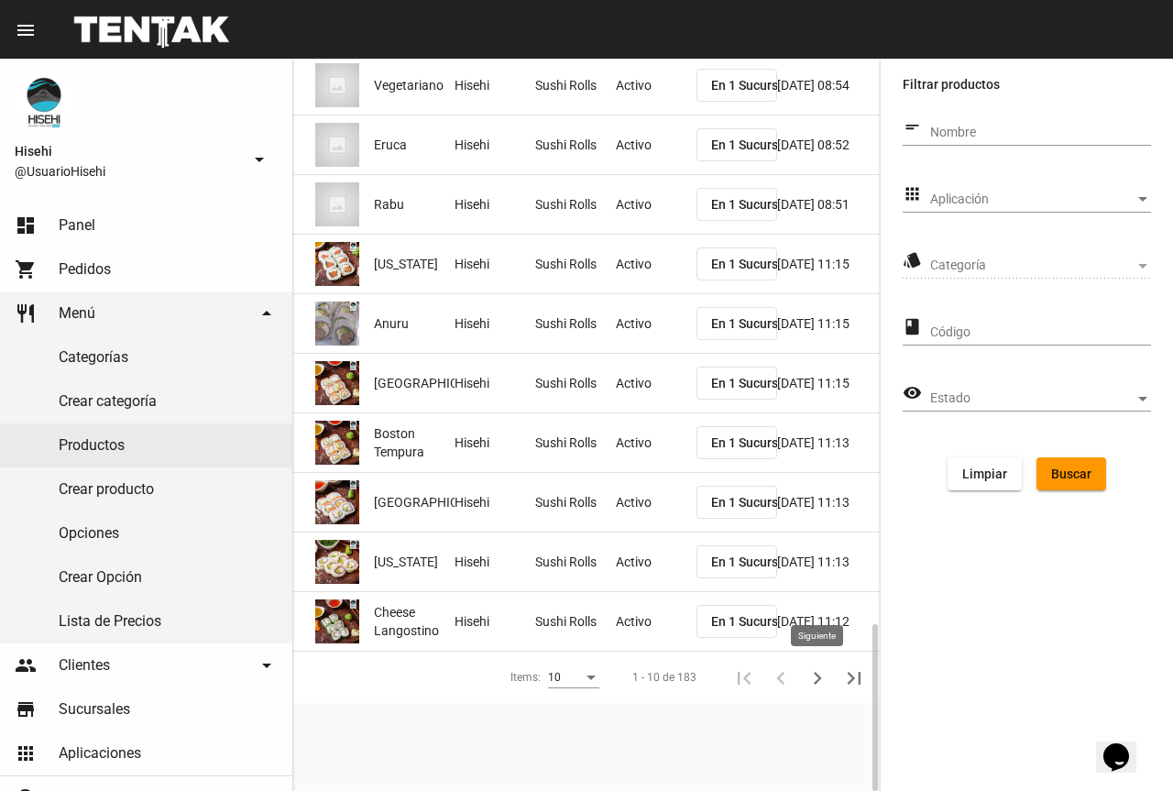
click at [811, 684] on icon "Siguiente" at bounding box center [817, 678] width 26 height 26
click at [581, 672] on div "Items:" at bounding box center [584, 678] width 16 height 13
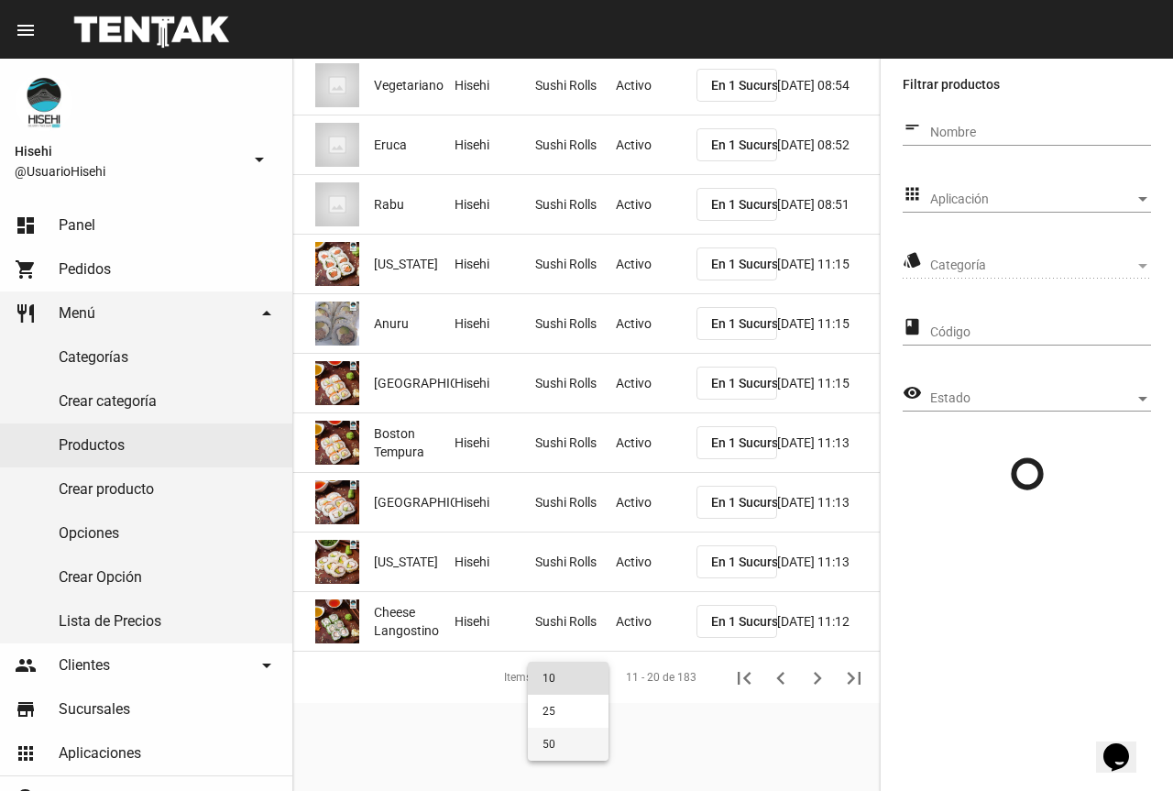
click at [574, 744] on span "50" at bounding box center [567, 743] width 51 height 33
click at [826, 673] on icon "Siguiente" at bounding box center [817, 678] width 26 height 26
click at [810, 677] on icon "Siguiente" at bounding box center [817, 678] width 26 height 26
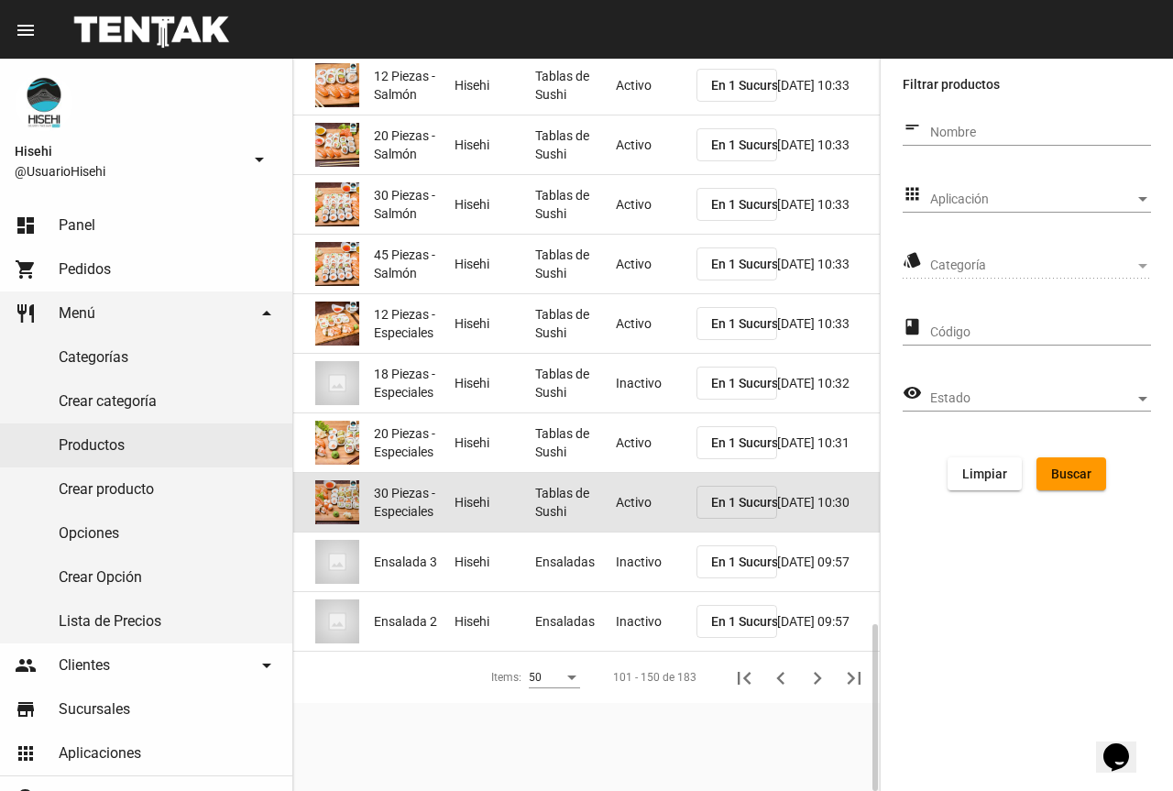
click at [603, 502] on mat-cell "Tablas de Sushi" at bounding box center [575, 502] width 81 height 59
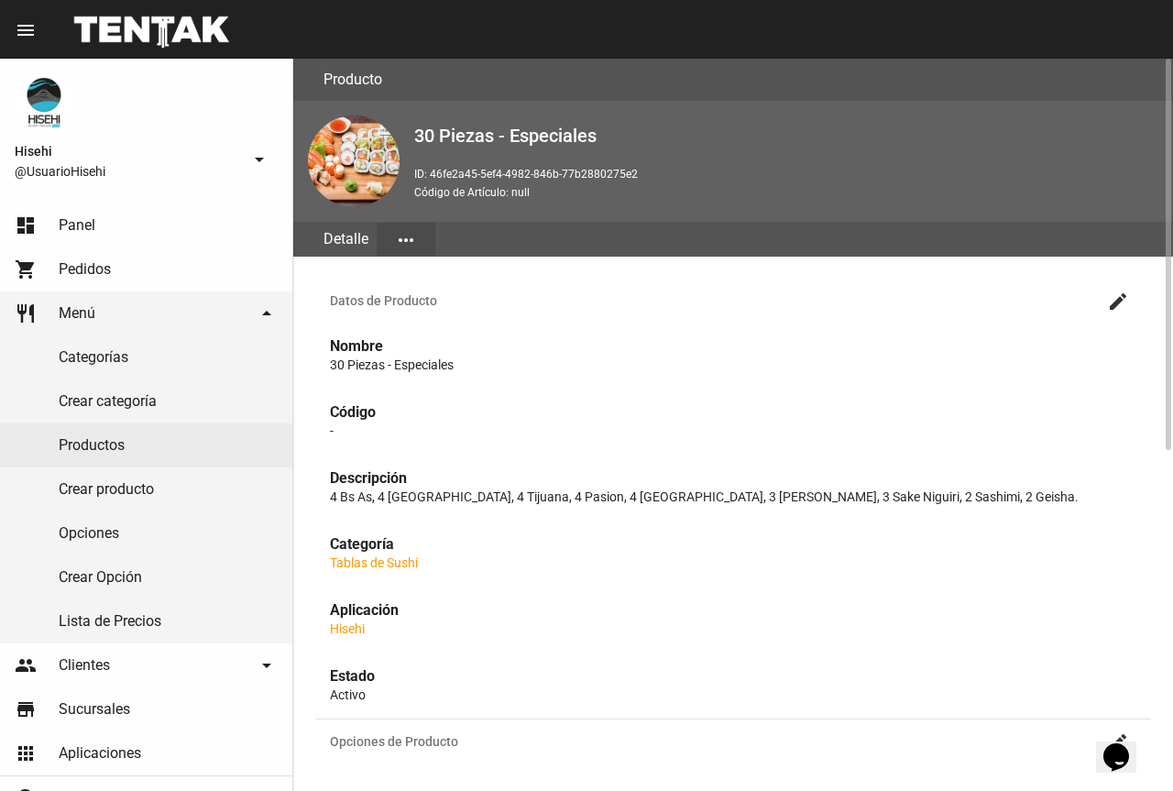
click at [1119, 291] on mat-icon "create" at bounding box center [1118, 301] width 22 height 22
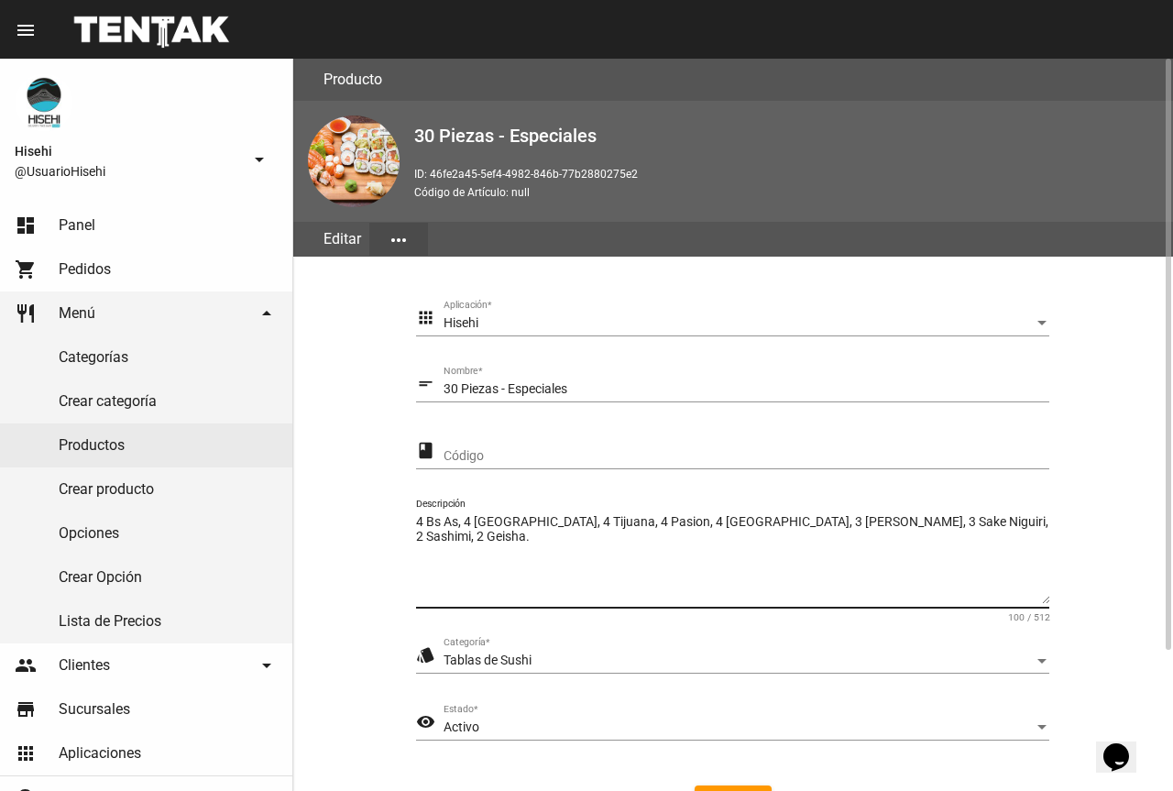
drag, startPoint x: 909, startPoint y: 520, endPoint x: 924, endPoint y: 520, distance: 14.7
click at [909, 520] on textarea "4 Bs As, 4 [GEOGRAPHIC_DATA], 4 Tijuana, 4 Pasion, 4 [GEOGRAPHIC_DATA], 3 [PERS…" at bounding box center [732, 558] width 633 height 91
drag, startPoint x: 840, startPoint y: 516, endPoint x: 881, endPoint y: 518, distance: 41.3
click at [840, 516] on textarea "4 Bs As, 4 [GEOGRAPHIC_DATA], 4 Tijuana, 4 Pasion, 4 [GEOGRAPHIC_DATA], 3 [PERS…" at bounding box center [732, 558] width 633 height 91
click at [849, 522] on textarea "4 Bs As, 4 [GEOGRAPHIC_DATA], 4 Tijuana, 4 Pasion, 4 [GEOGRAPHIC_DATA], 3 [PERS…" at bounding box center [732, 558] width 633 height 91
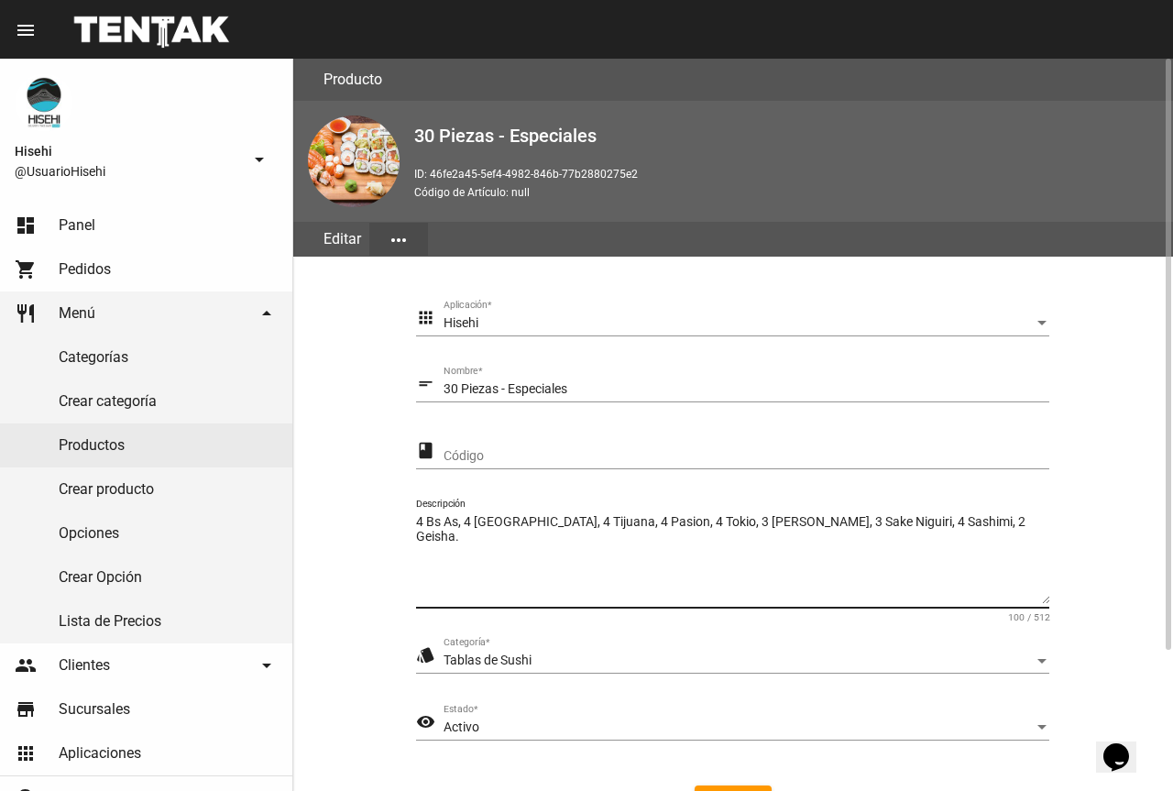
drag, startPoint x: 903, startPoint y: 524, endPoint x: 987, endPoint y: 520, distance: 84.4
click at [987, 520] on textarea "4 Bs As, 4 [GEOGRAPHIC_DATA], 4 Tijuana, 4 Pasion, 4 Tokio, 3 [PERSON_NAME], 3 …" at bounding box center [732, 558] width 633 height 91
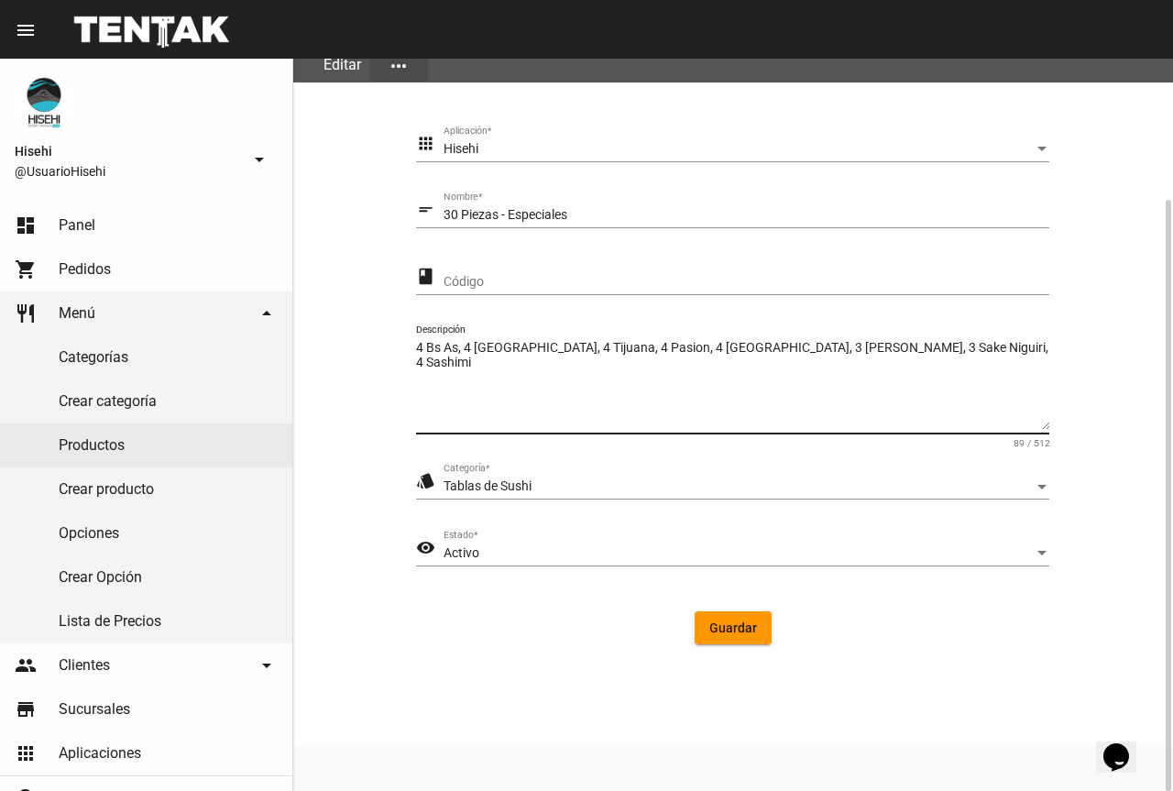
type textarea "4 Bs As, 4 [GEOGRAPHIC_DATA], 4 Tijuana, 4 Pasion, 4 [GEOGRAPHIC_DATA], 3 [PERS…"
click at [734, 636] on button "Guardar" at bounding box center [733, 627] width 77 height 33
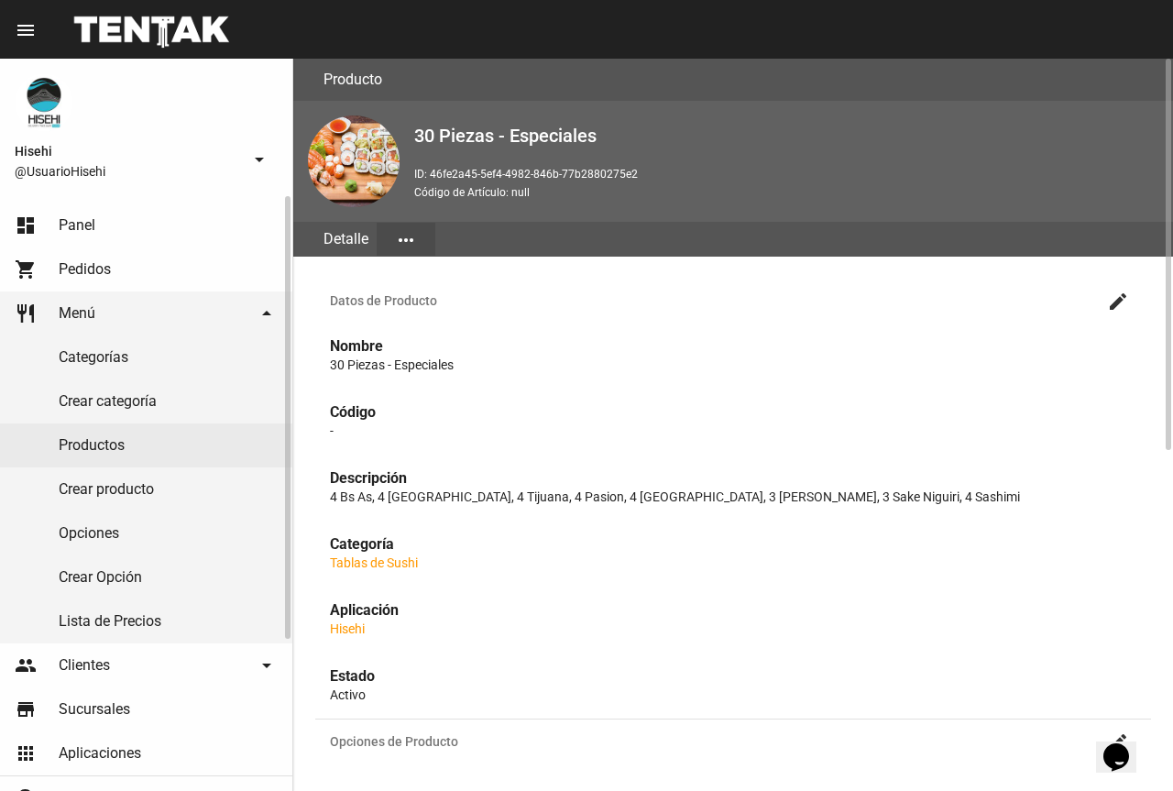
click at [120, 445] on link "Productos" at bounding box center [146, 445] width 292 height 44
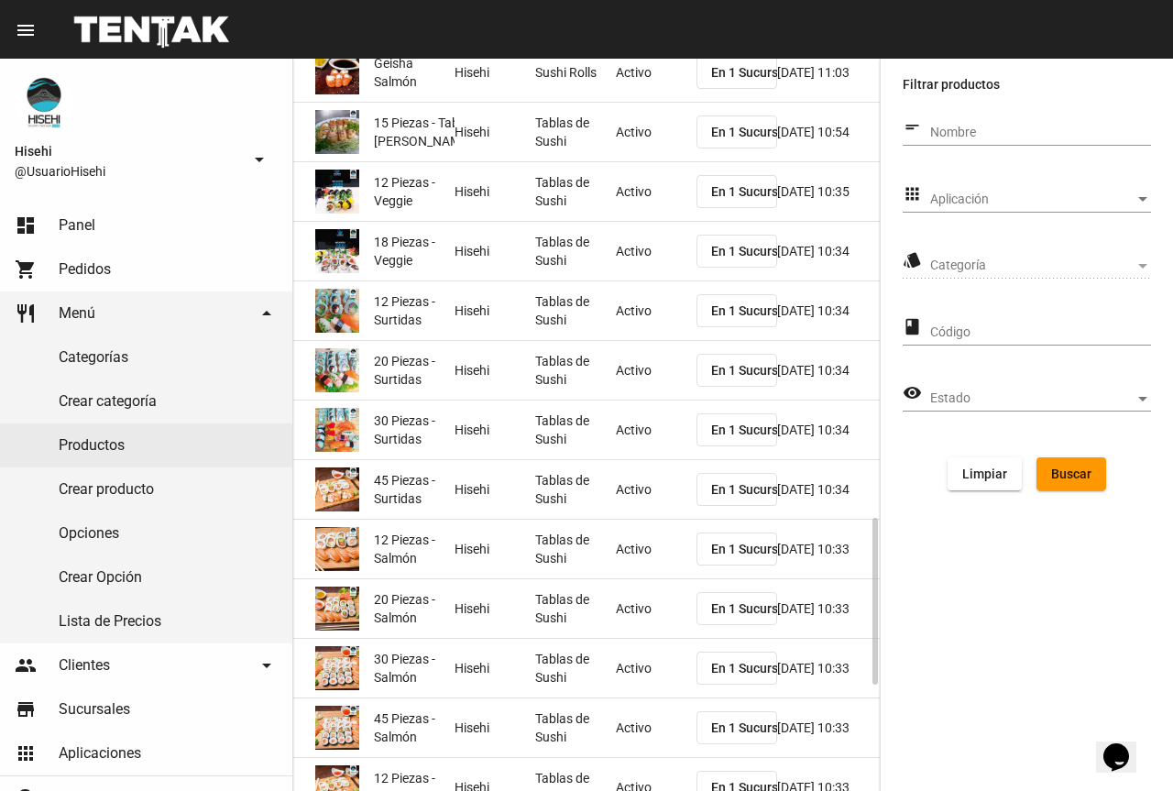
scroll to position [2479, 0]
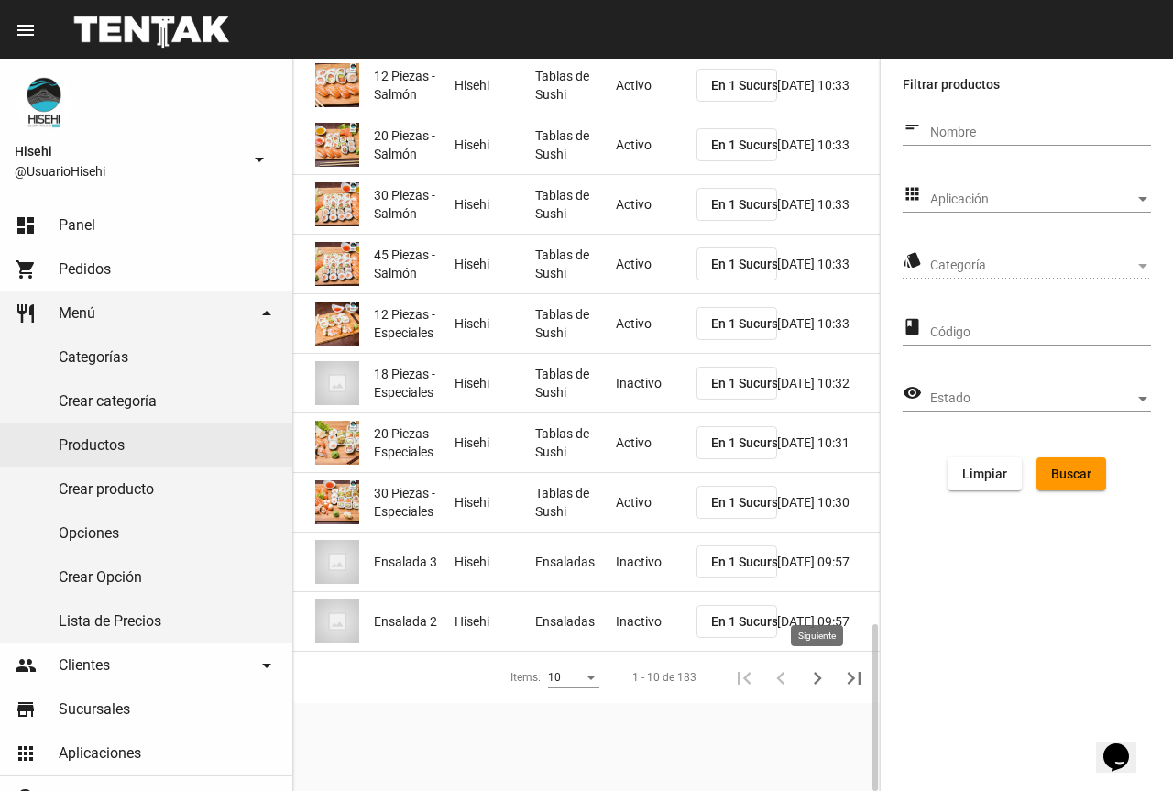
click at [812, 676] on icon "Siguiente" at bounding box center [817, 678] width 26 height 26
click at [823, 679] on icon "Siguiente" at bounding box center [817, 678] width 26 height 26
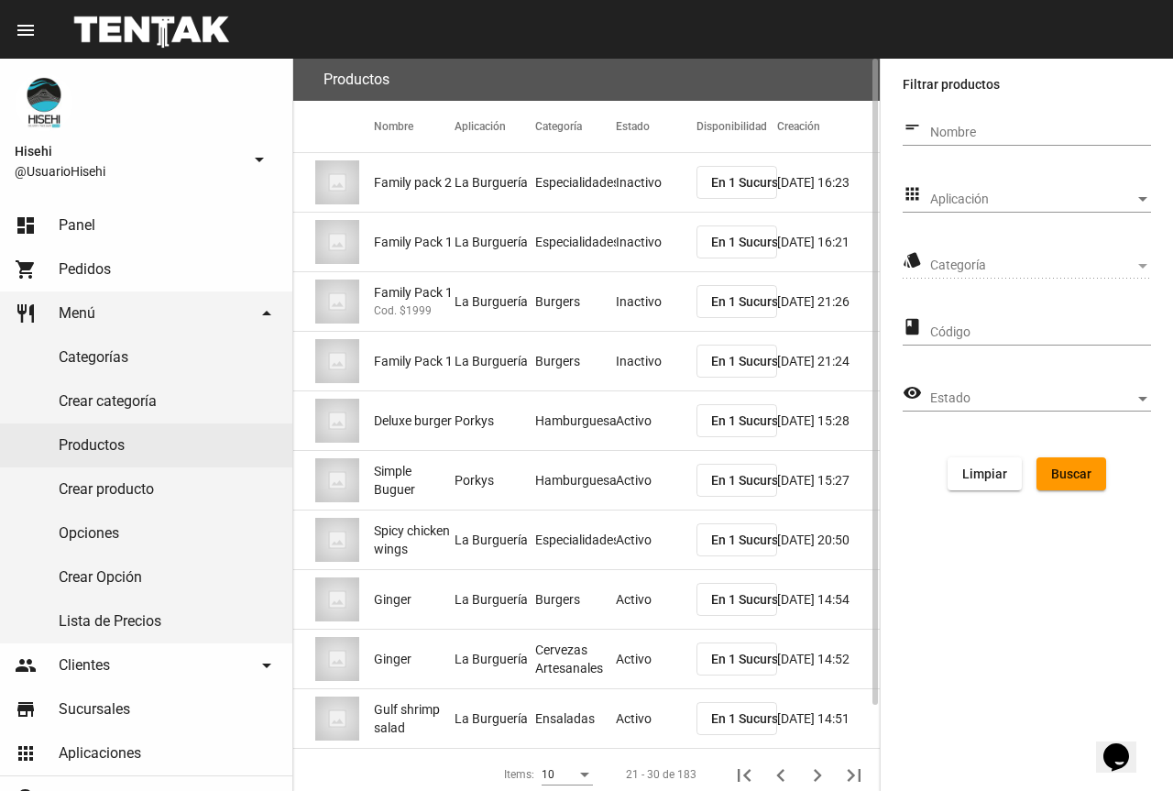
scroll to position [97, 0]
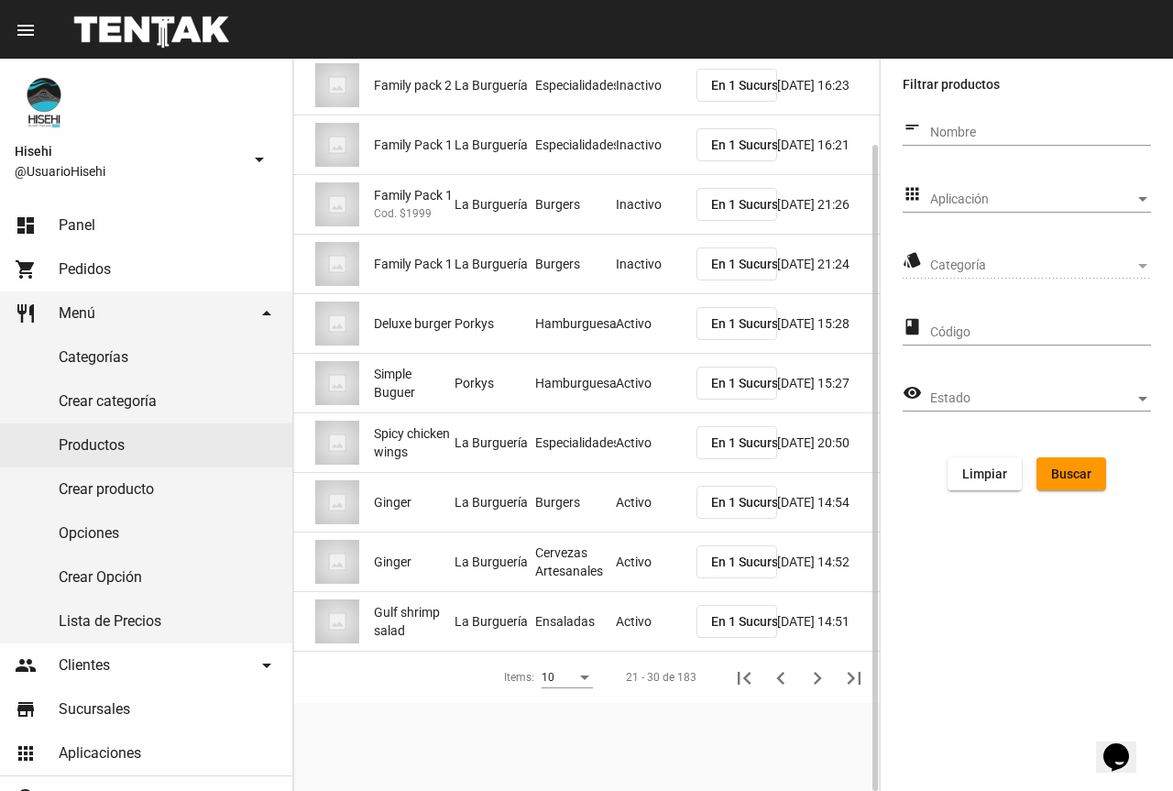
click at [571, 672] on div "10" at bounding box center [559, 678] width 35 height 13
click at [568, 737] on span "50" at bounding box center [567, 743] width 51 height 33
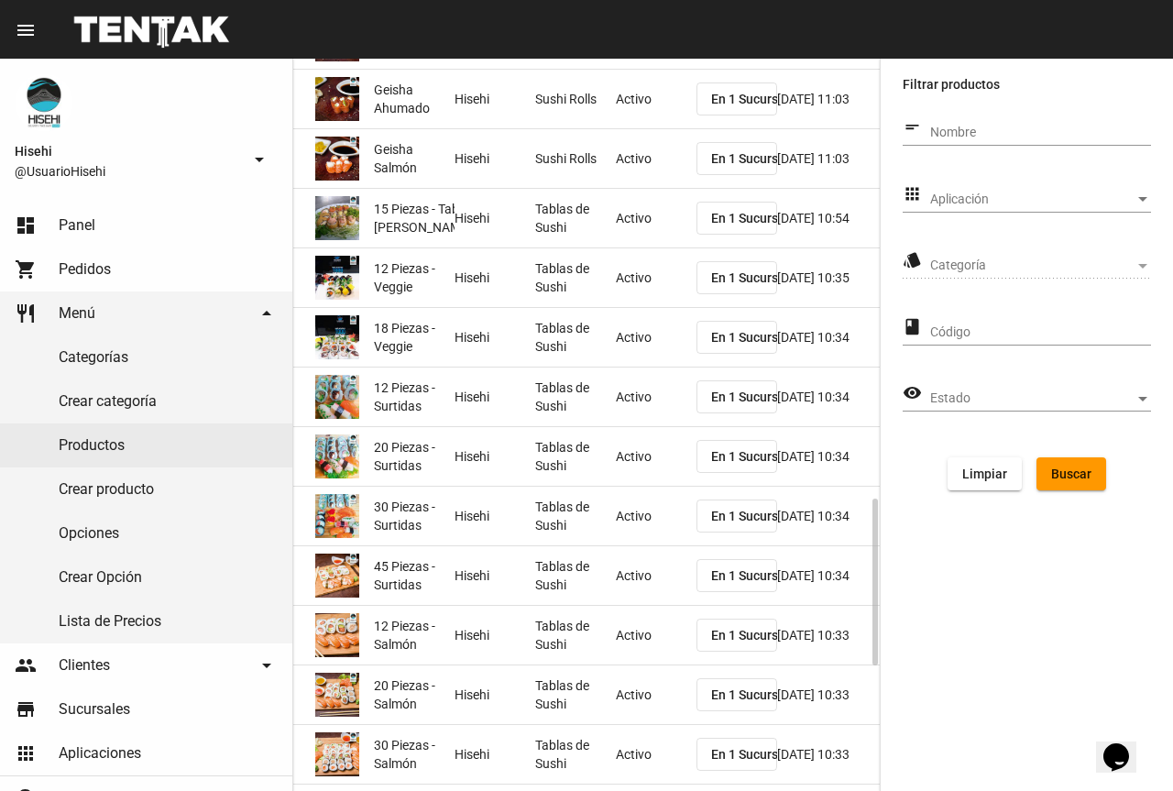
scroll to position [2479, 0]
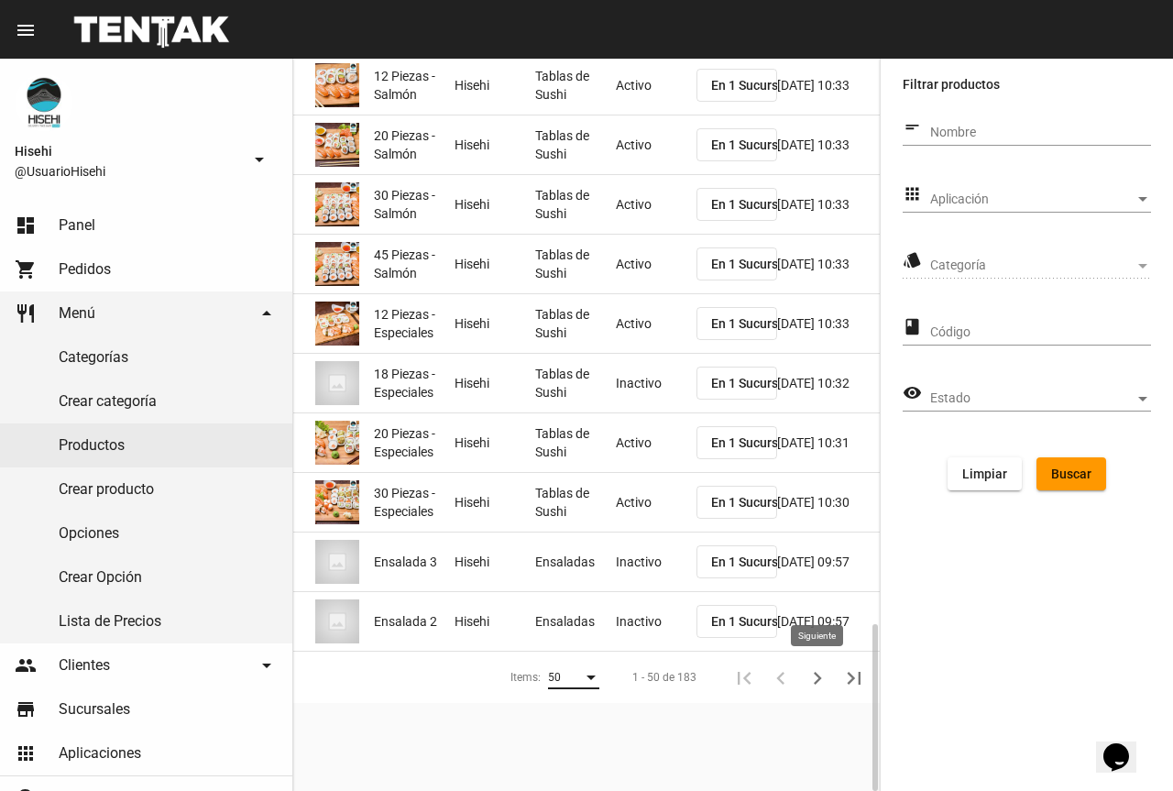
click at [812, 676] on icon "Siguiente" at bounding box center [817, 678] width 26 height 26
click at [826, 675] on icon "Siguiente" at bounding box center [817, 678] width 26 height 26
click at [857, 680] on icon "Última" at bounding box center [854, 678] width 26 height 26
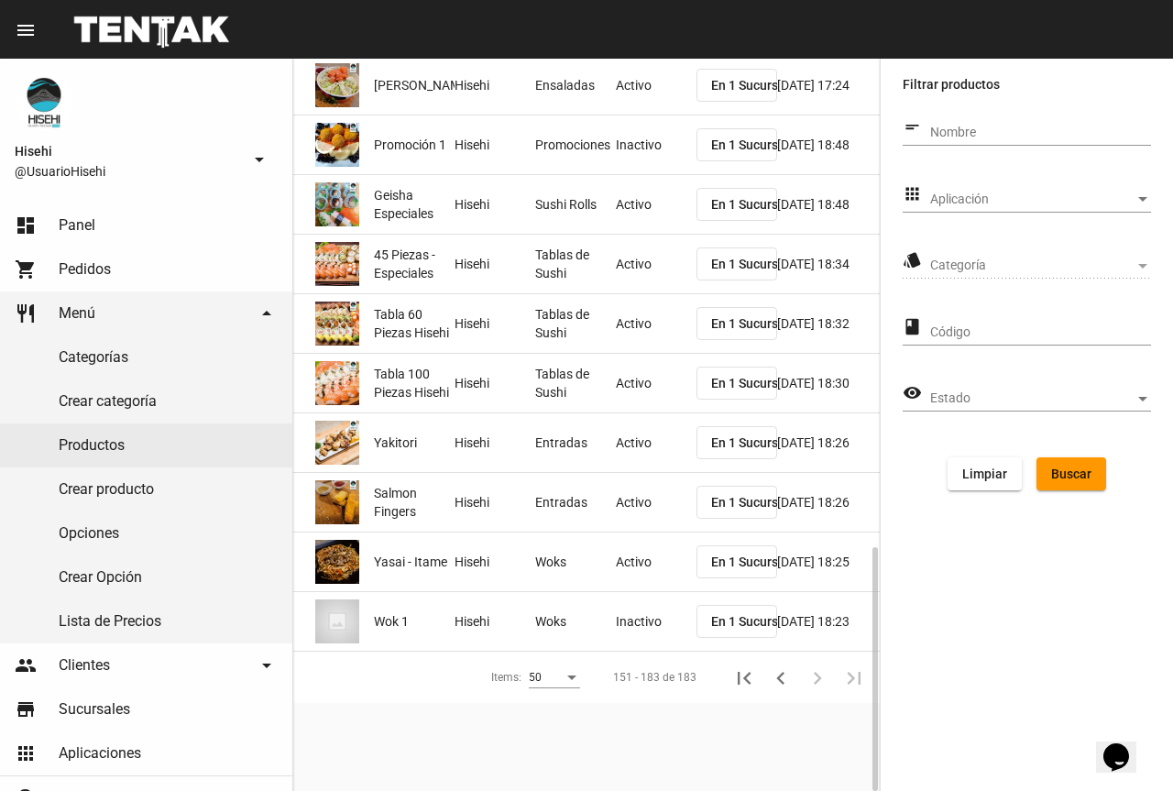
scroll to position [1467, 0]
click at [648, 264] on mat-cell "Activo" at bounding box center [656, 264] width 81 height 59
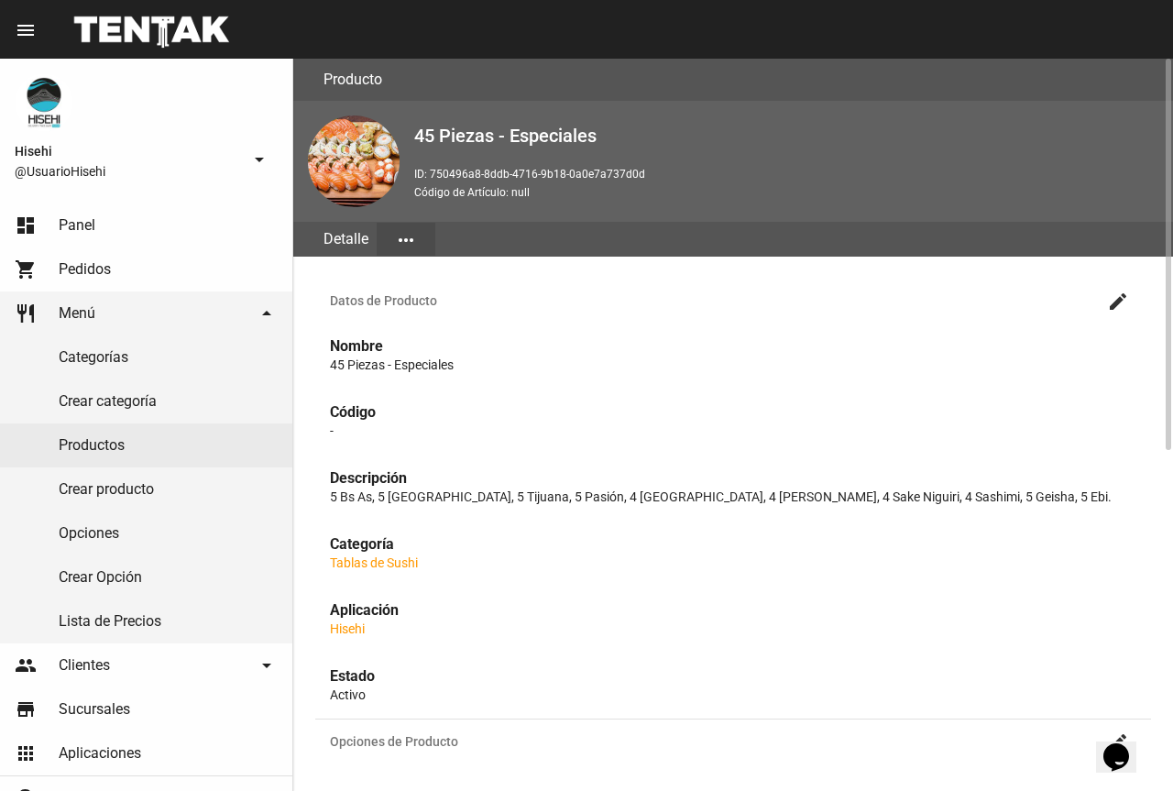
click at [1117, 297] on mat-icon "create" at bounding box center [1118, 301] width 22 height 22
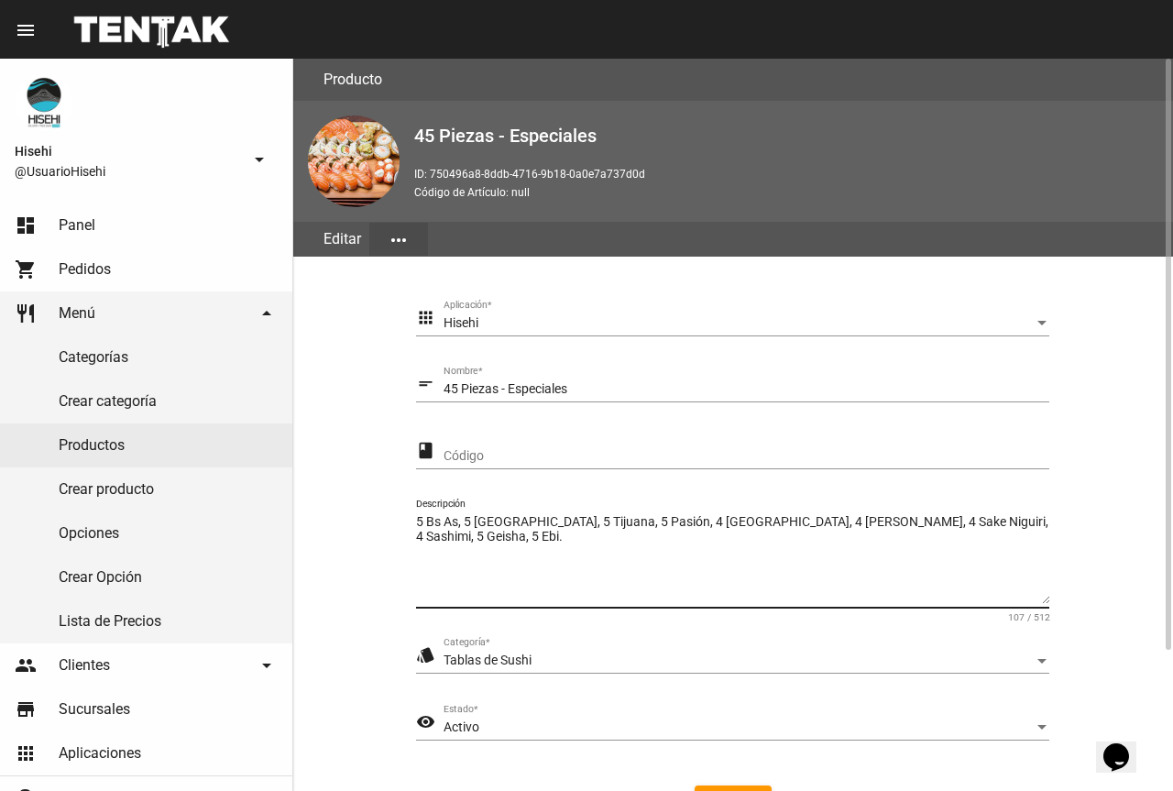
click at [687, 519] on textarea "5 Bs As, 5 [GEOGRAPHIC_DATA], 5 Tijuana, 5 Pasión, 4 [GEOGRAPHIC_DATA], 4 [PERS…" at bounding box center [732, 558] width 633 height 91
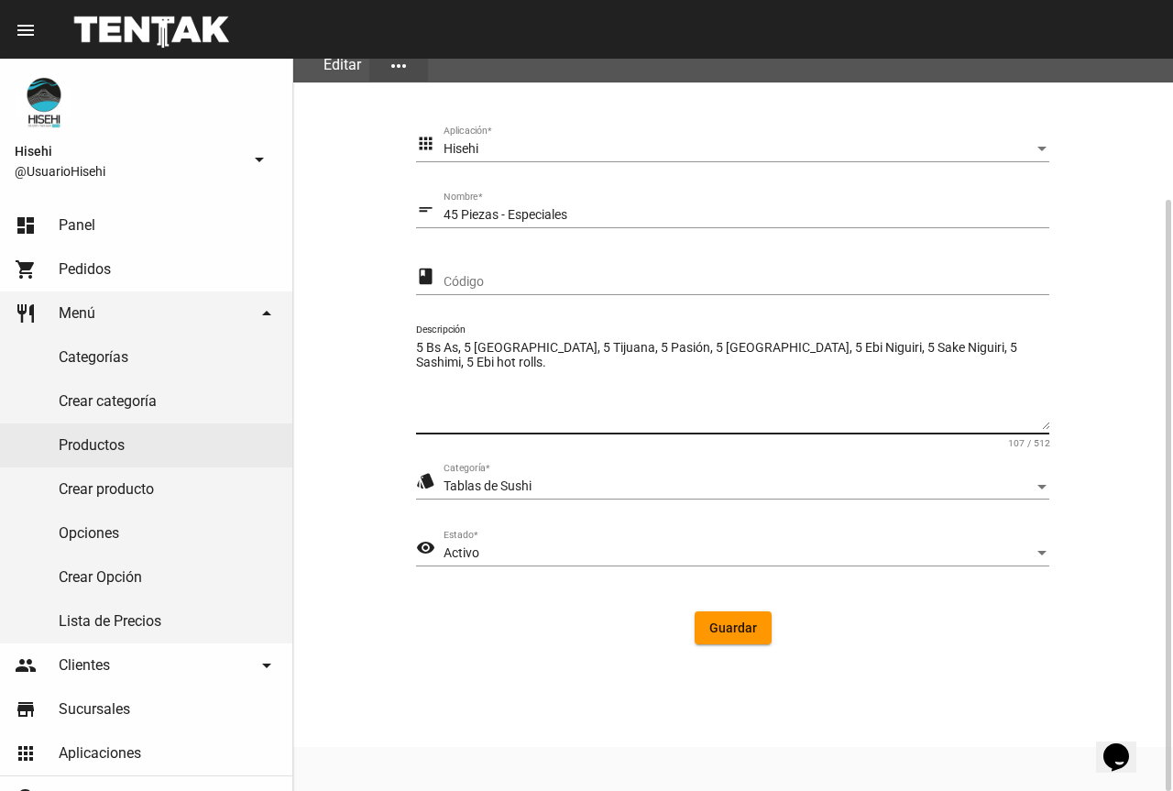
type textarea "5 Bs As, 5 [GEOGRAPHIC_DATA], 5 Tijuana, 5 Pasión, 5 [GEOGRAPHIC_DATA], 5 Ebi N…"
click at [715, 630] on span "Guardar" at bounding box center [733, 627] width 48 height 15
